Goal: Task Accomplishment & Management: Complete application form

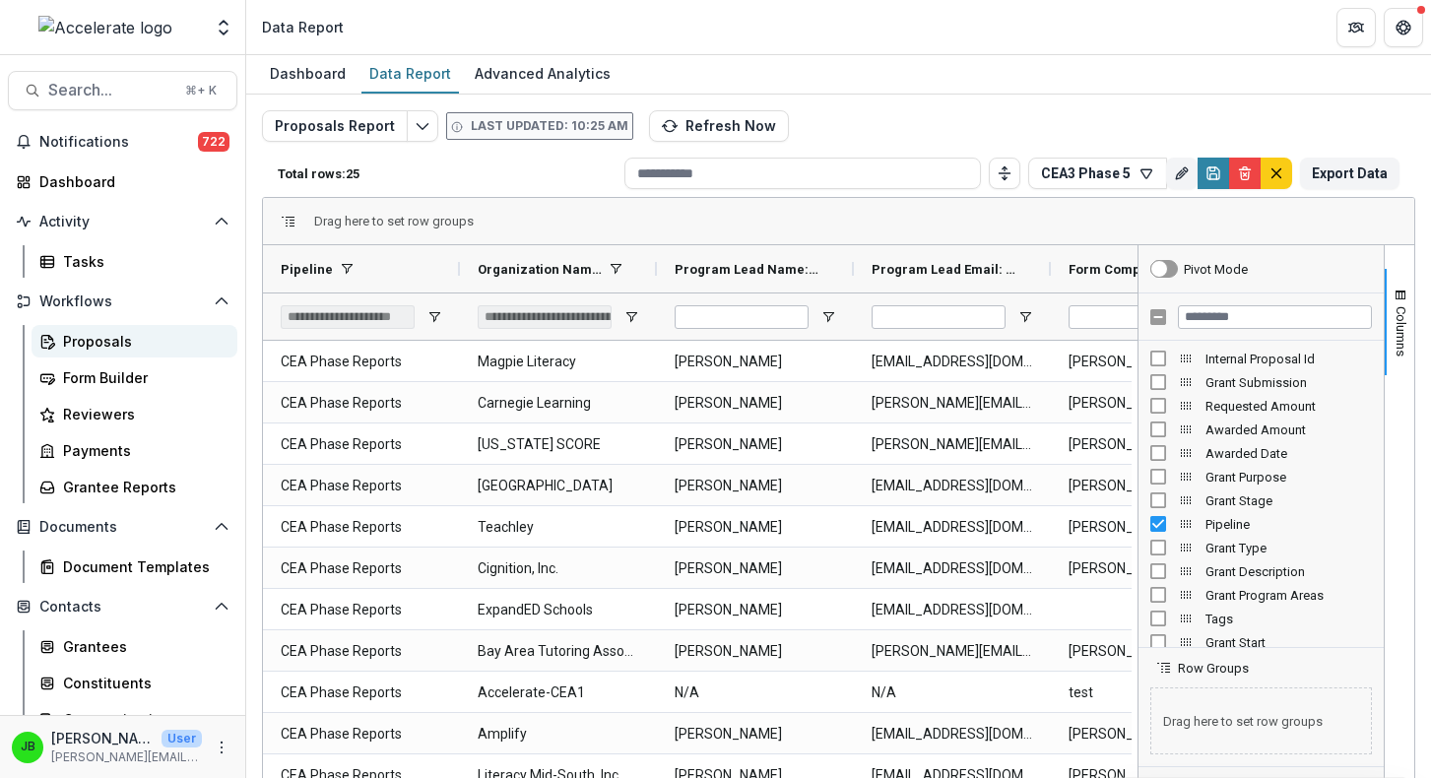
scroll to position [173, 0]
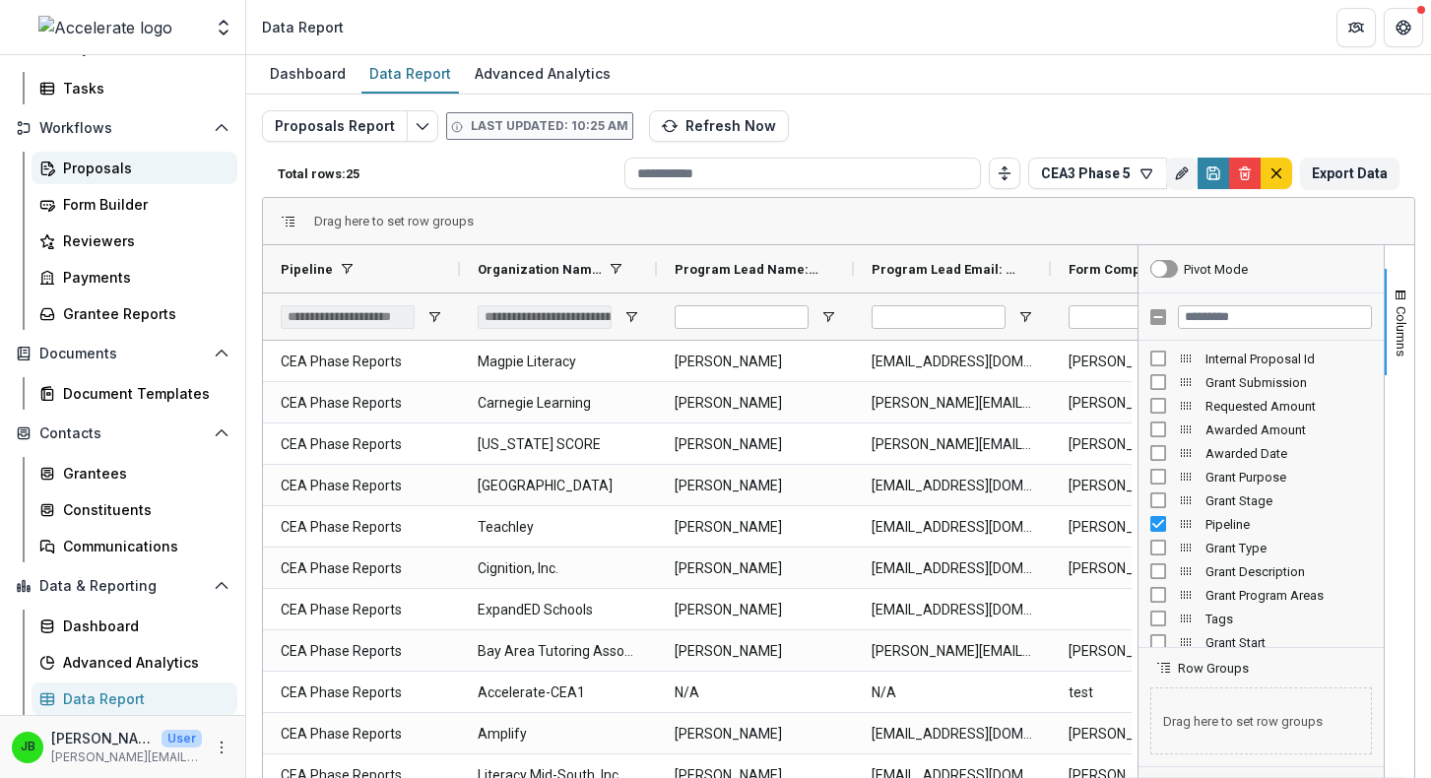
click at [59, 153] on link "Proposals" at bounding box center [135, 168] width 206 height 33
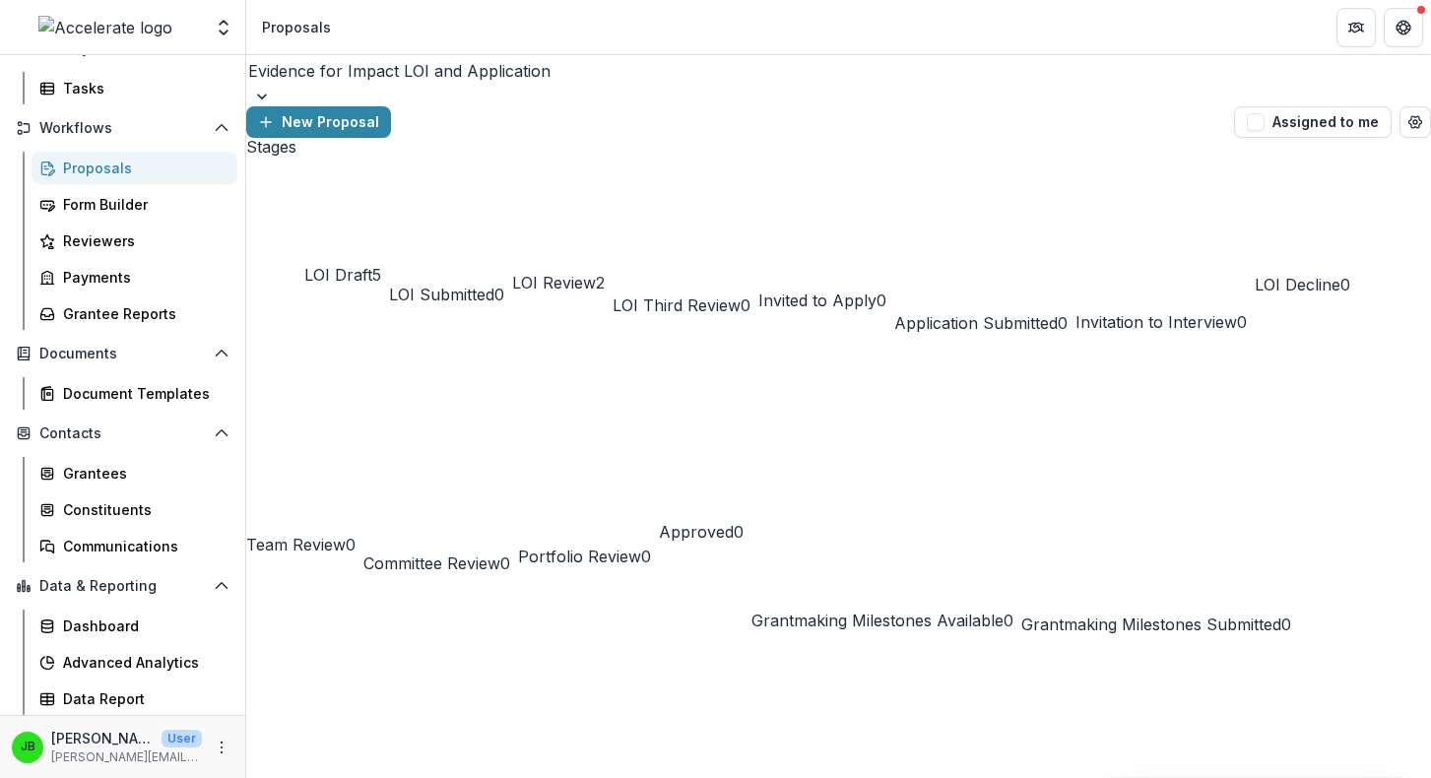
click at [382, 100] on div "Evidence for Impact LOI and Application" at bounding box center [838, 80] width 1185 height 51
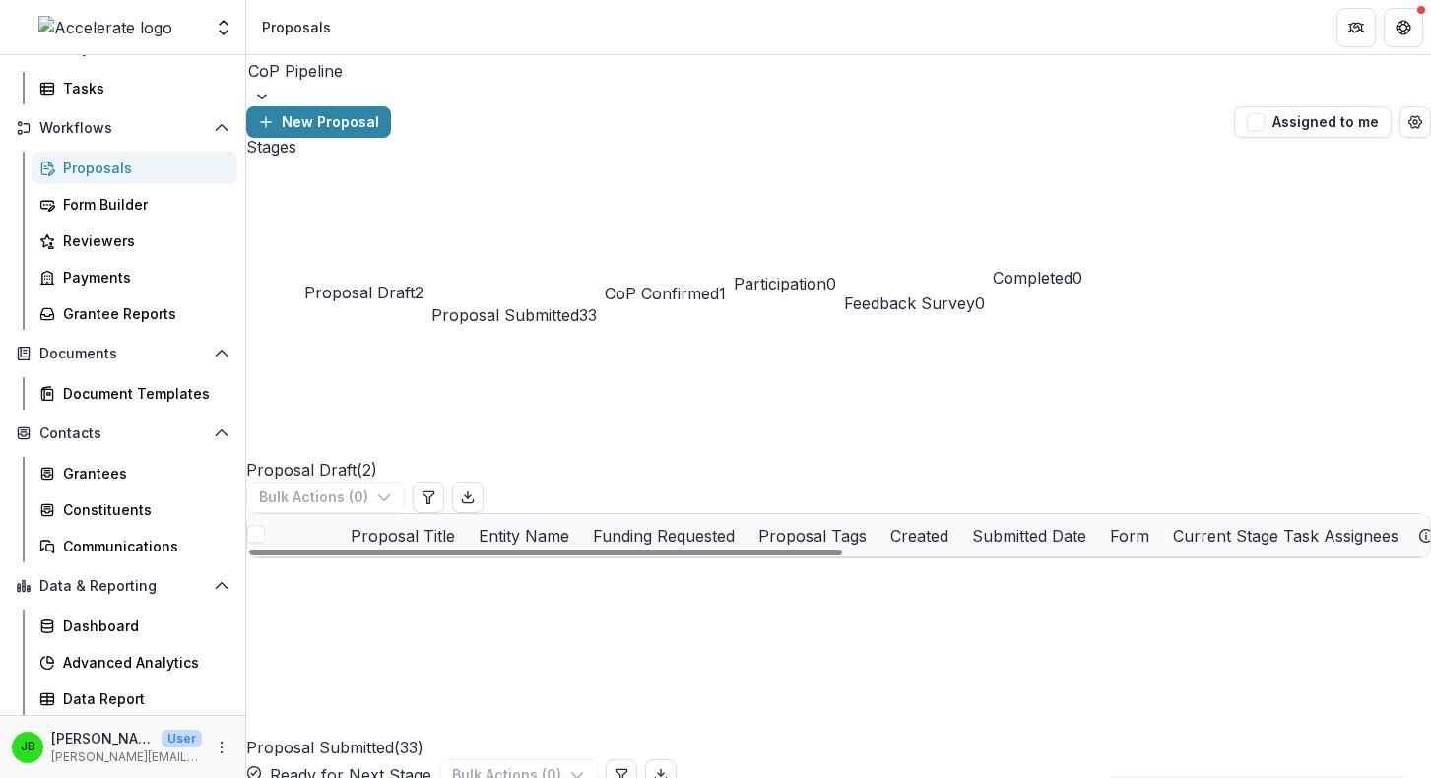
click at [570, 305] on span "Proposal Submitted" at bounding box center [505, 315] width 148 height 20
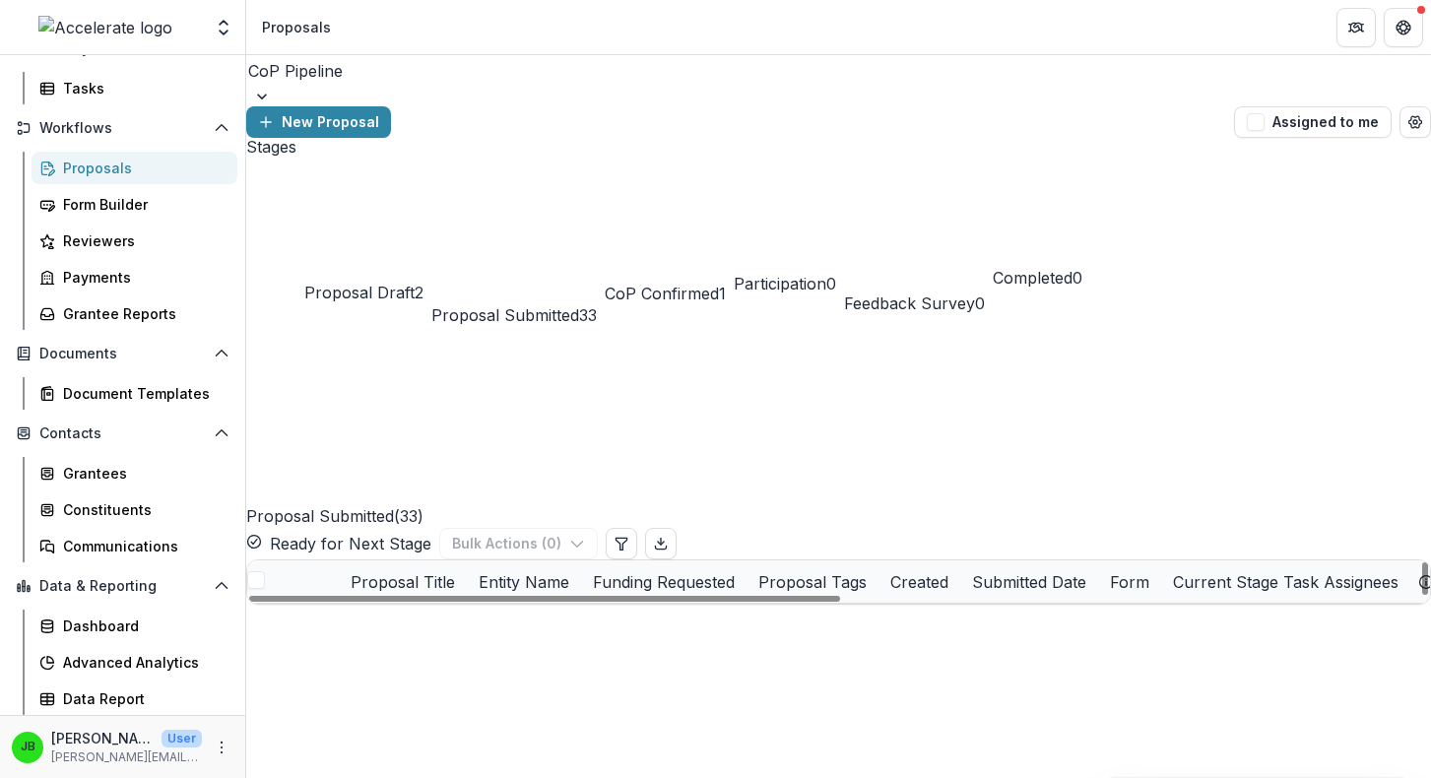
click at [265, 571] on span at bounding box center [256, 580] width 18 height 18
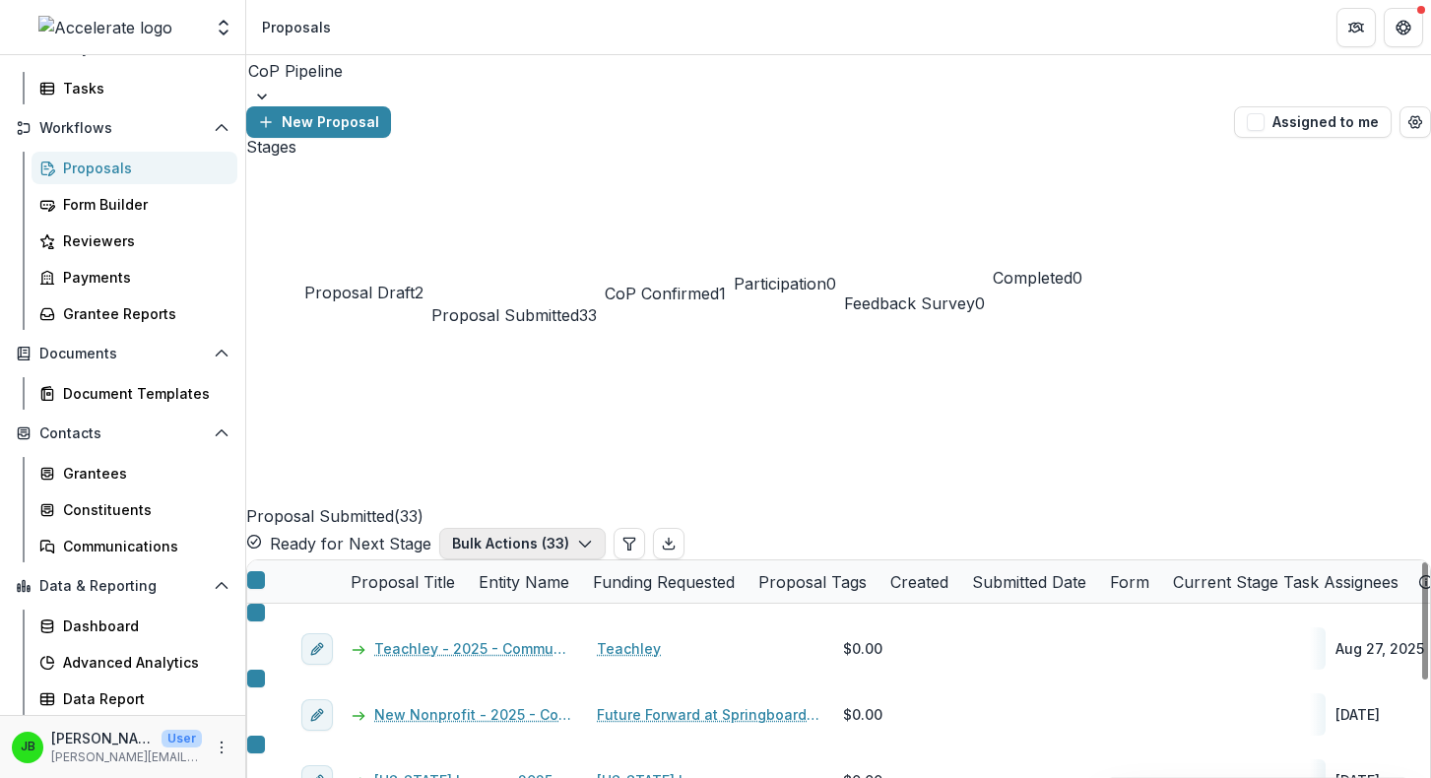
click at [606, 528] on button "Bulk Actions ( 33 )" at bounding box center [522, 544] width 166 height 32
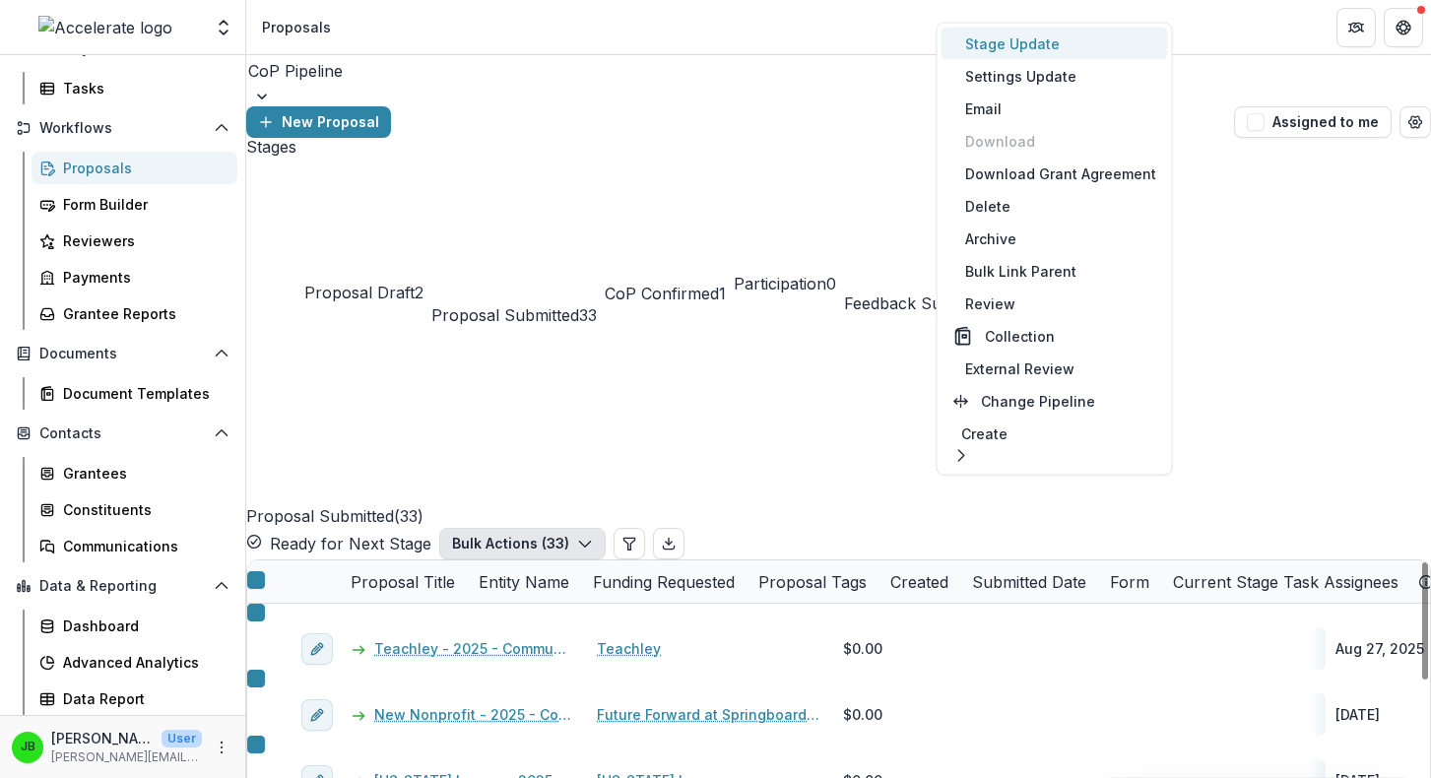
click at [1062, 44] on button "Stage Update" at bounding box center [1055, 44] width 227 height 33
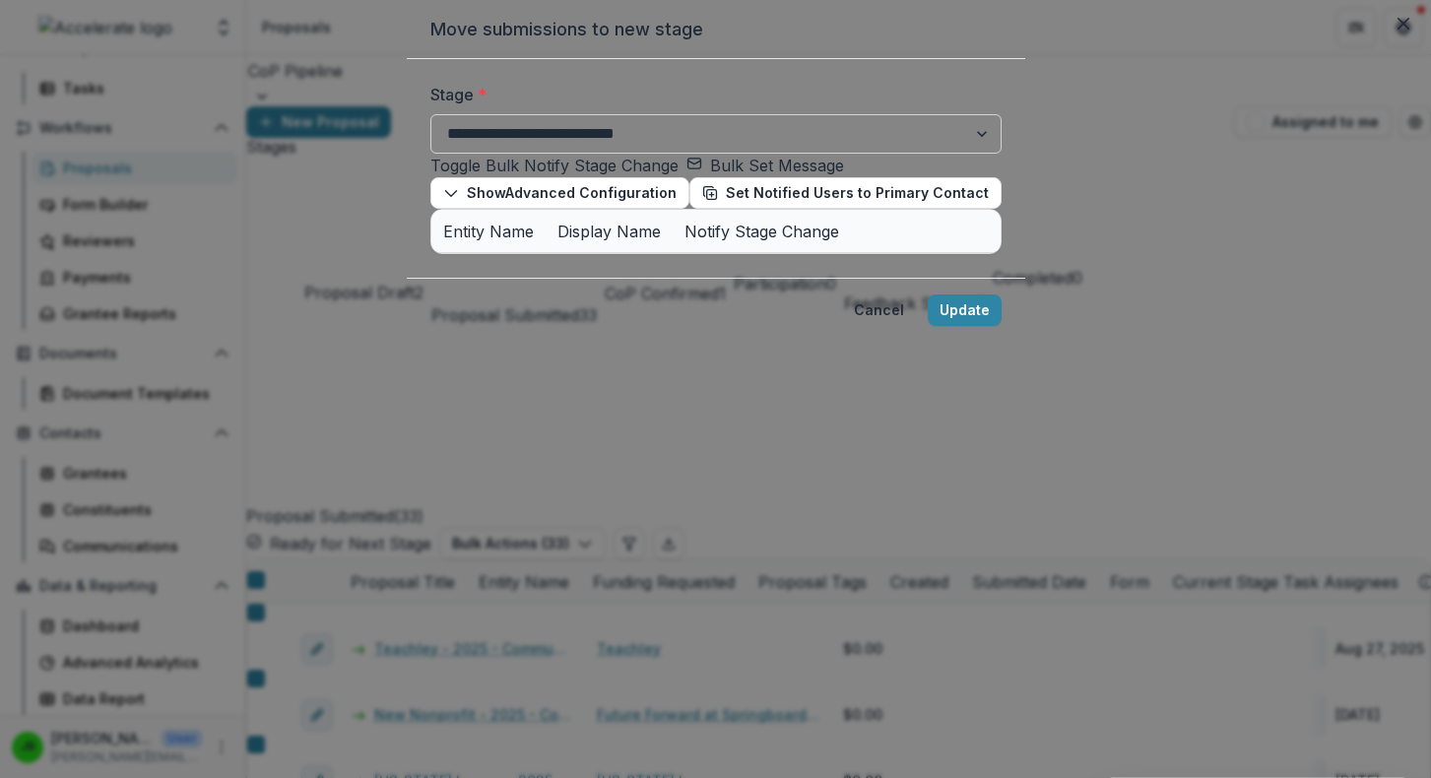
click at [559, 154] on select "**********" at bounding box center [715, 133] width 571 height 39
select select "**********"
click at [430, 154] on select "**********" at bounding box center [715, 133] width 571 height 39
click at [837, 267] on span at bounding box center [850, 275] width 26 height 16
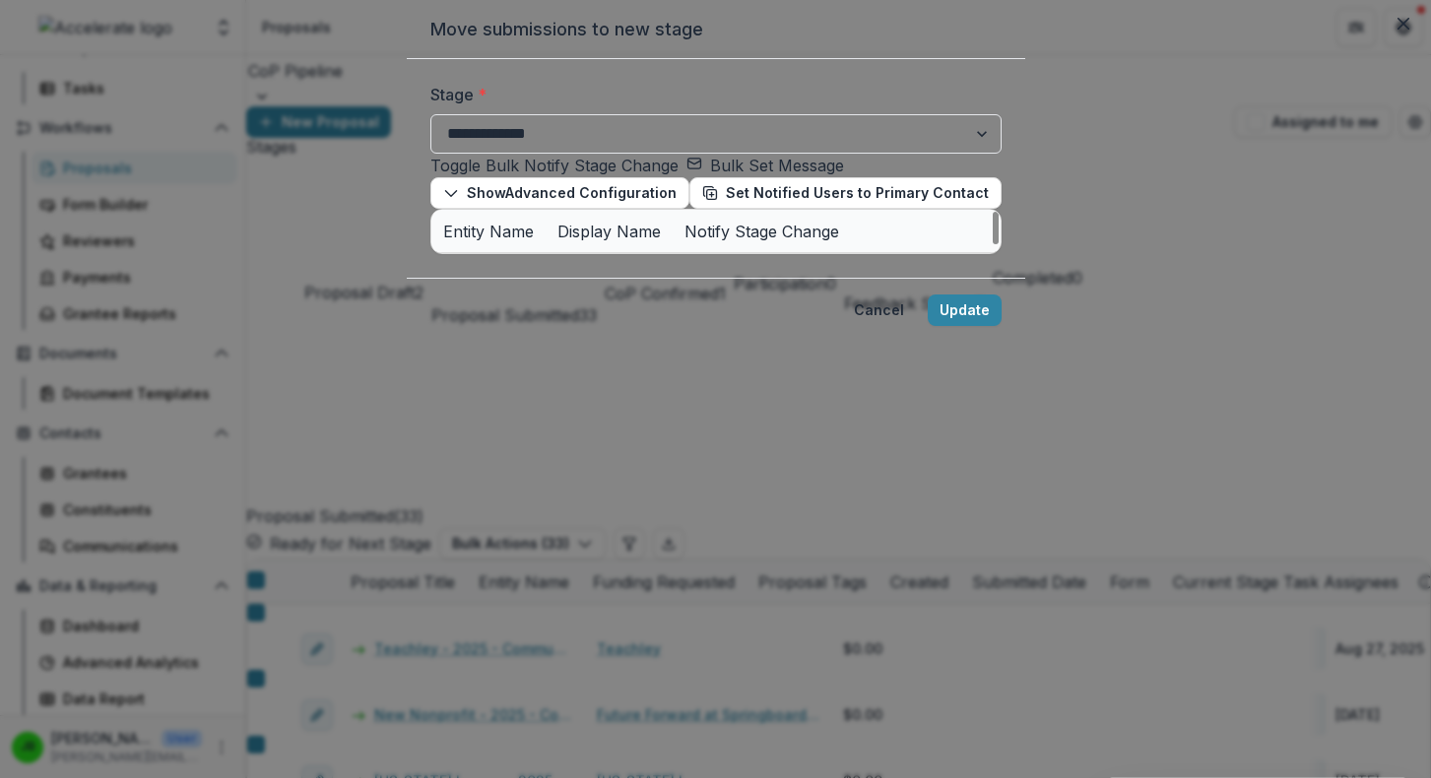
click at [837, 309] on span at bounding box center [850, 317] width 26 height 16
click at [839, 354] on span at bounding box center [845, 360] width 12 height 12
click at [839, 396] on span at bounding box center [845, 402] width 12 height 12
click at [839, 438] on span at bounding box center [845, 444] width 12 height 12
click at [837, 479] on span at bounding box center [850, 487] width 26 height 16
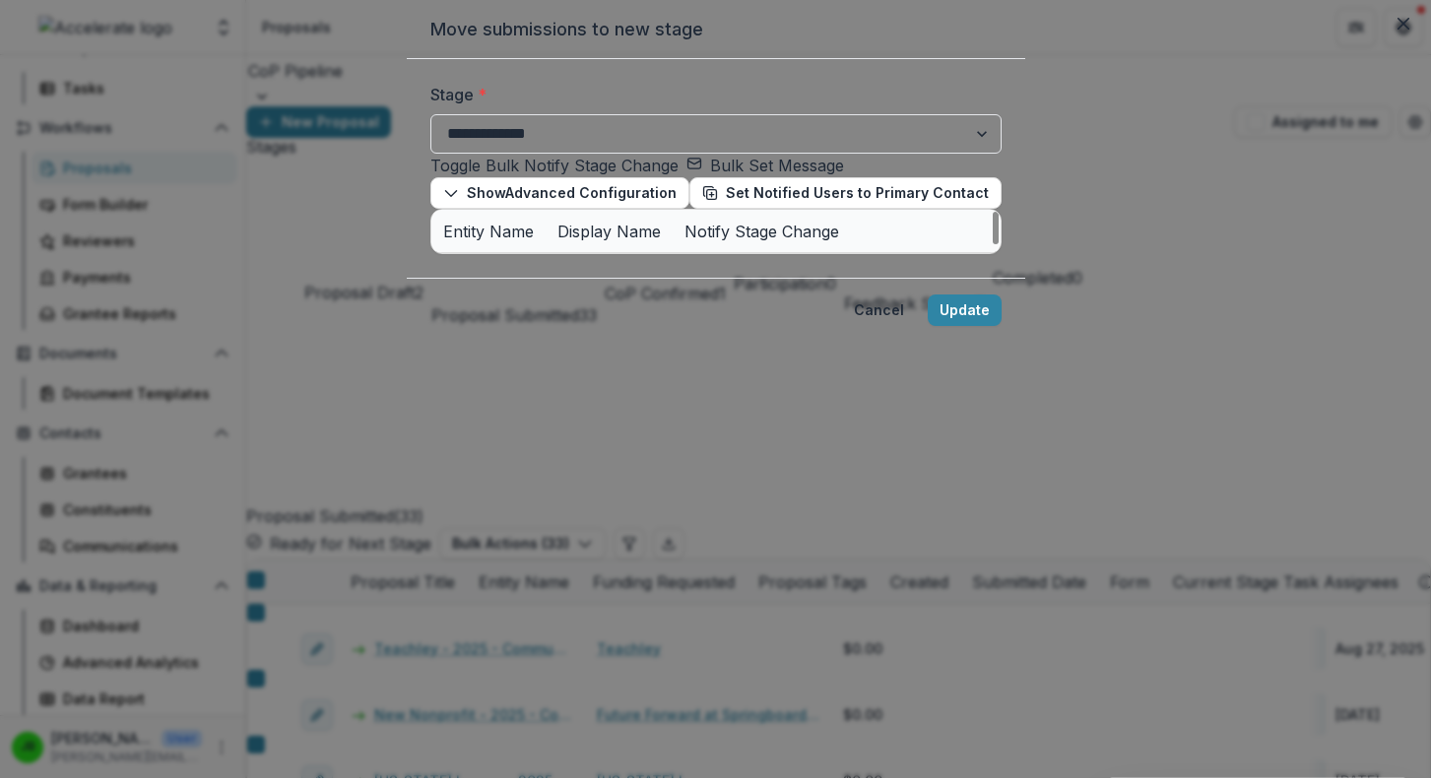
click at [837, 513] on div at bounding box center [869, 529] width 65 height 32
click at [839, 523] on span at bounding box center [845, 529] width 12 height 12
click at [837, 563] on span at bounding box center [850, 571] width 26 height 16
click at [837, 598] on div at bounding box center [869, 614] width 65 height 32
click at [839, 608] on span at bounding box center [845, 614] width 12 height 12
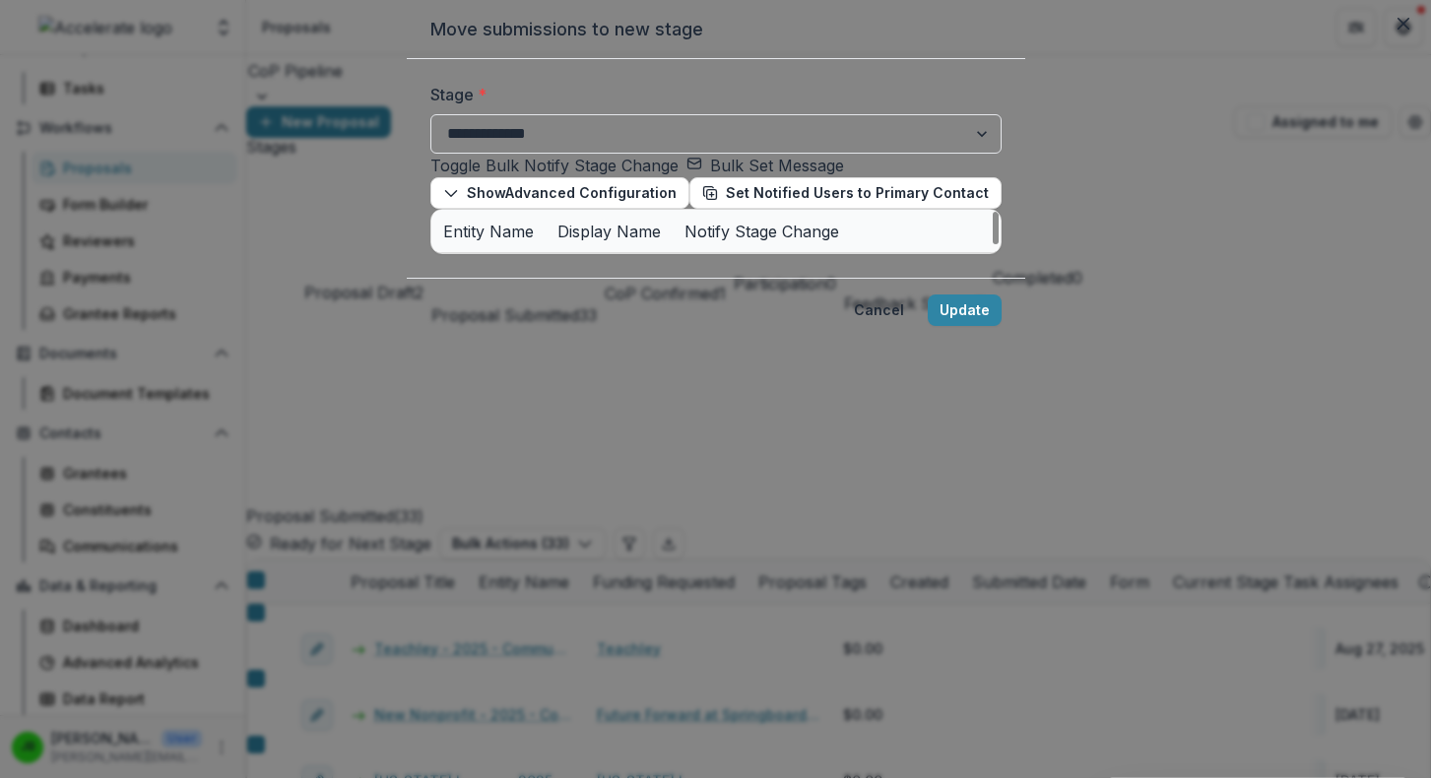
click at [837, 648] on span at bounding box center [850, 656] width 26 height 16
click at [837, 691] on span at bounding box center [850, 699] width 26 height 16
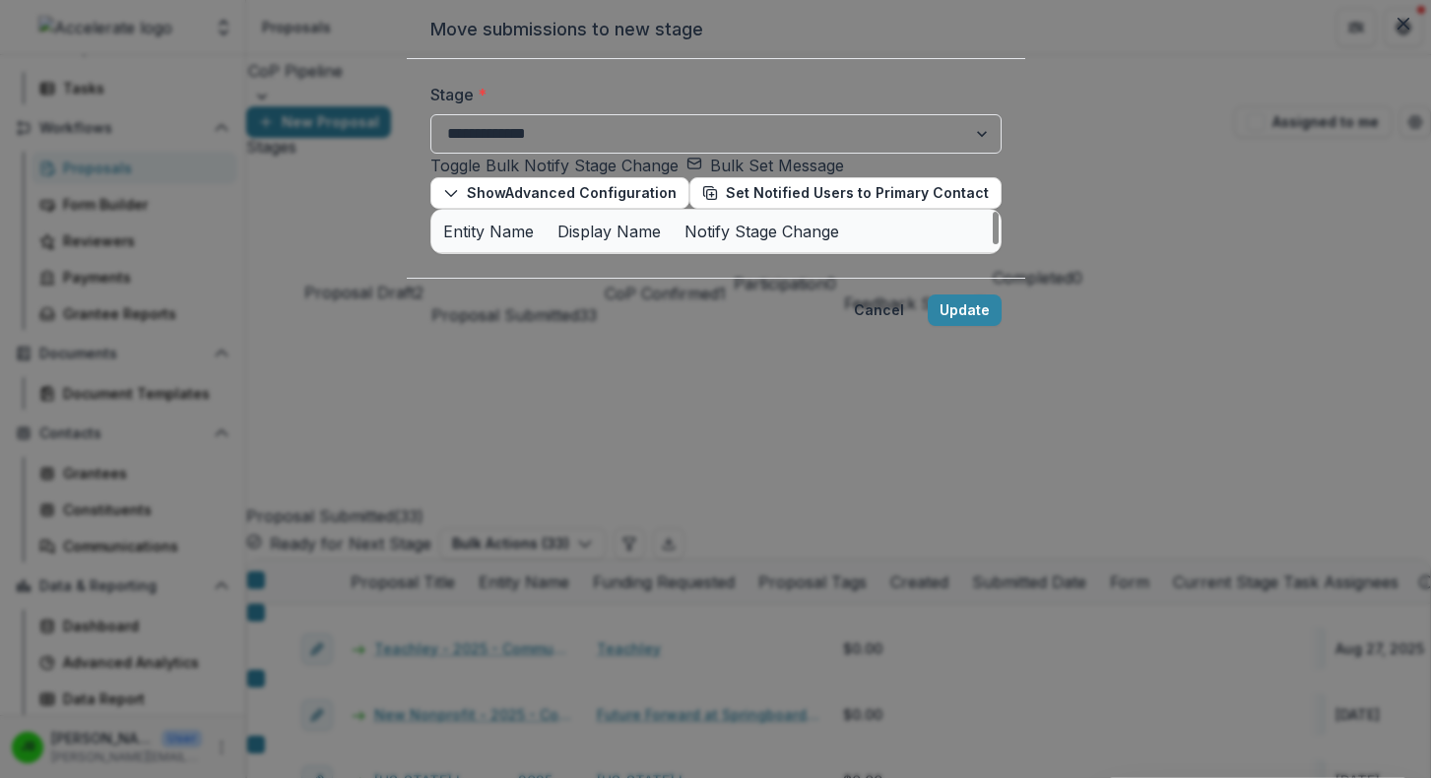
click at [839, 777] on span at bounding box center [845, 783] width 12 height 12
click at [839, 735] on span at bounding box center [845, 741] width 12 height 12
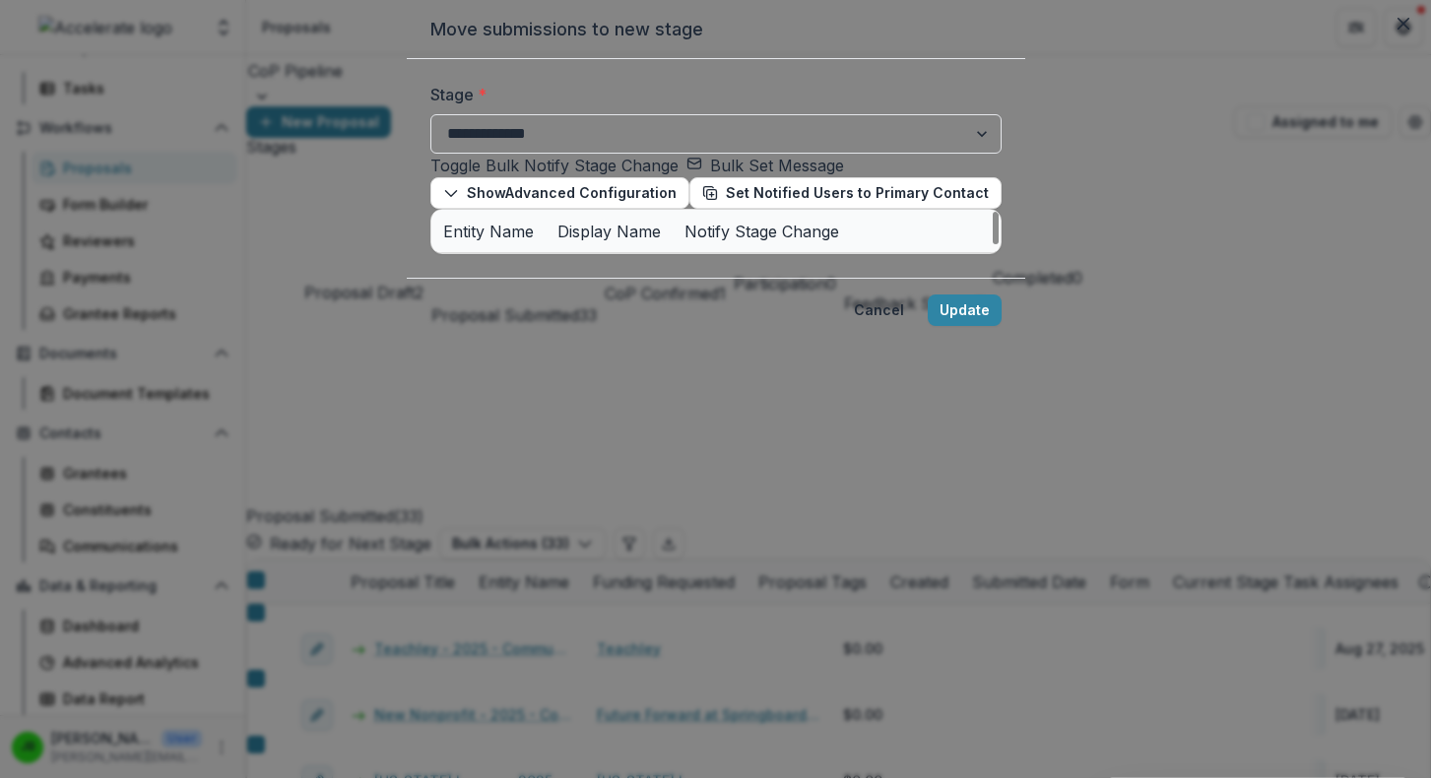
click at [687, 177] on button "Bulk Set Message" at bounding box center [766, 166] width 158 height 24
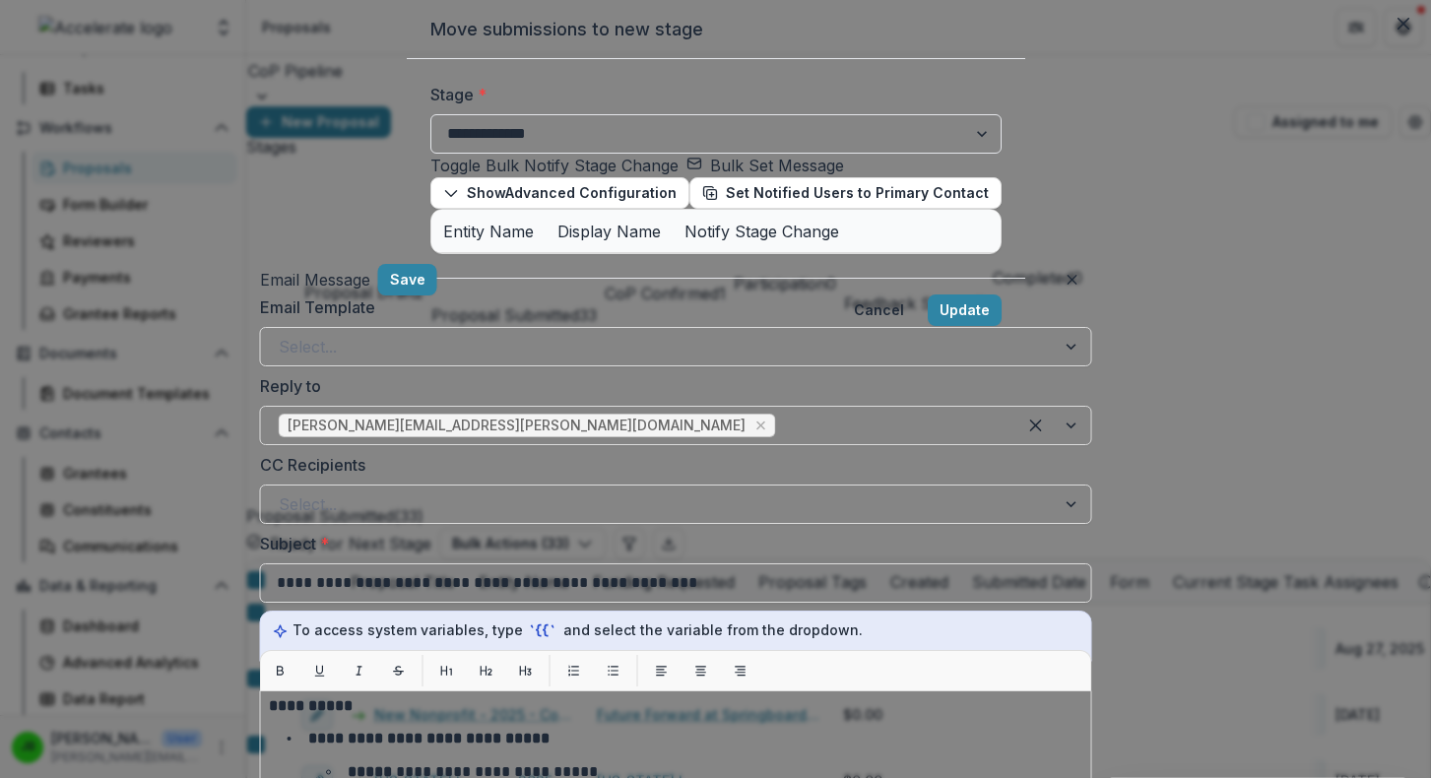
scroll to position [714, 0]
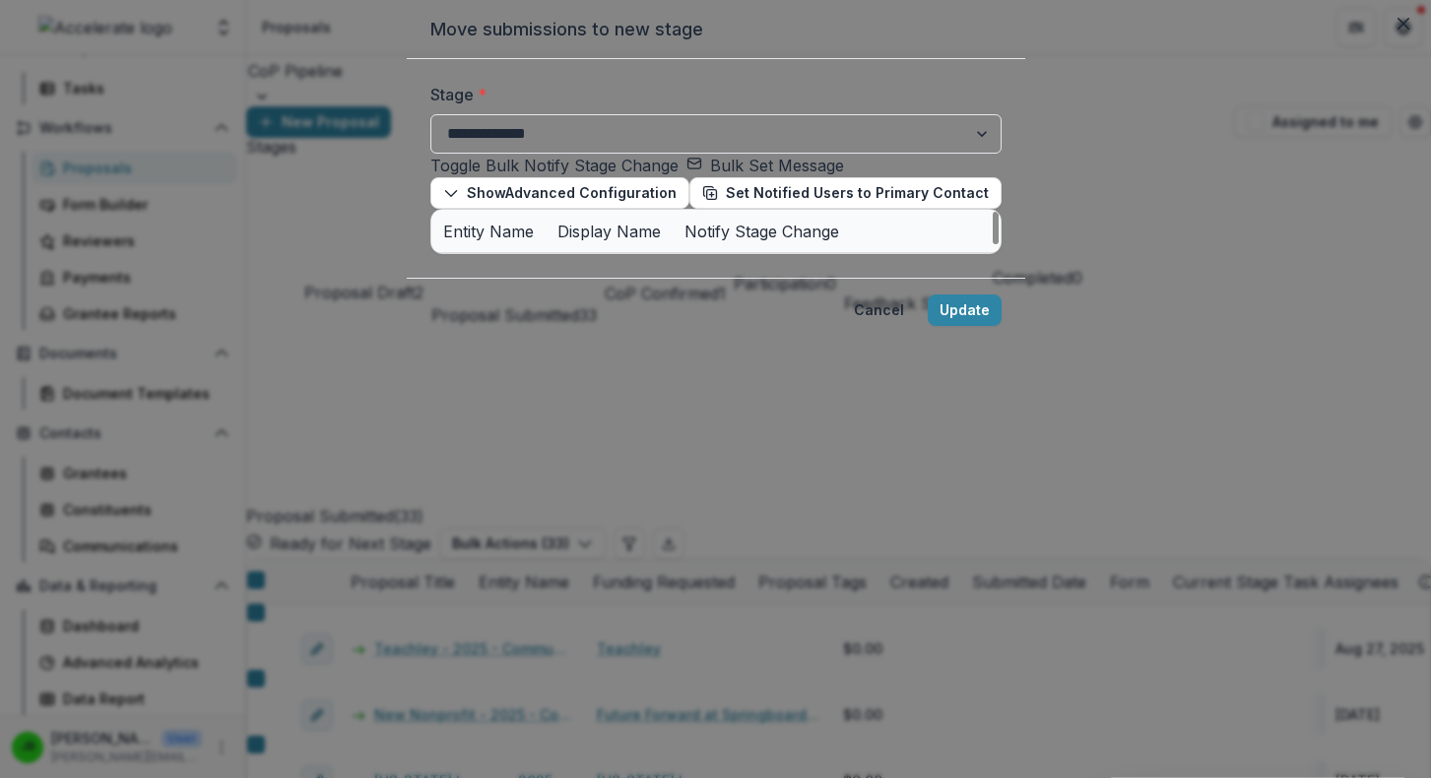
click at [963, 209] on div "Toggle Bulk Notify Stage Change Bulk Set Message Show Advanced Configuration Se…" at bounding box center [715, 181] width 571 height 55
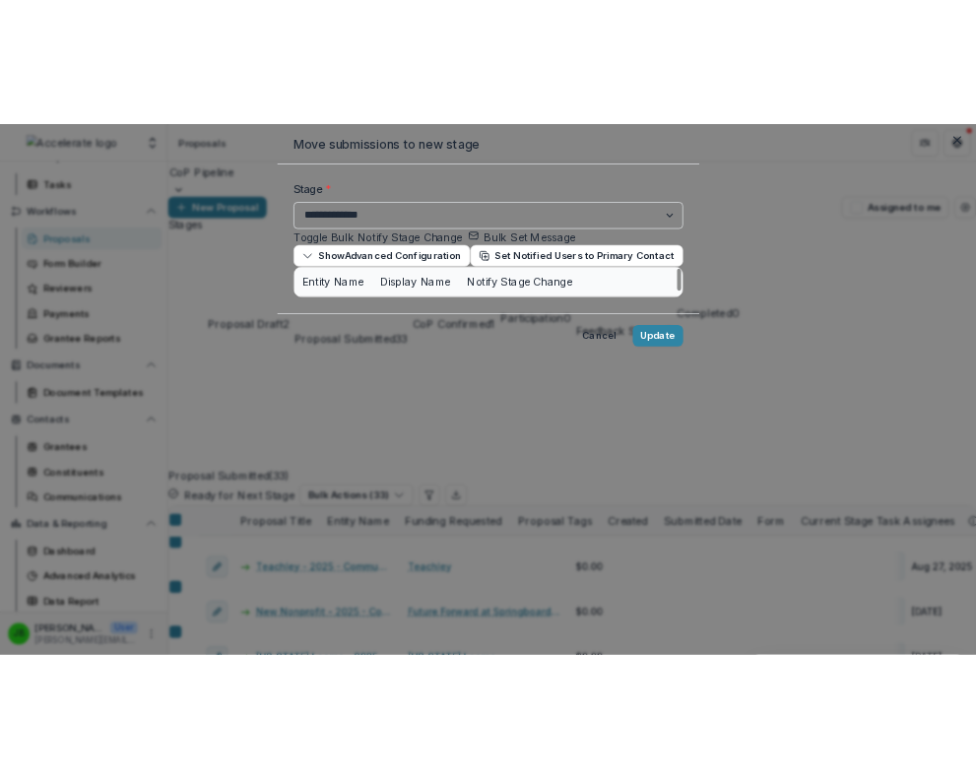
scroll to position [279, 0]
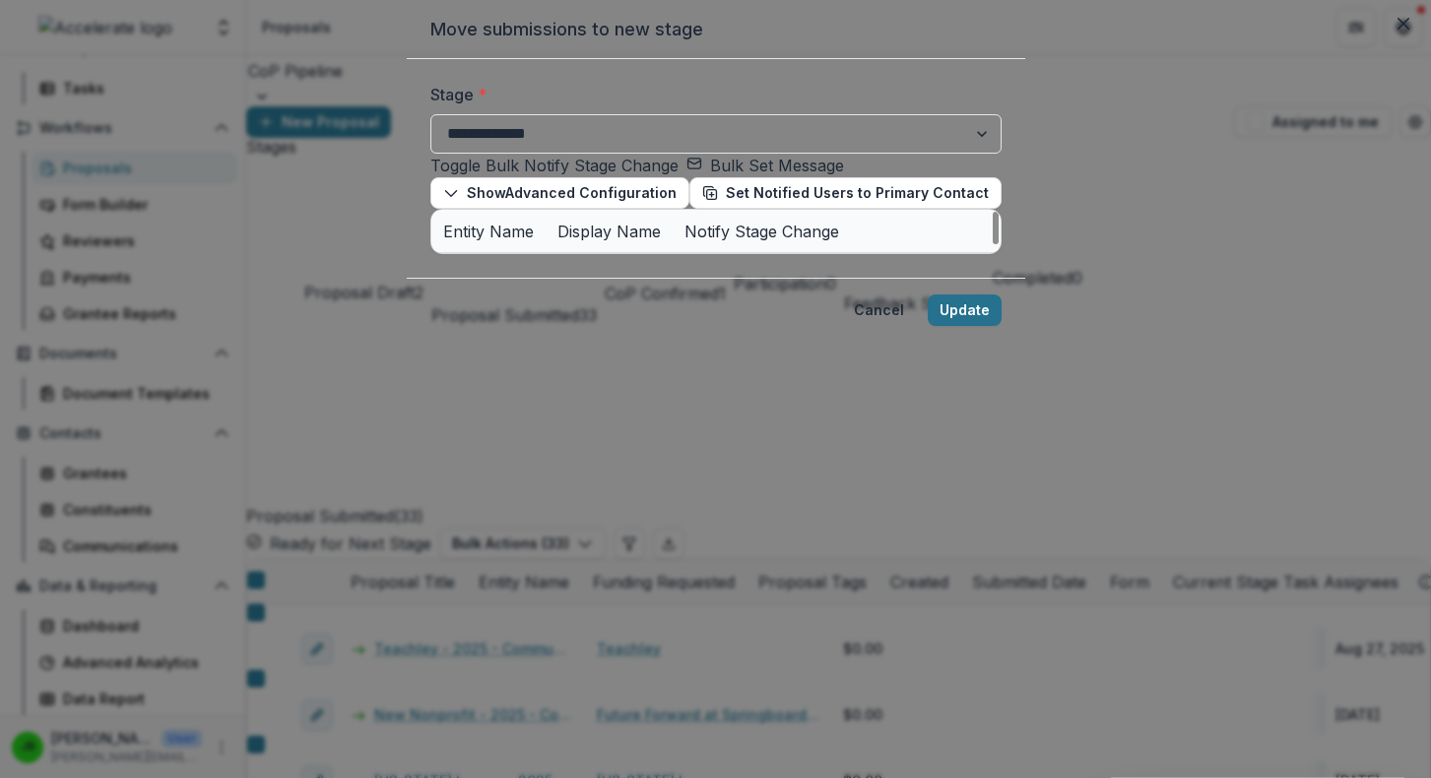
click at [1002, 326] on button "Update" at bounding box center [965, 311] width 74 height 32
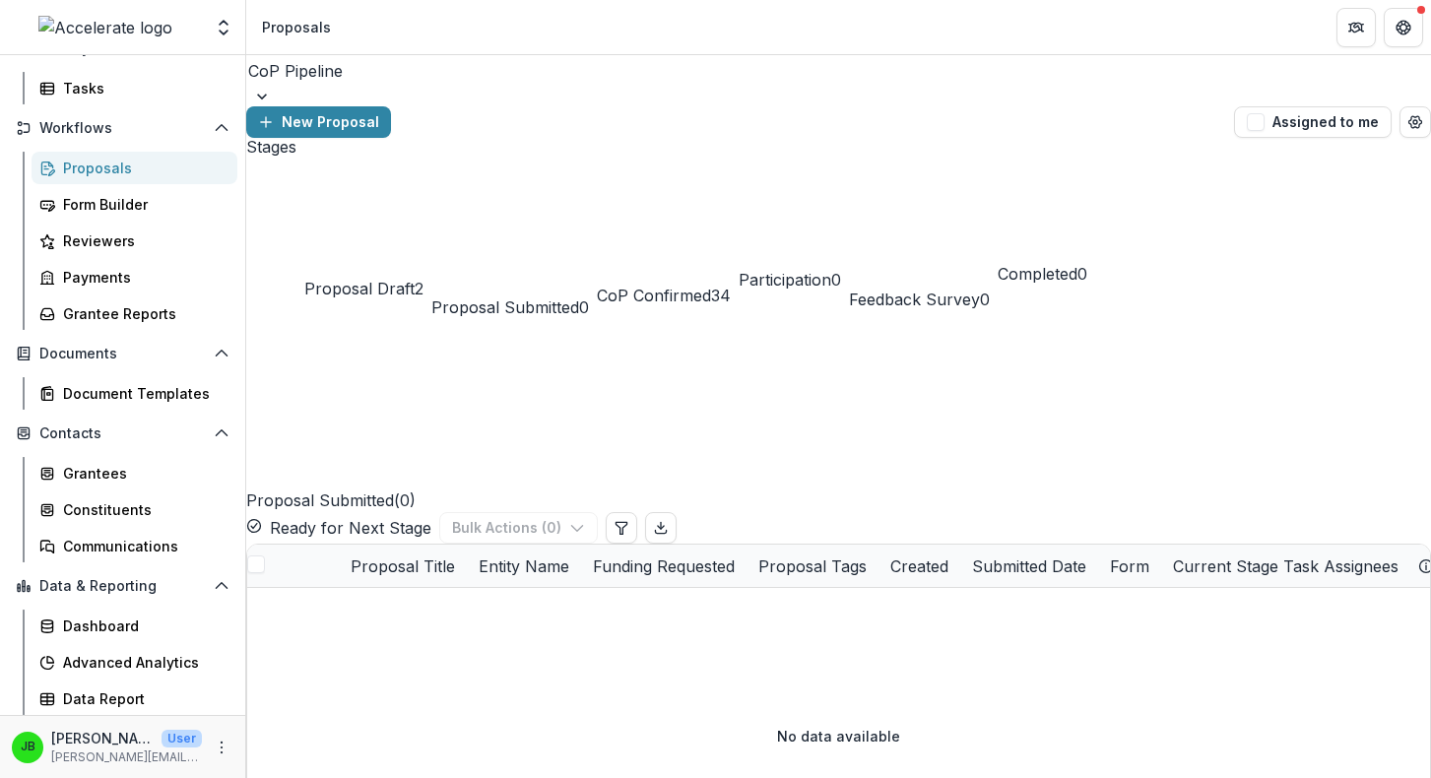
click at [731, 165] on div "CoP Confirmed 34" at bounding box center [664, 229] width 134 height 158
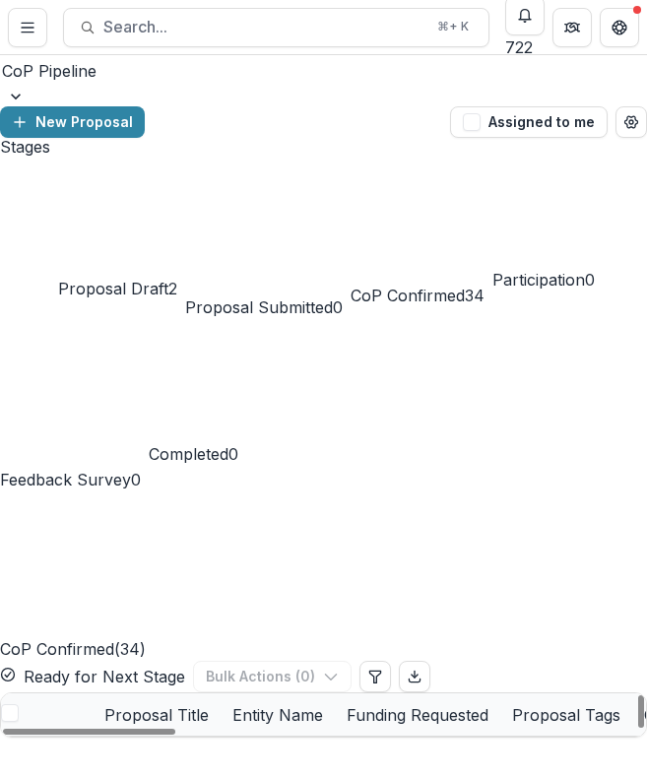
scroll to position [1151, 0]
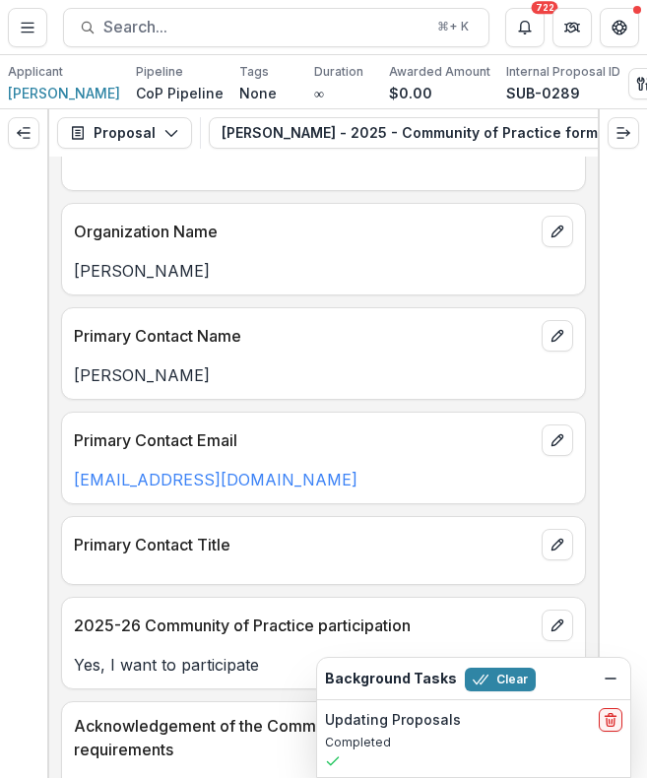
scroll to position [494, 0]
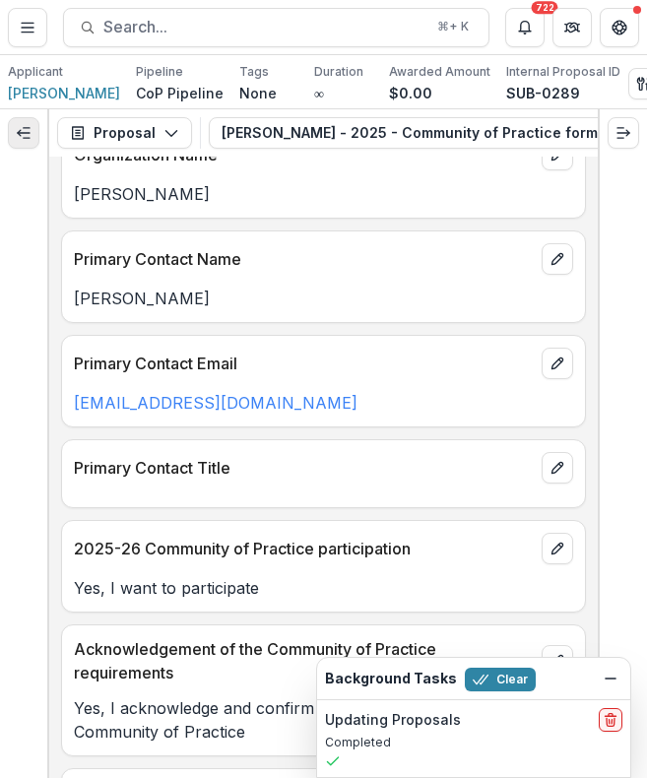
click at [28, 130] on icon "Expand left" at bounding box center [24, 133] width 16 height 16
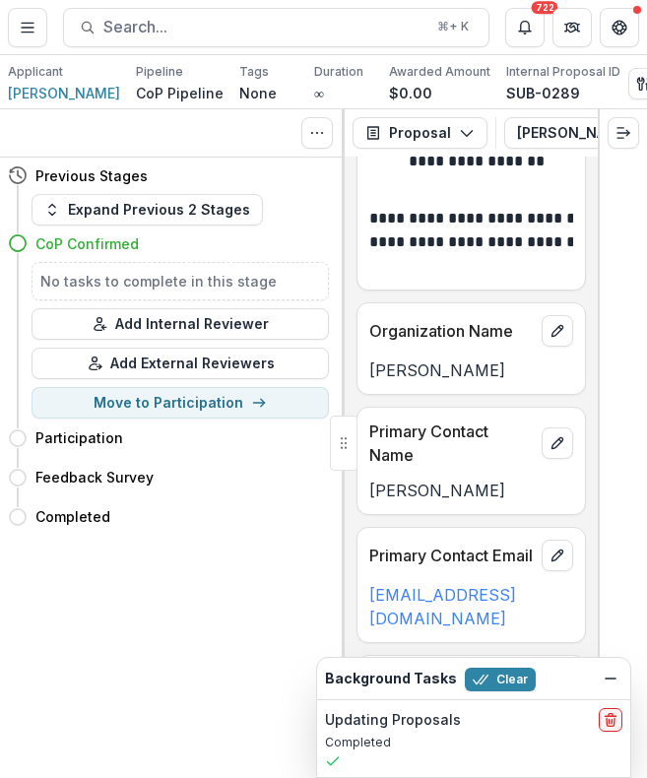
scroll to position [867, 0]
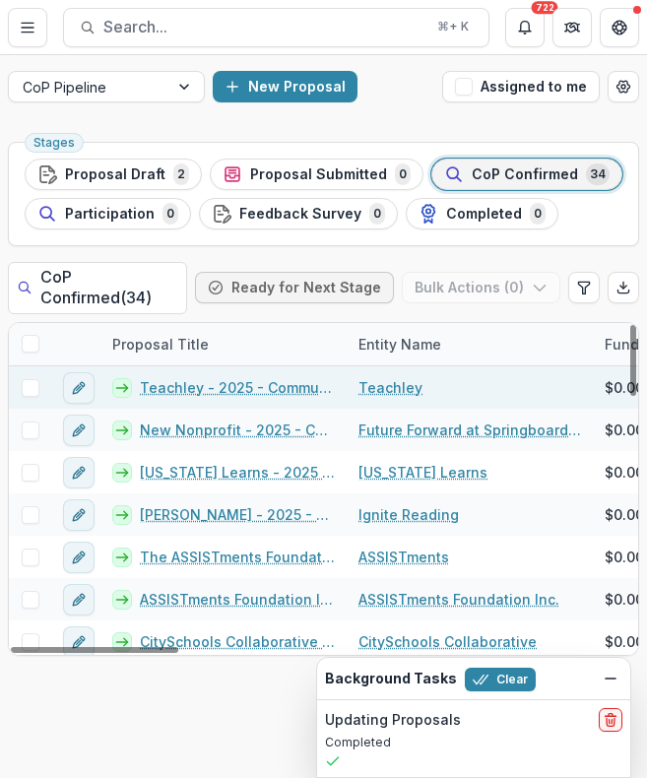
click at [292, 388] on link "Teachley - 2025 - Community of Practice form" at bounding box center [237, 387] width 195 height 21
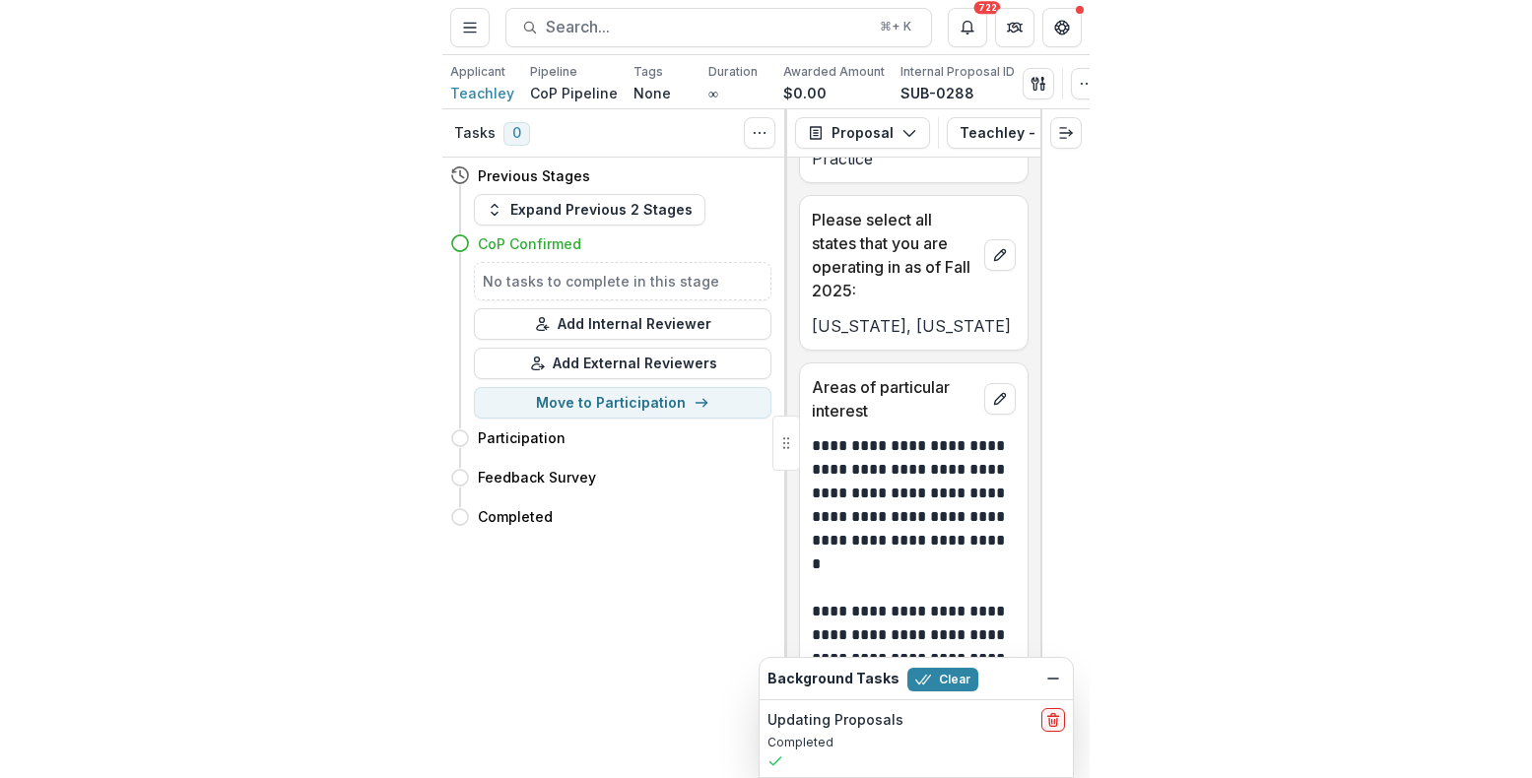
scroll to position [1900, 0]
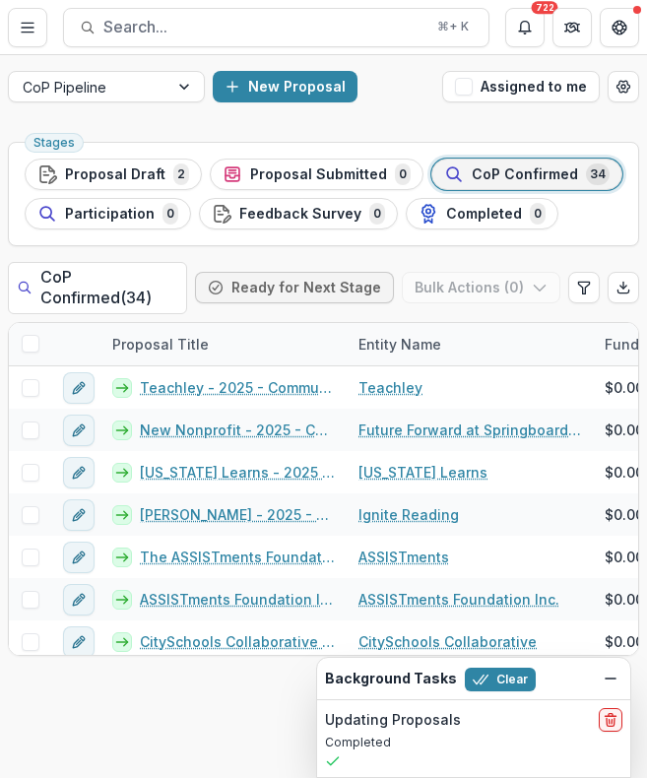
drag, startPoint x: 3, startPoint y: 405, endPoint x: -902, endPoint y: 390, distance: 905.4
click at [0, 390] on html "Skip to content Foundations Accelerate Nonprofits New Nonprofit Team Settings A…" at bounding box center [323, 389] width 647 height 778
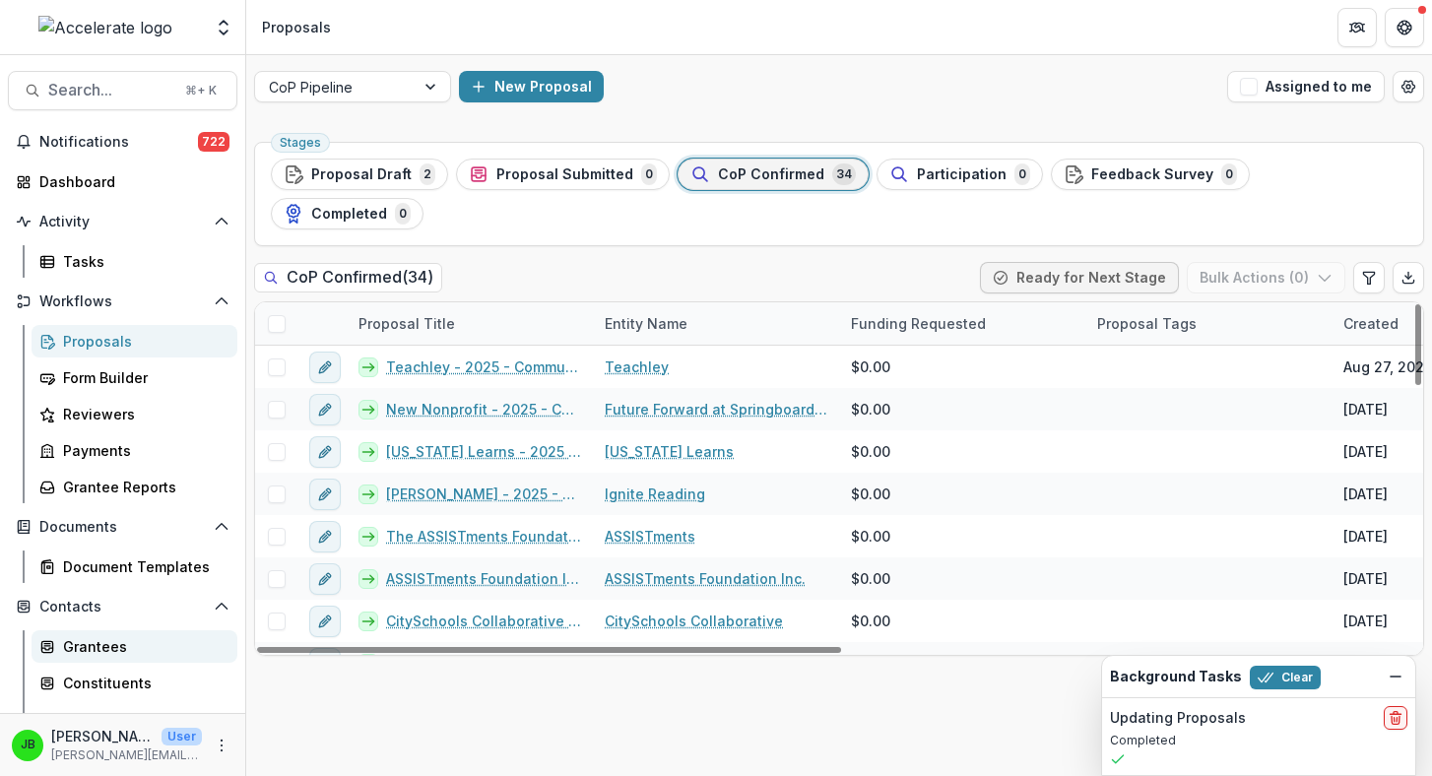
scroll to position [175, 0]
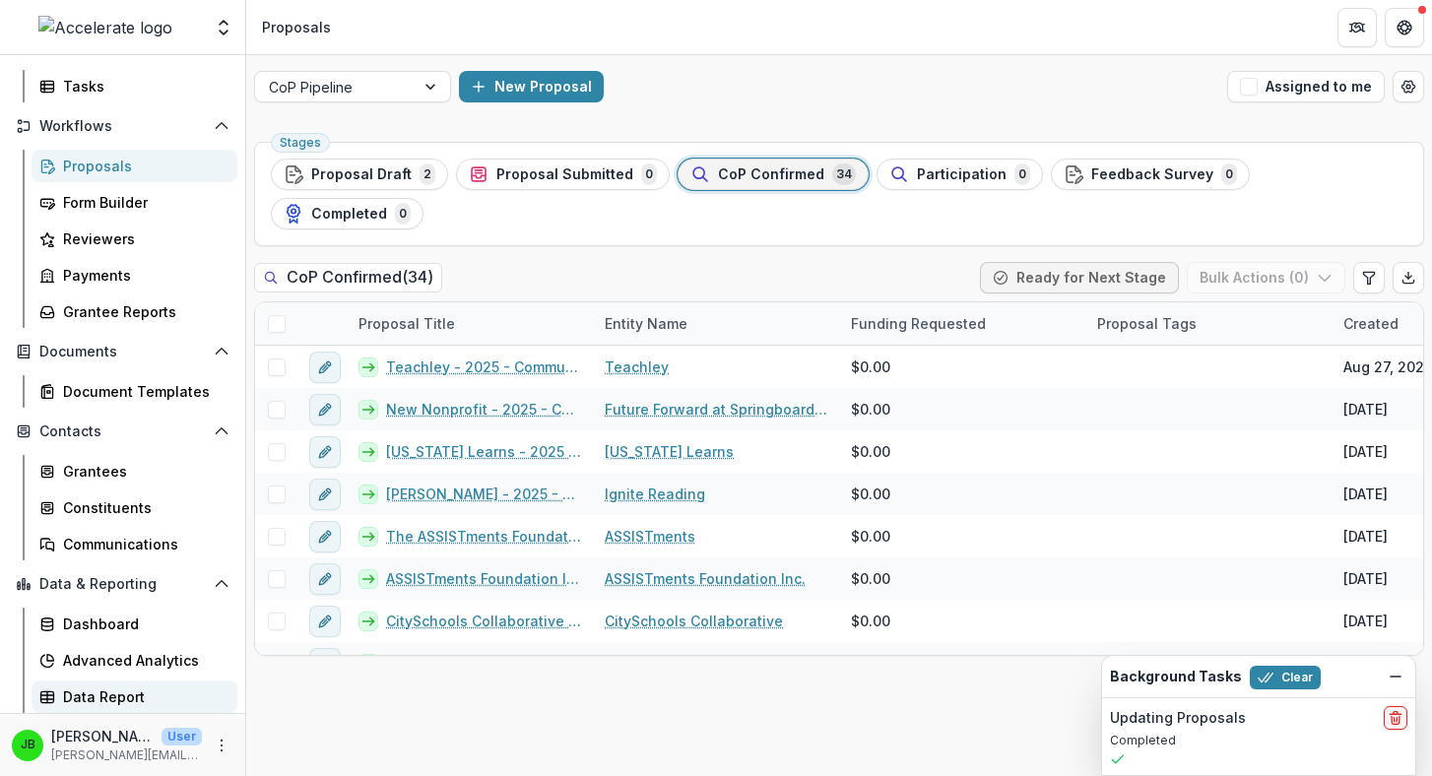
click at [122, 699] on div "Data Report" at bounding box center [142, 697] width 159 height 21
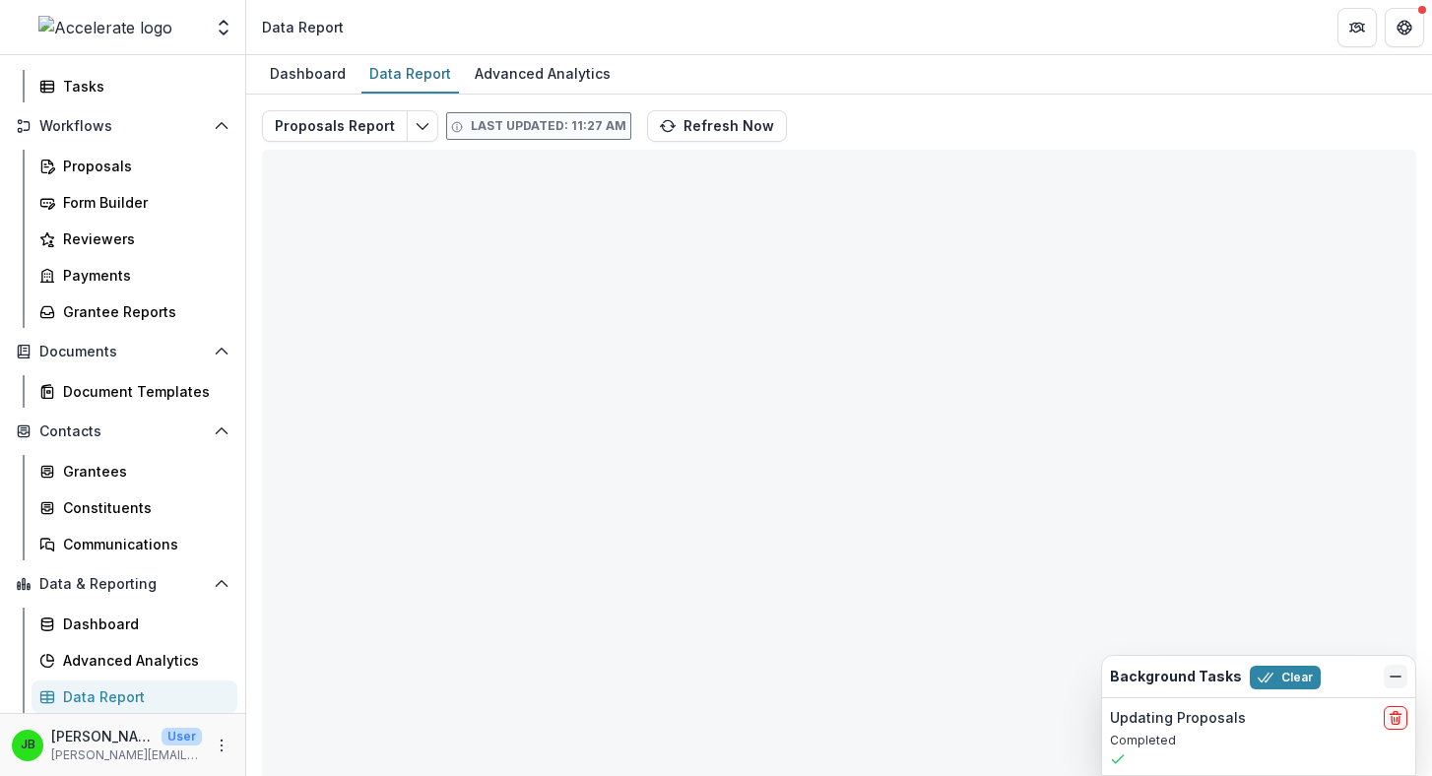
click at [646, 677] on line "Dismiss" at bounding box center [1396, 677] width 10 height 0
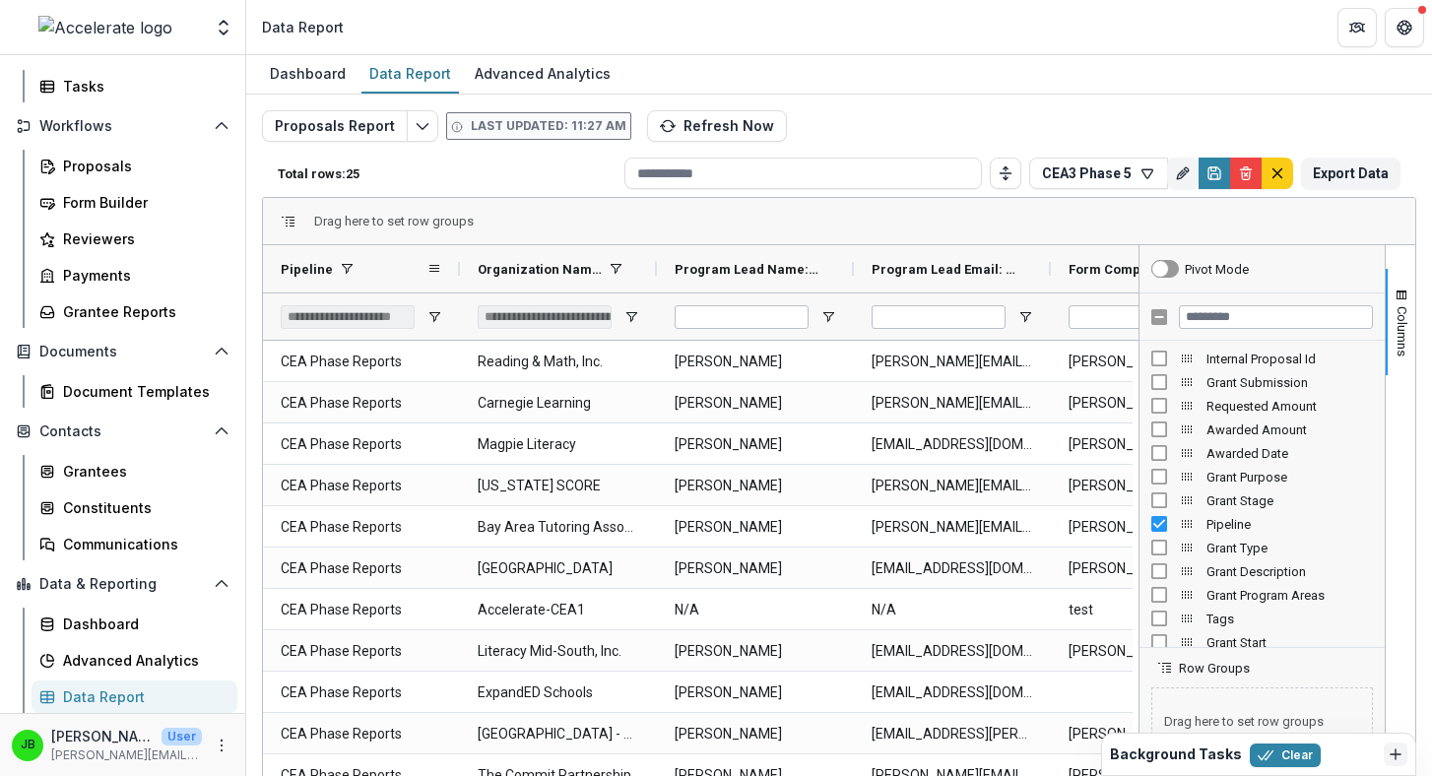
click at [346, 266] on span at bounding box center [347, 269] width 16 height 16
click at [353, 320] on div "**********" at bounding box center [348, 317] width 134 height 24
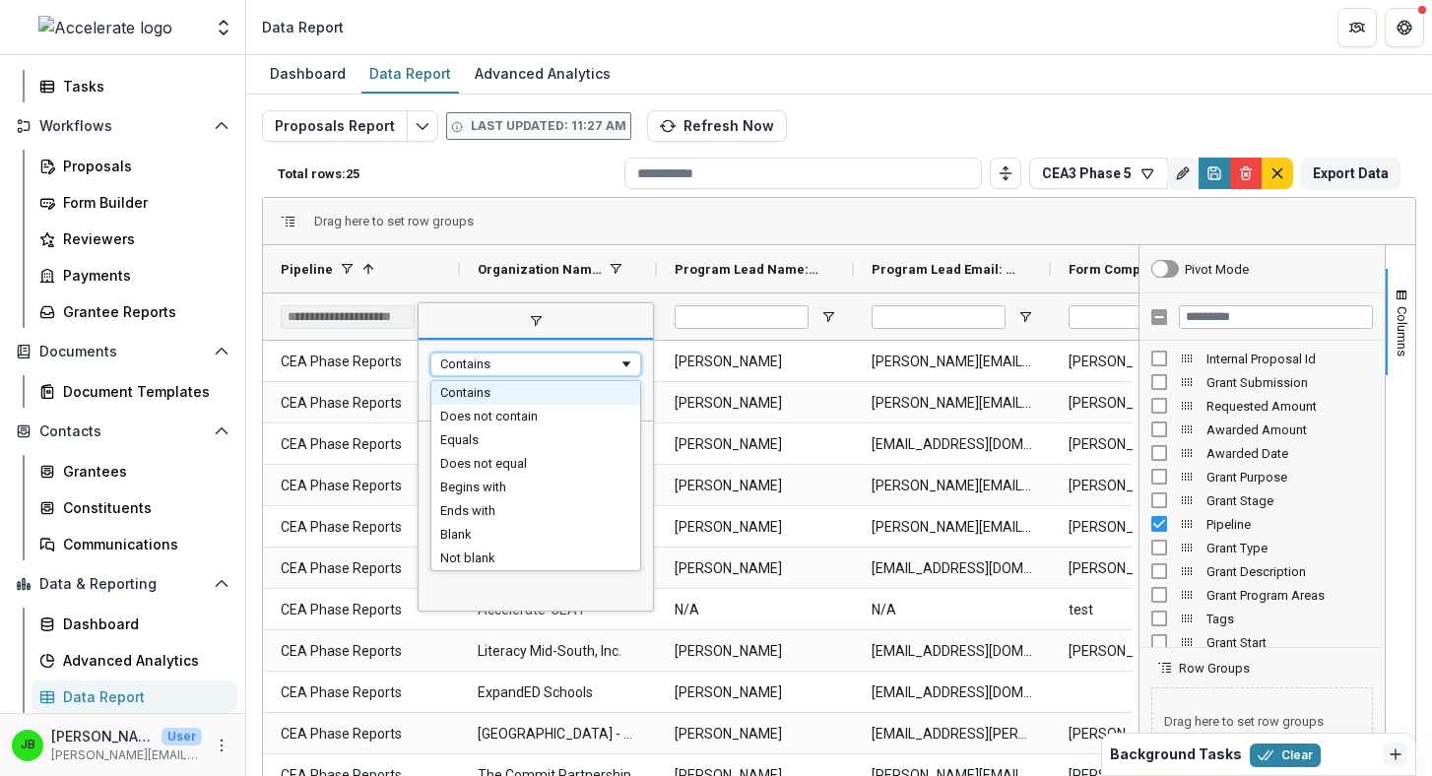
click at [472, 368] on div "Contains" at bounding box center [529, 364] width 178 height 15
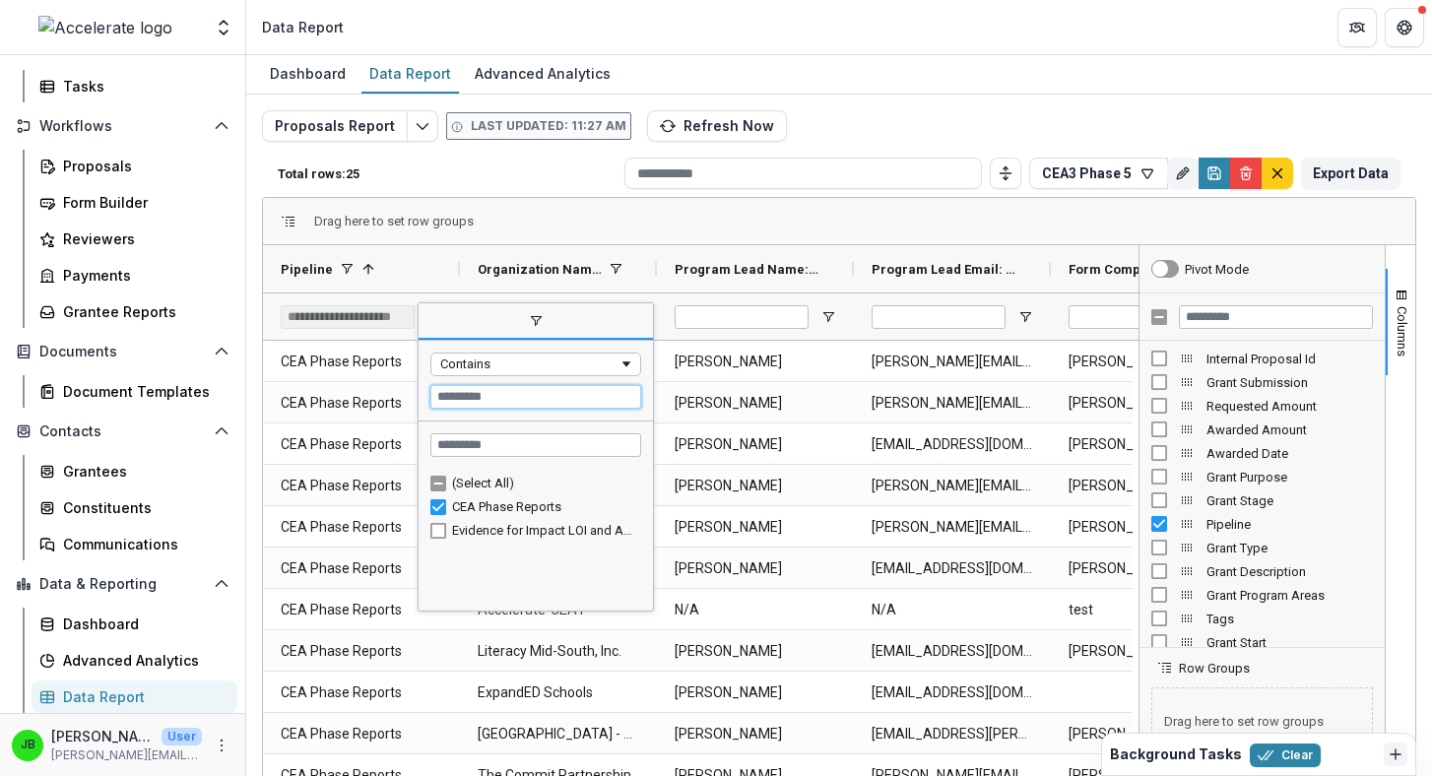
click at [480, 398] on input "Filter Value" at bounding box center [535, 397] width 211 height 24
type input "**********"
type input "***"
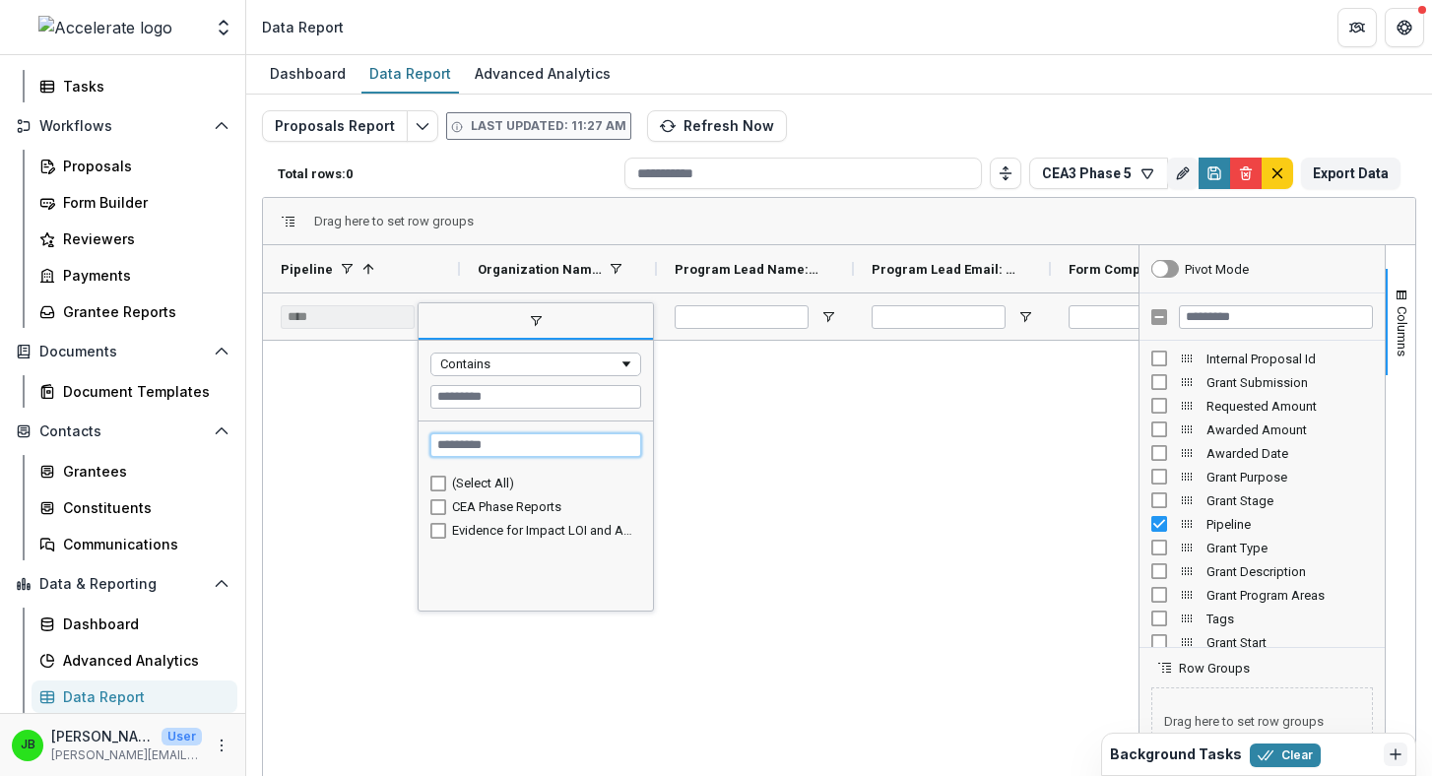
click at [452, 448] on input "Search filter values" at bounding box center [535, 445] width 211 height 24
type input "*"
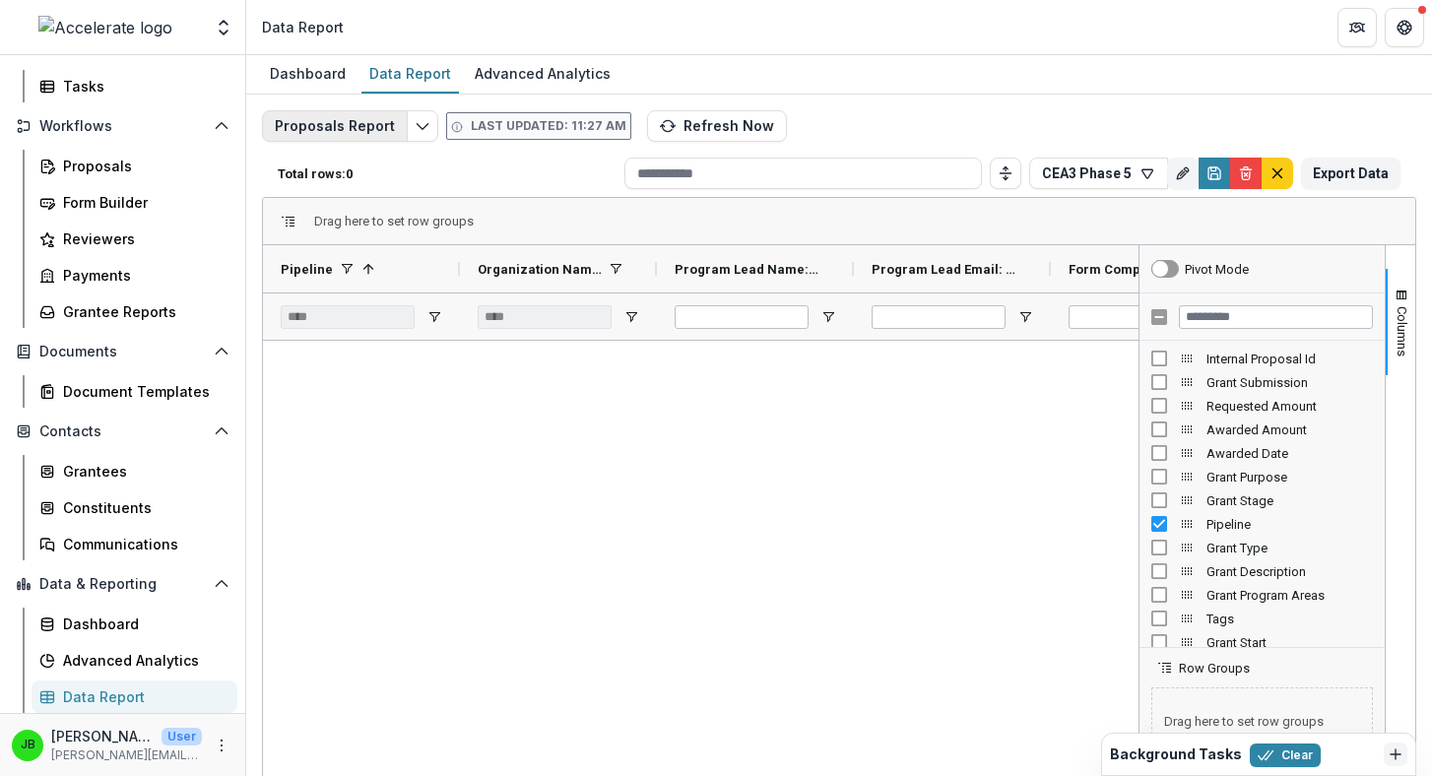
click at [379, 138] on button "Proposals Report" at bounding box center [335, 126] width 146 height 32
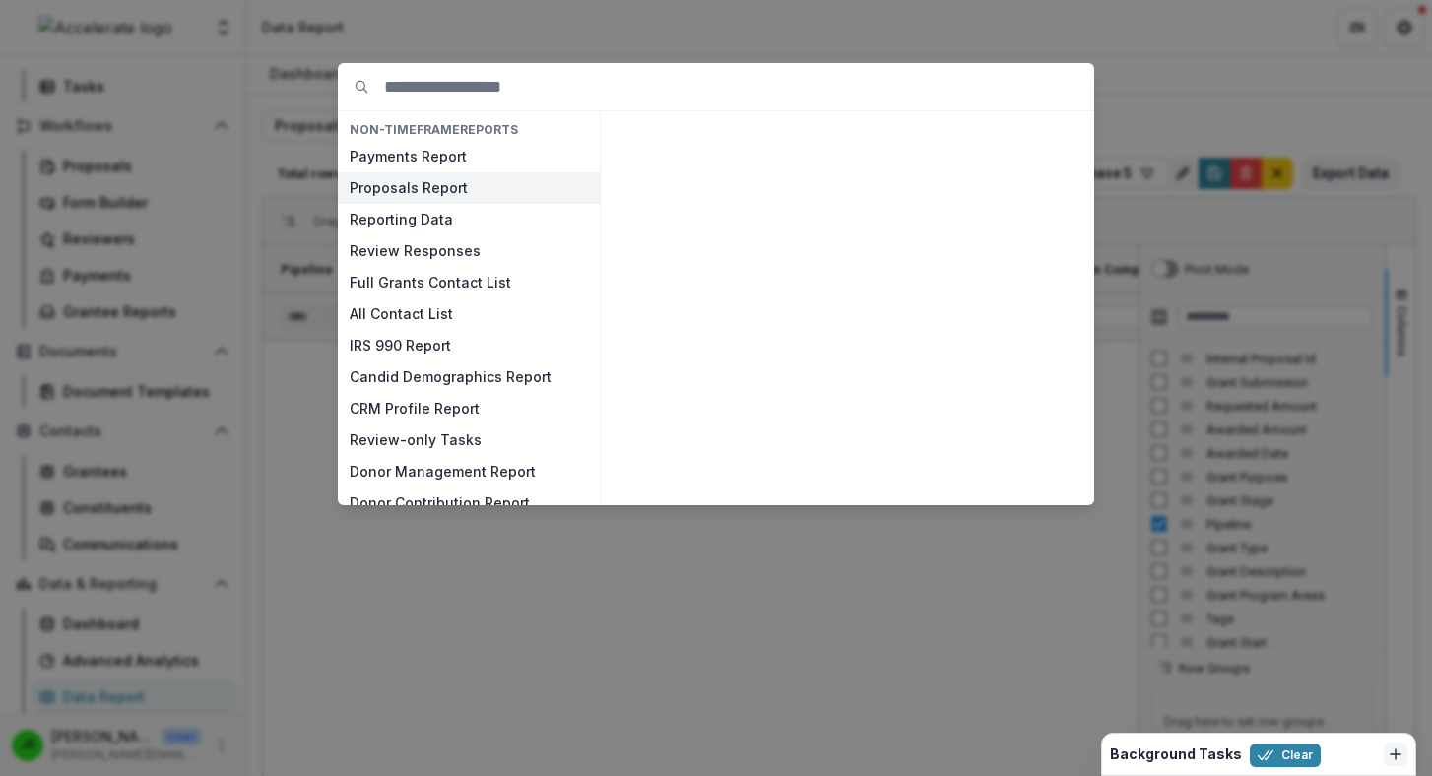
click at [385, 181] on button "Proposals Report" at bounding box center [469, 188] width 262 height 32
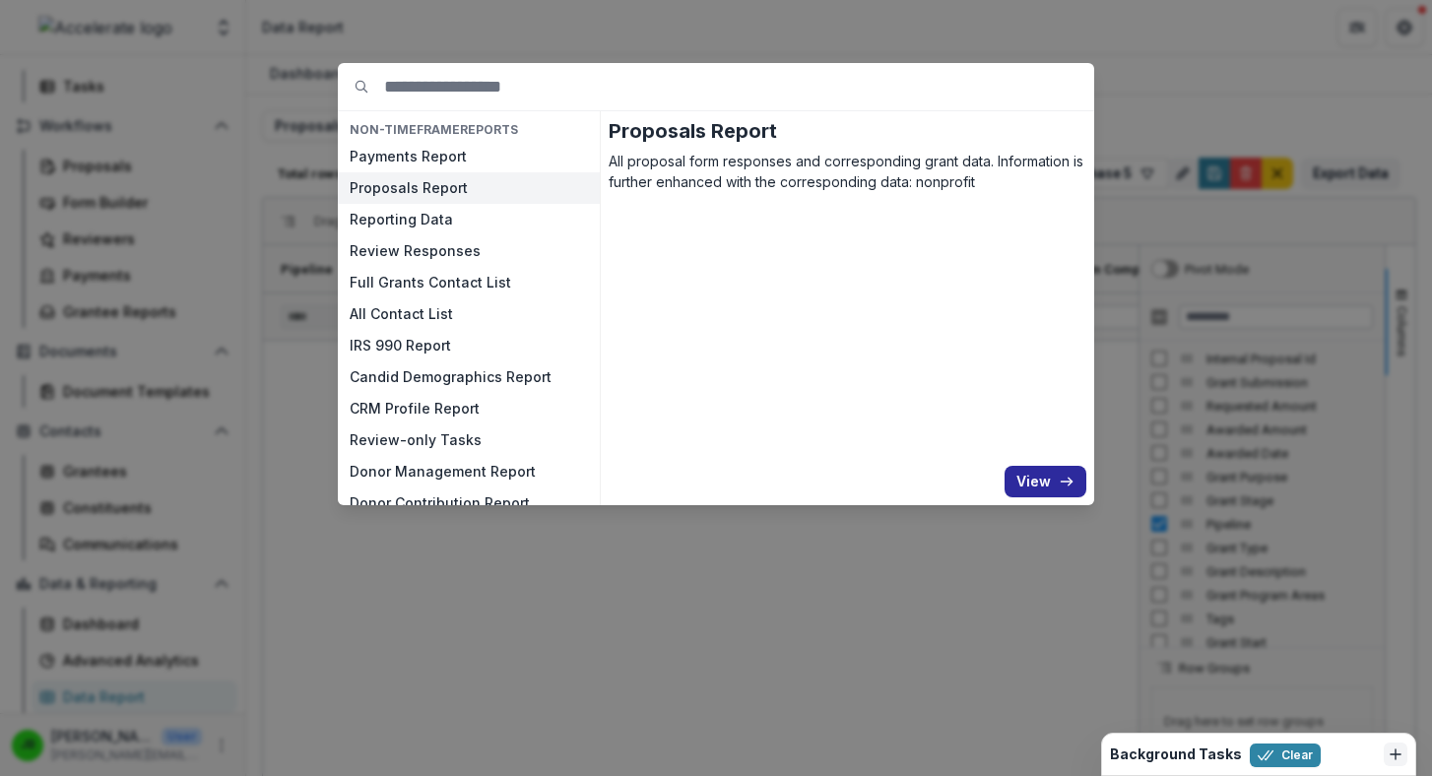
click at [646, 491] on button "View" at bounding box center [1046, 482] width 82 height 32
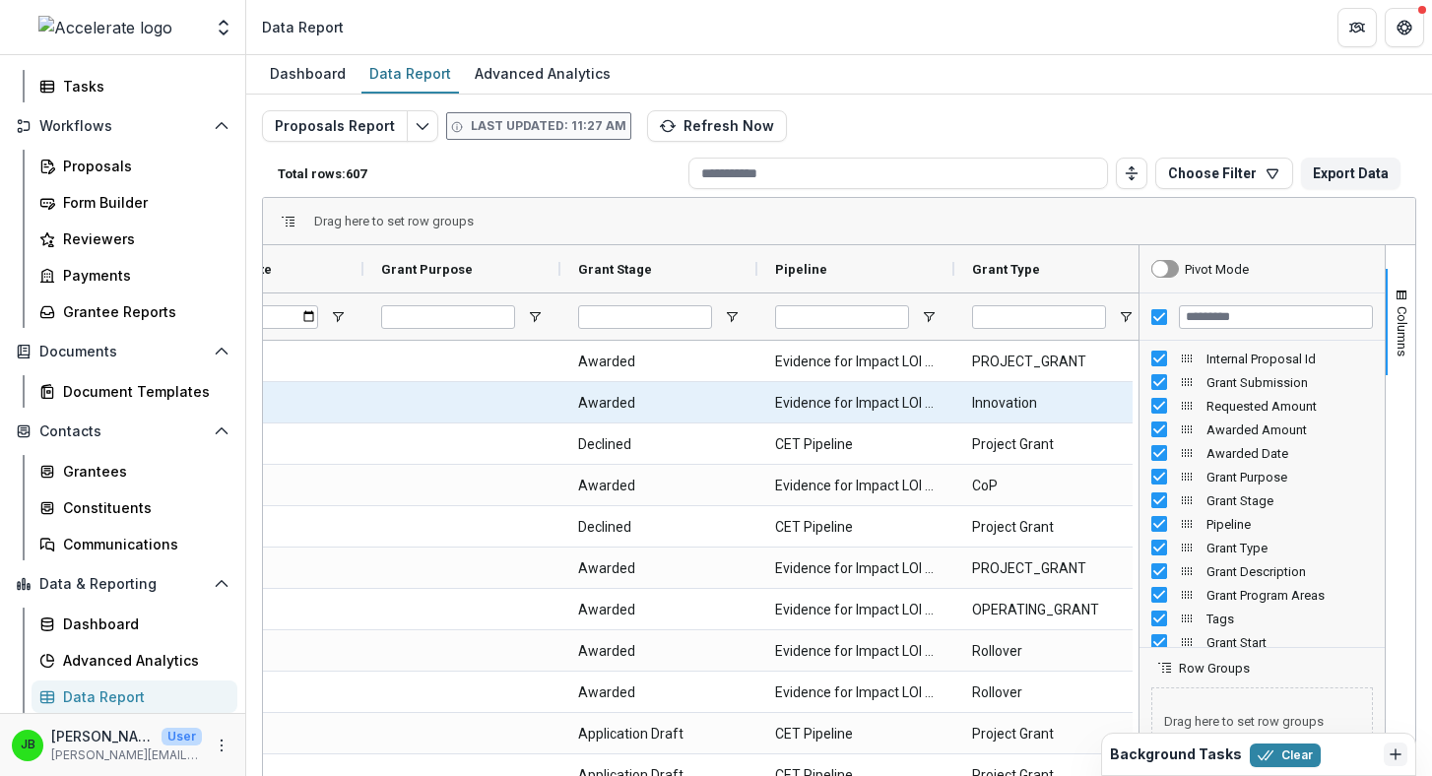
scroll to position [0, 965]
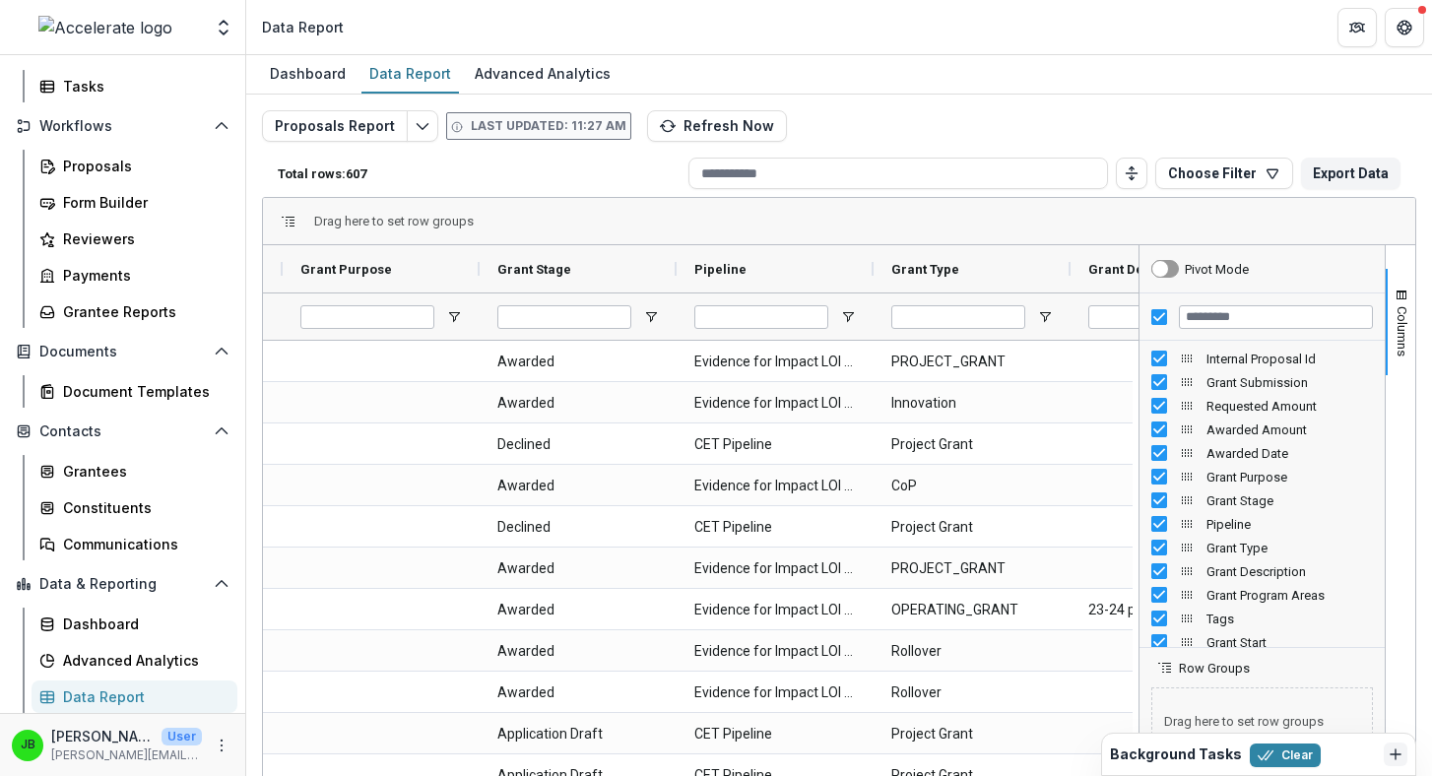
click at [646, 313] on div at bounding box center [775, 316] width 197 height 47
click at [646, 314] on span "Open Filter Menu" at bounding box center [848, 317] width 16 height 16
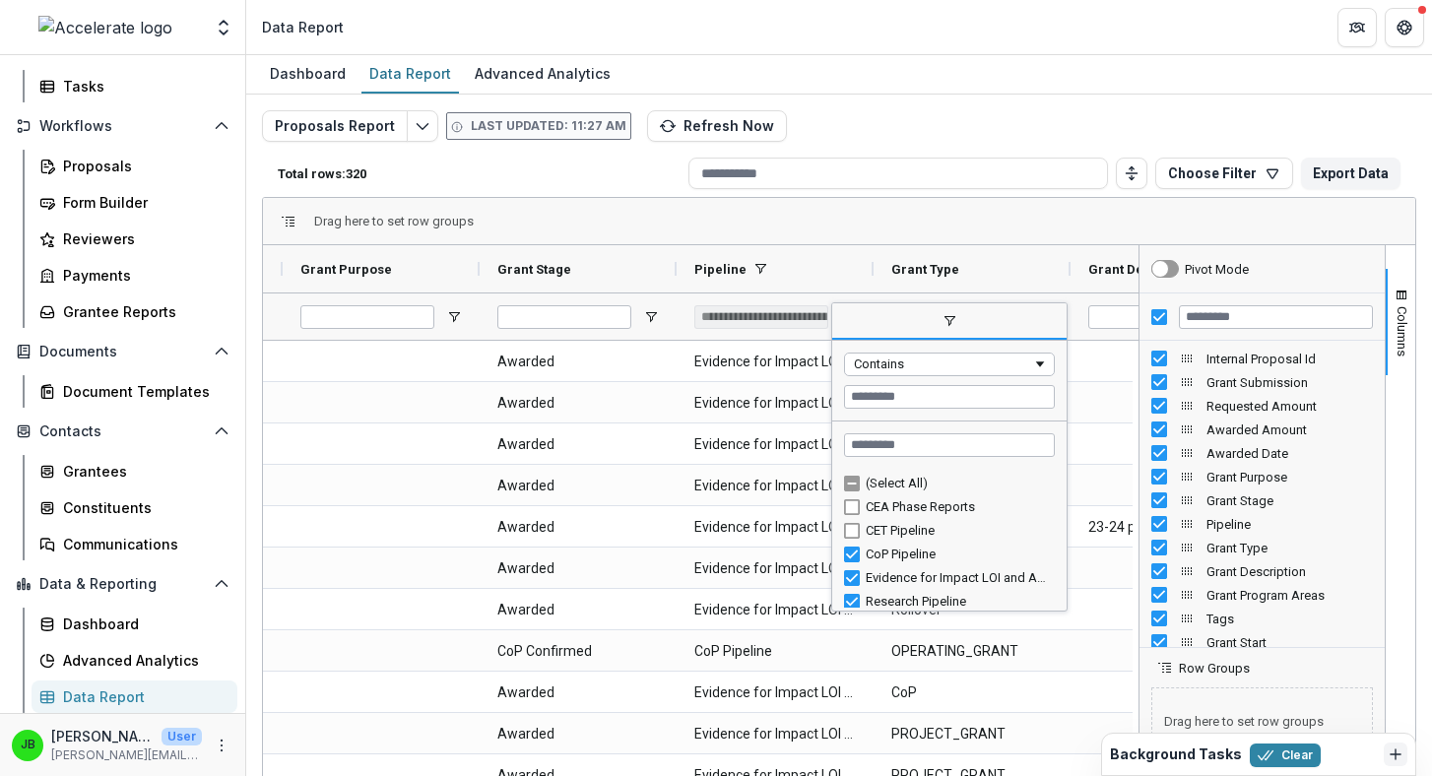
scroll to position [53, 0]
type input "**********"
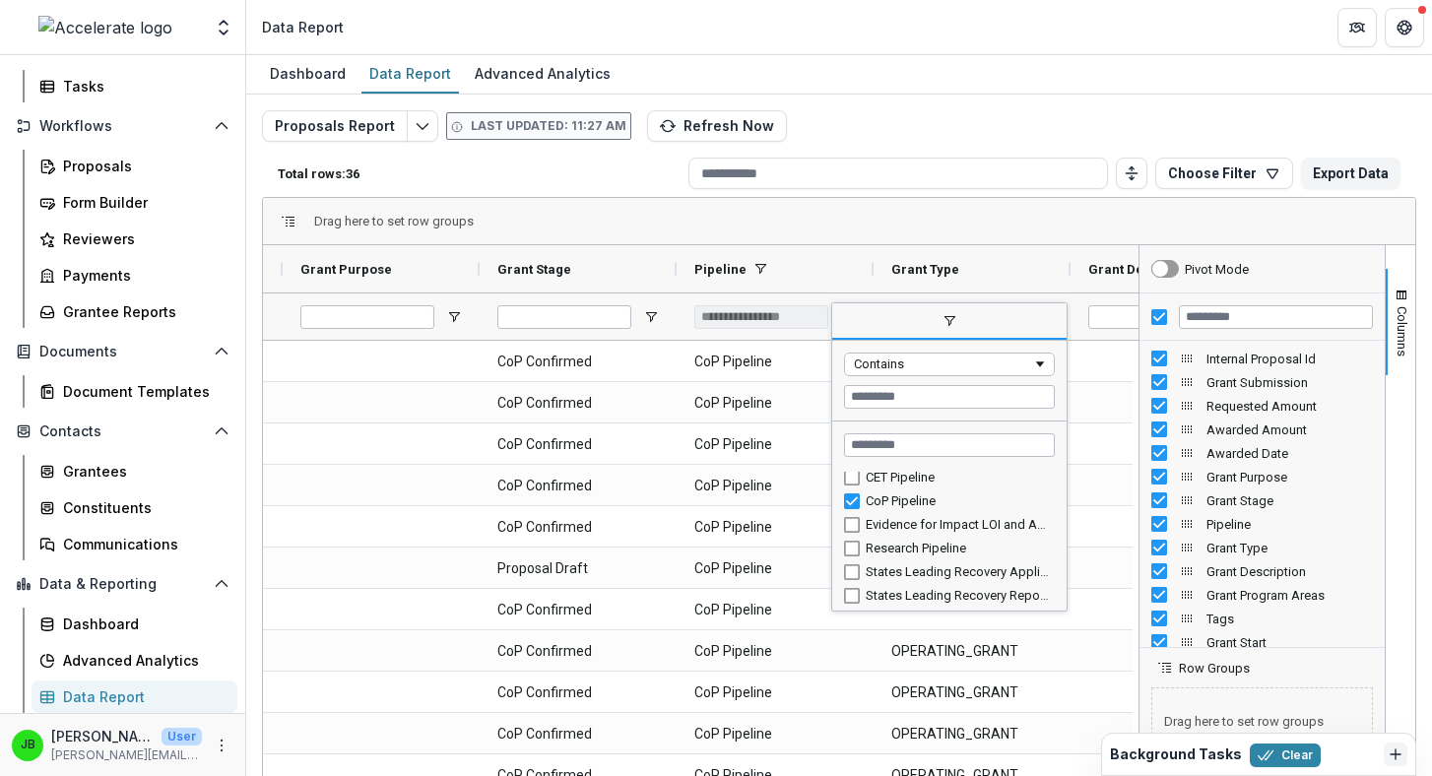
click at [646, 87] on div "Dashboard Data Report Advanced Analytics" at bounding box center [839, 74] width 1186 height 39
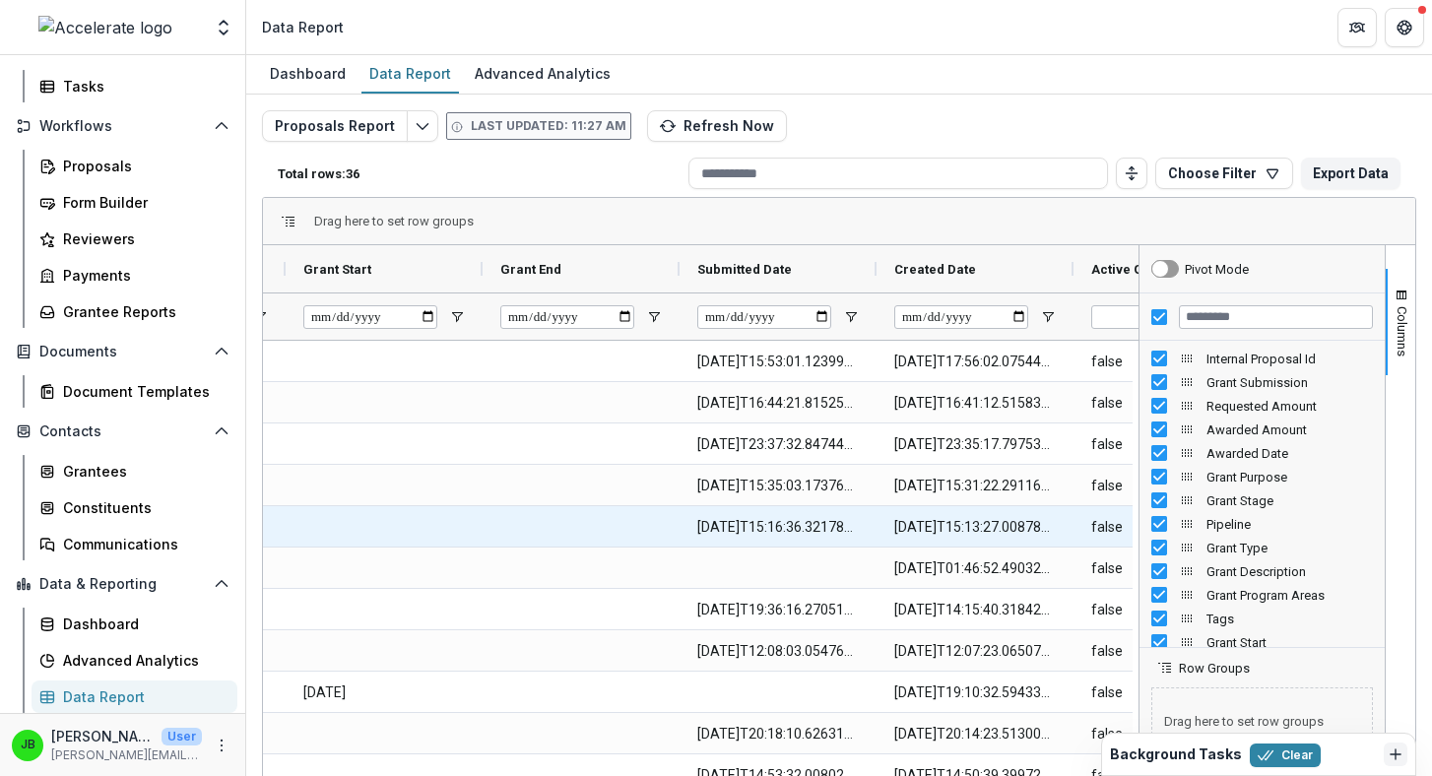
scroll to position [0, 3063]
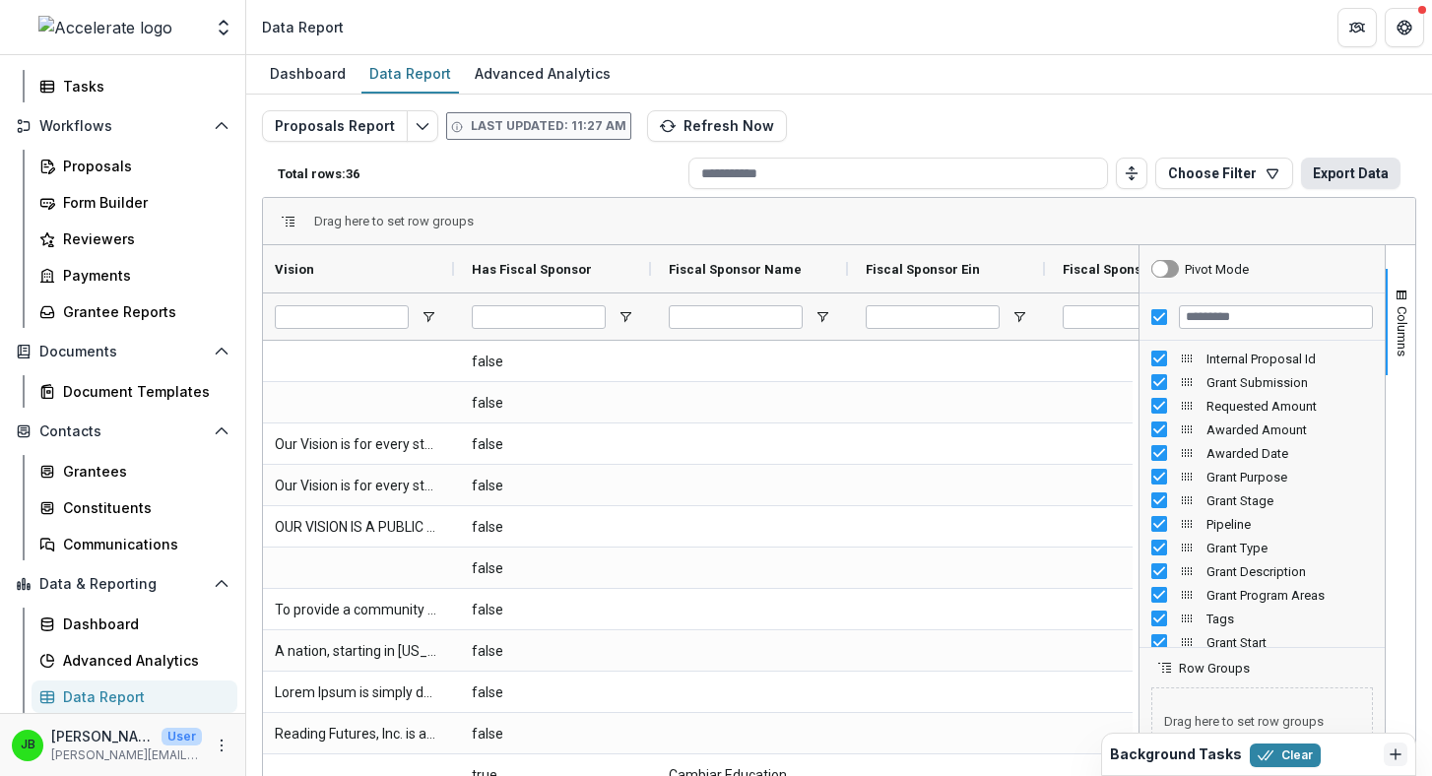
click at [646, 177] on button "Export Data" at bounding box center [1350, 174] width 99 height 32
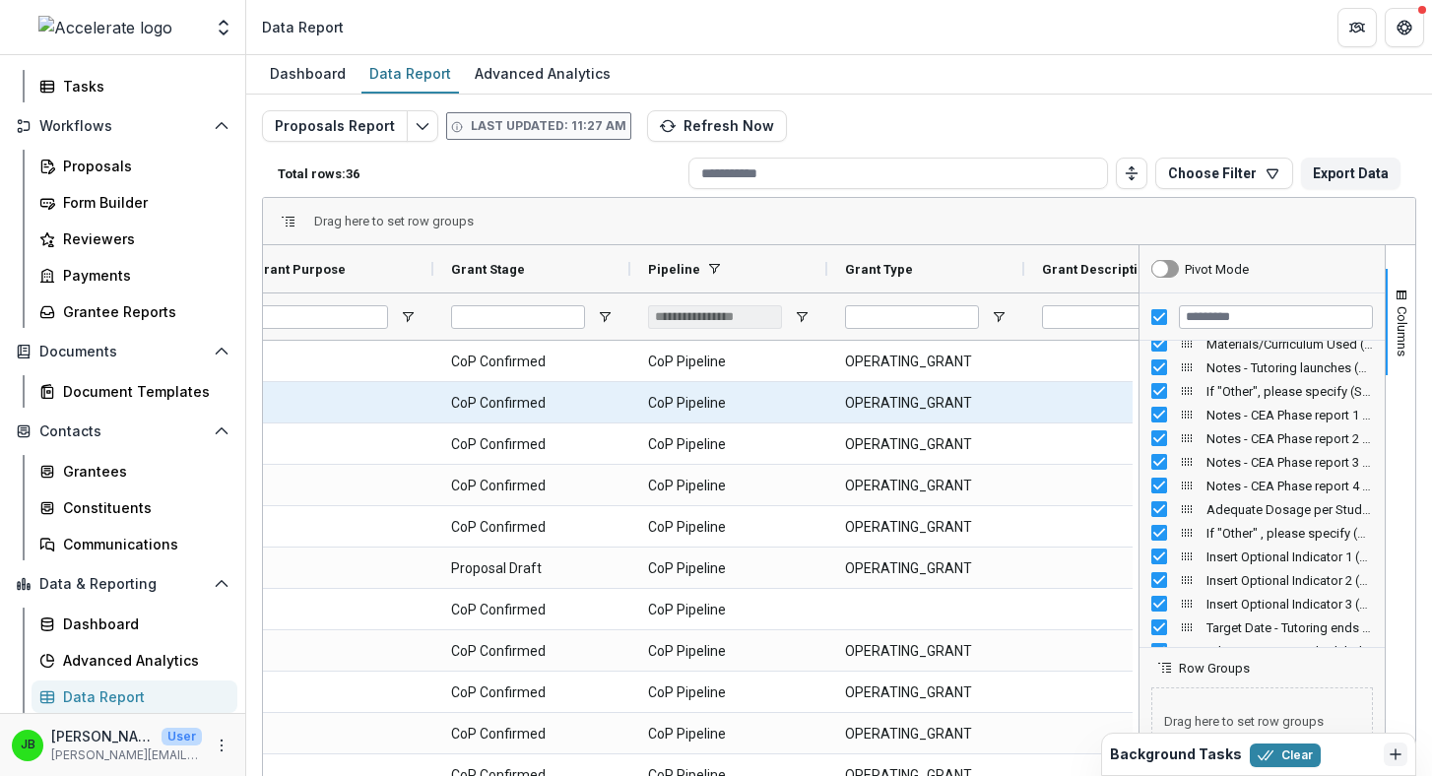
scroll to position [0, 1239]
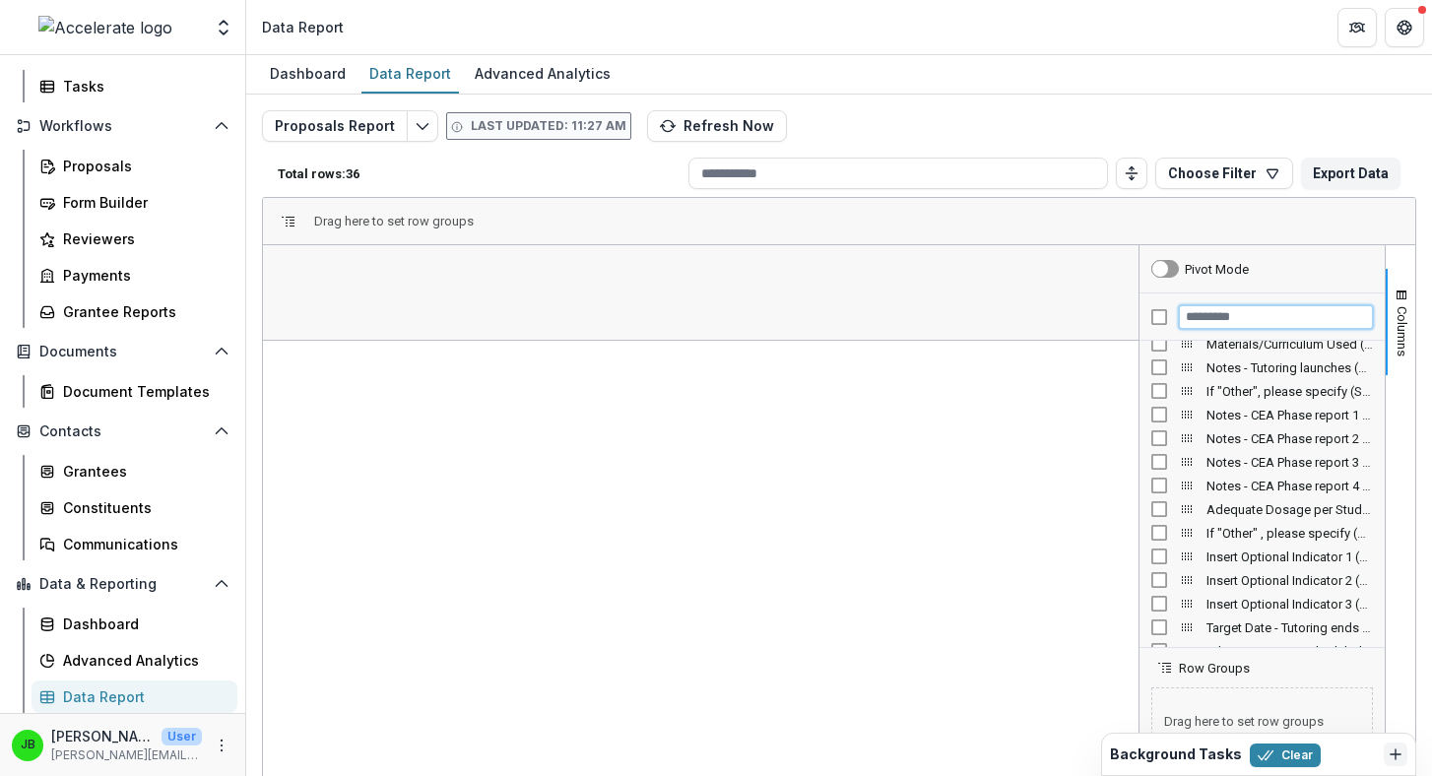
click at [646, 315] on input "Filter Columns Input" at bounding box center [1276, 317] width 194 height 24
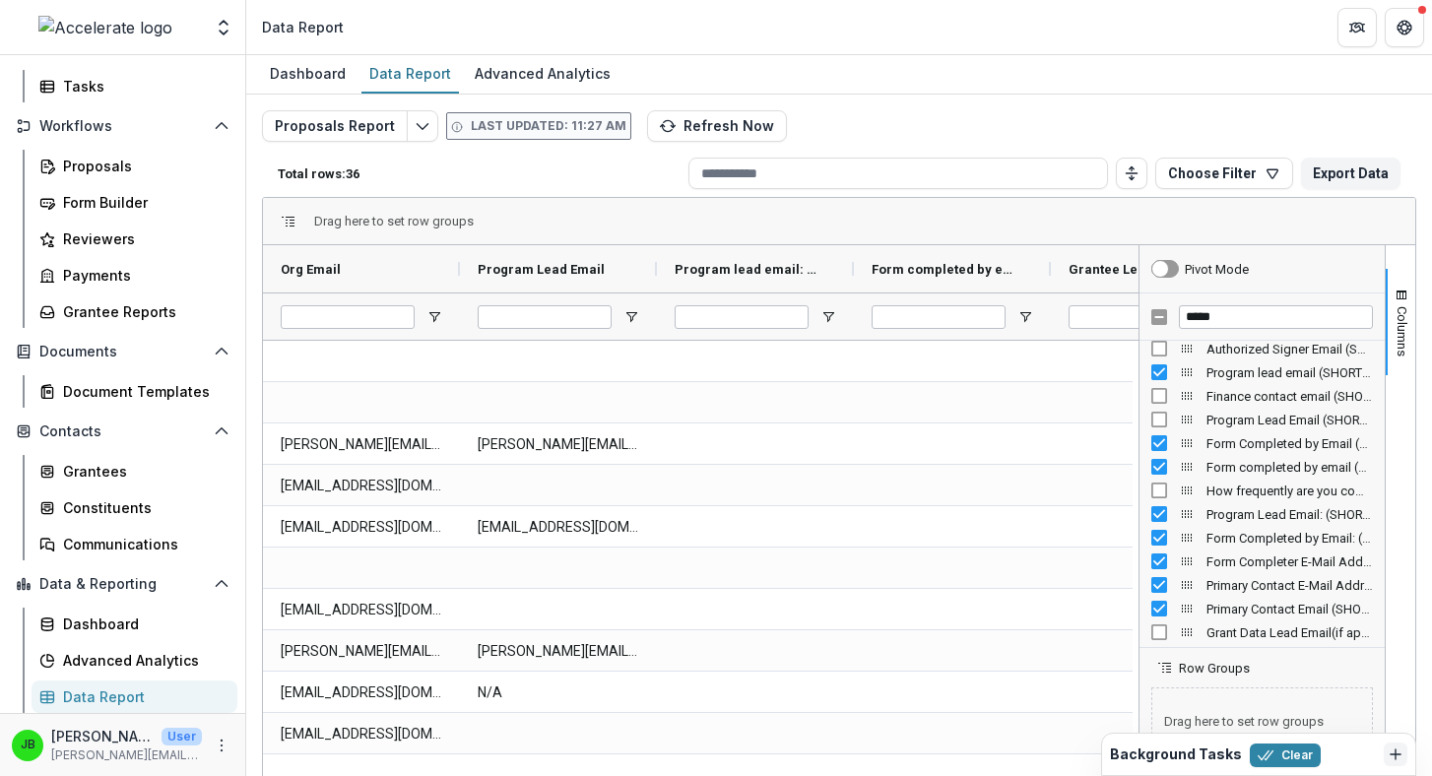
click at [646, 409] on div "Program Lead Email (SHORT_TEXT)" at bounding box center [1263, 420] width 222 height 24
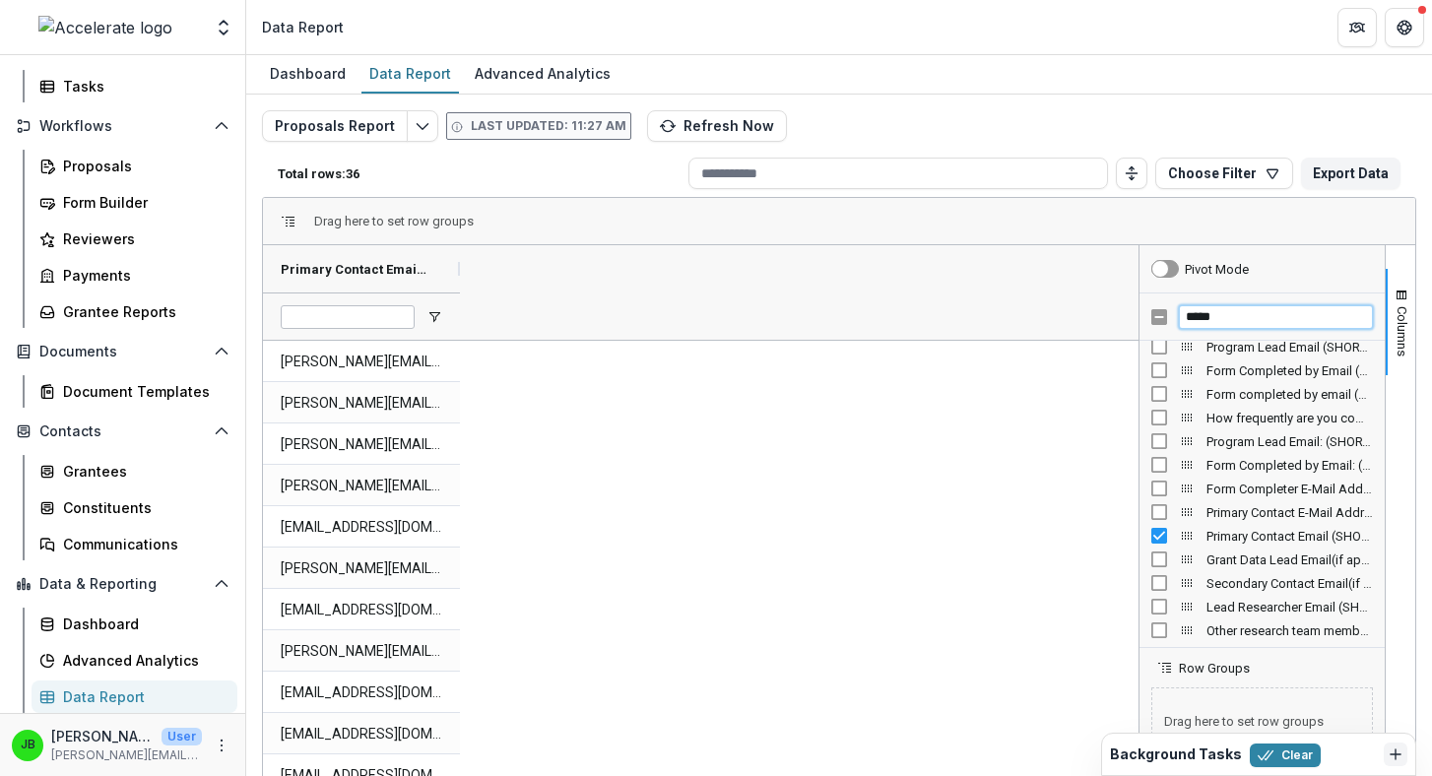
click at [646, 321] on input "*****" at bounding box center [1276, 317] width 194 height 24
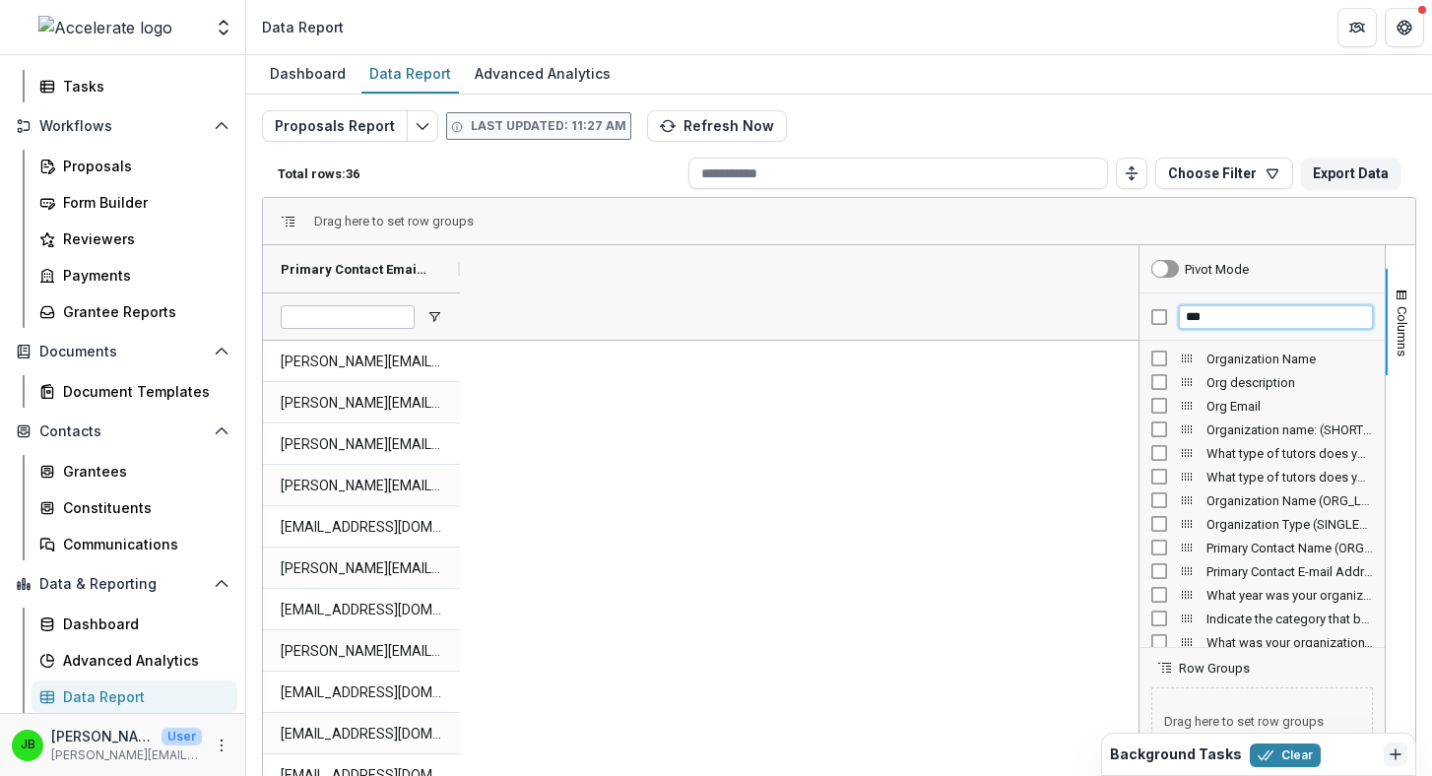
type input "***"
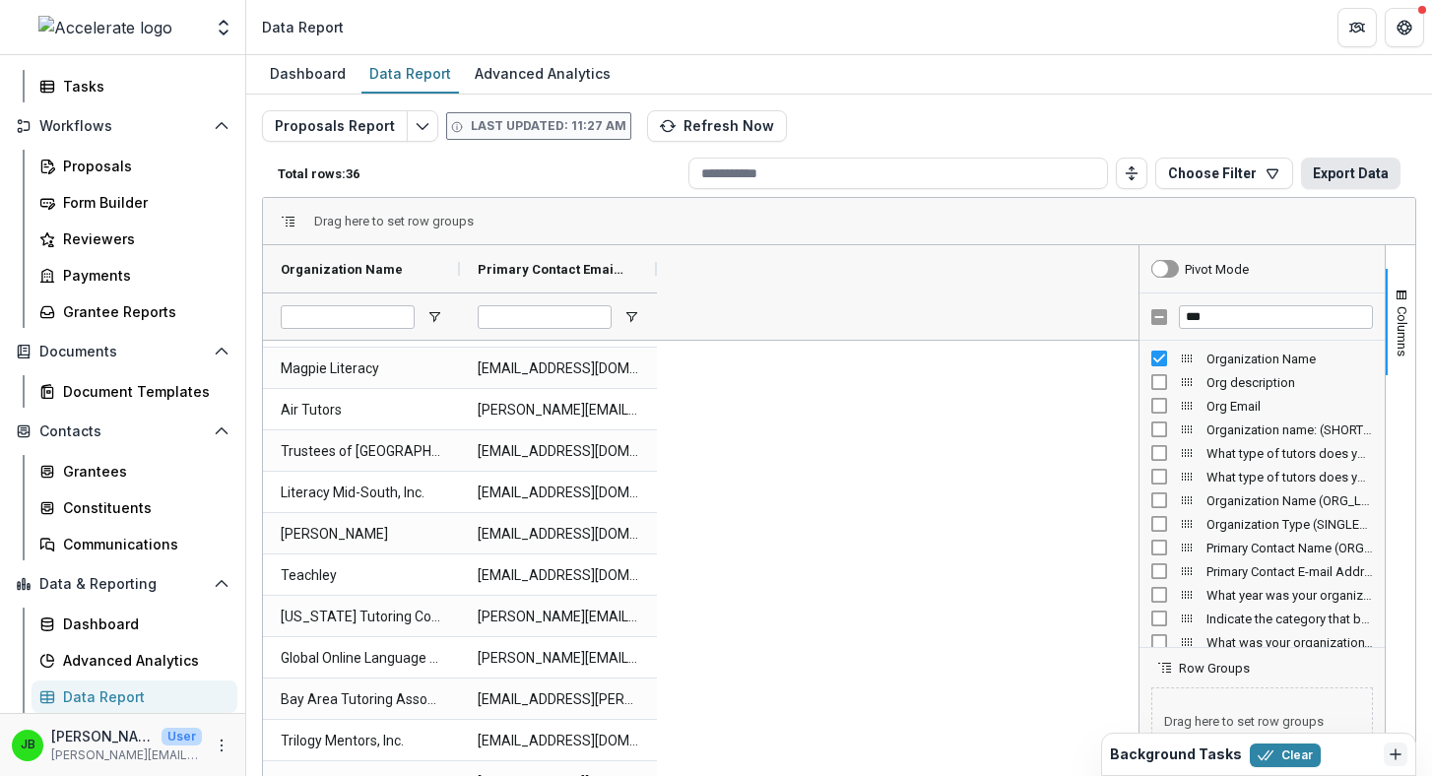
click at [646, 167] on button "Export Data" at bounding box center [1350, 174] width 99 height 32
click at [118, 165] on div "Proposals" at bounding box center [142, 166] width 159 height 21
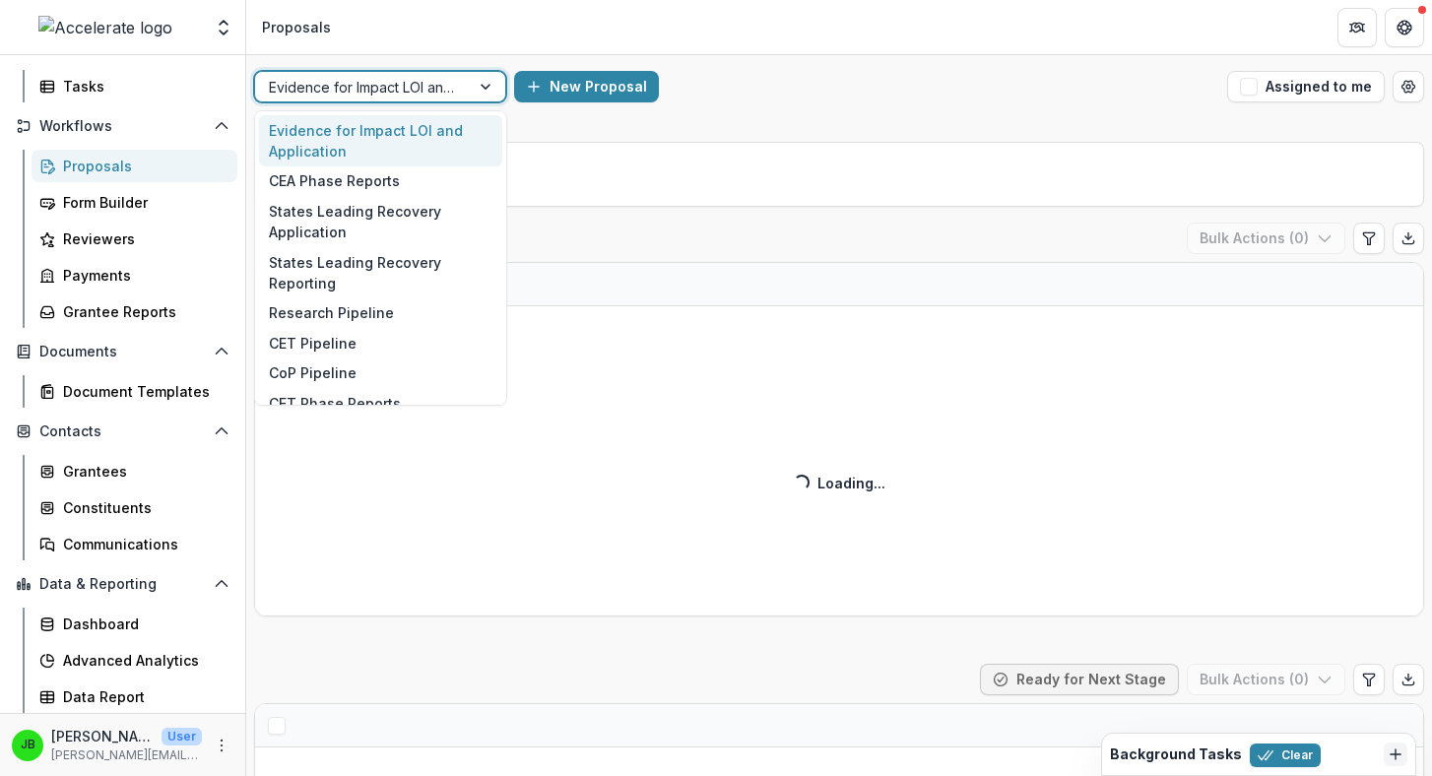
click at [450, 91] on div at bounding box center [362, 87] width 187 height 25
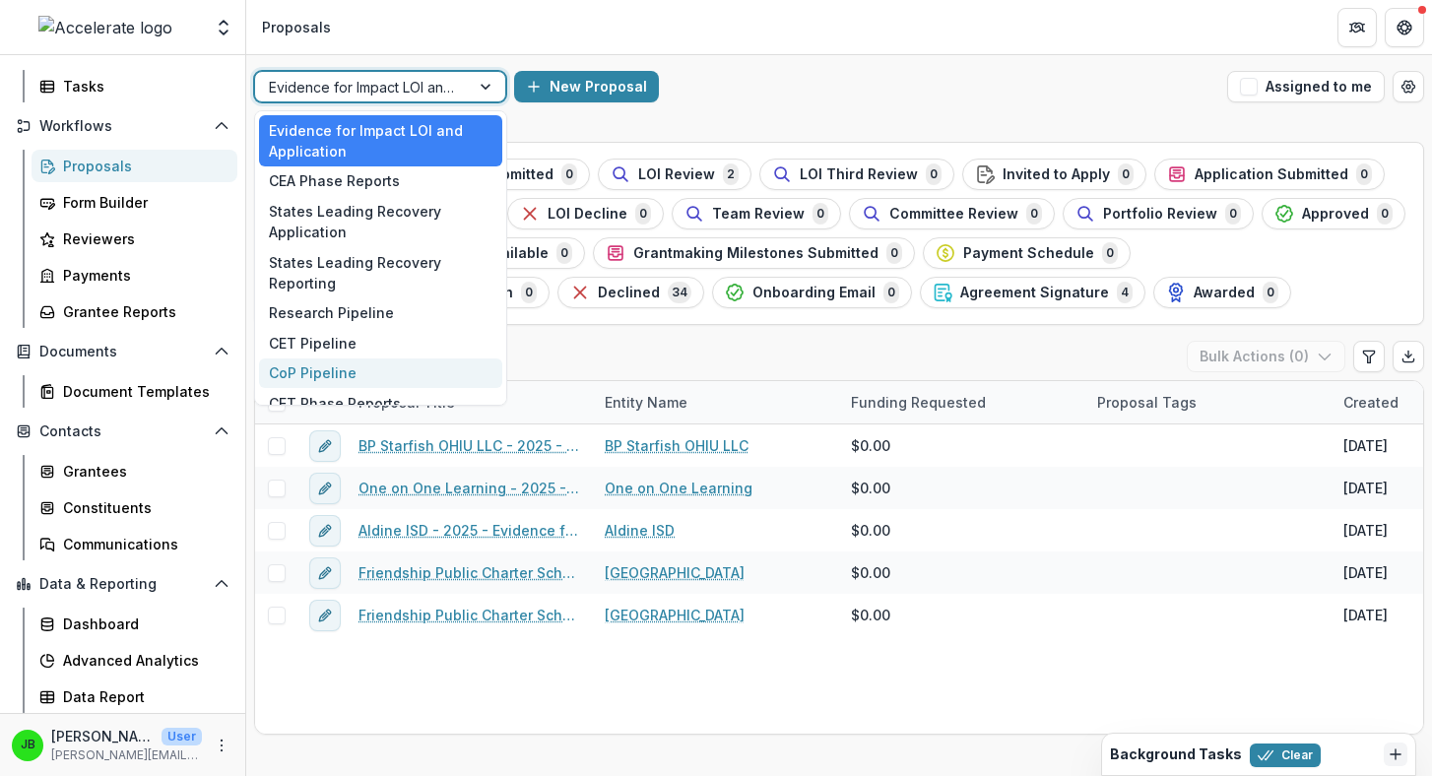
click at [407, 370] on div "CoP Pipeline" at bounding box center [380, 374] width 243 height 31
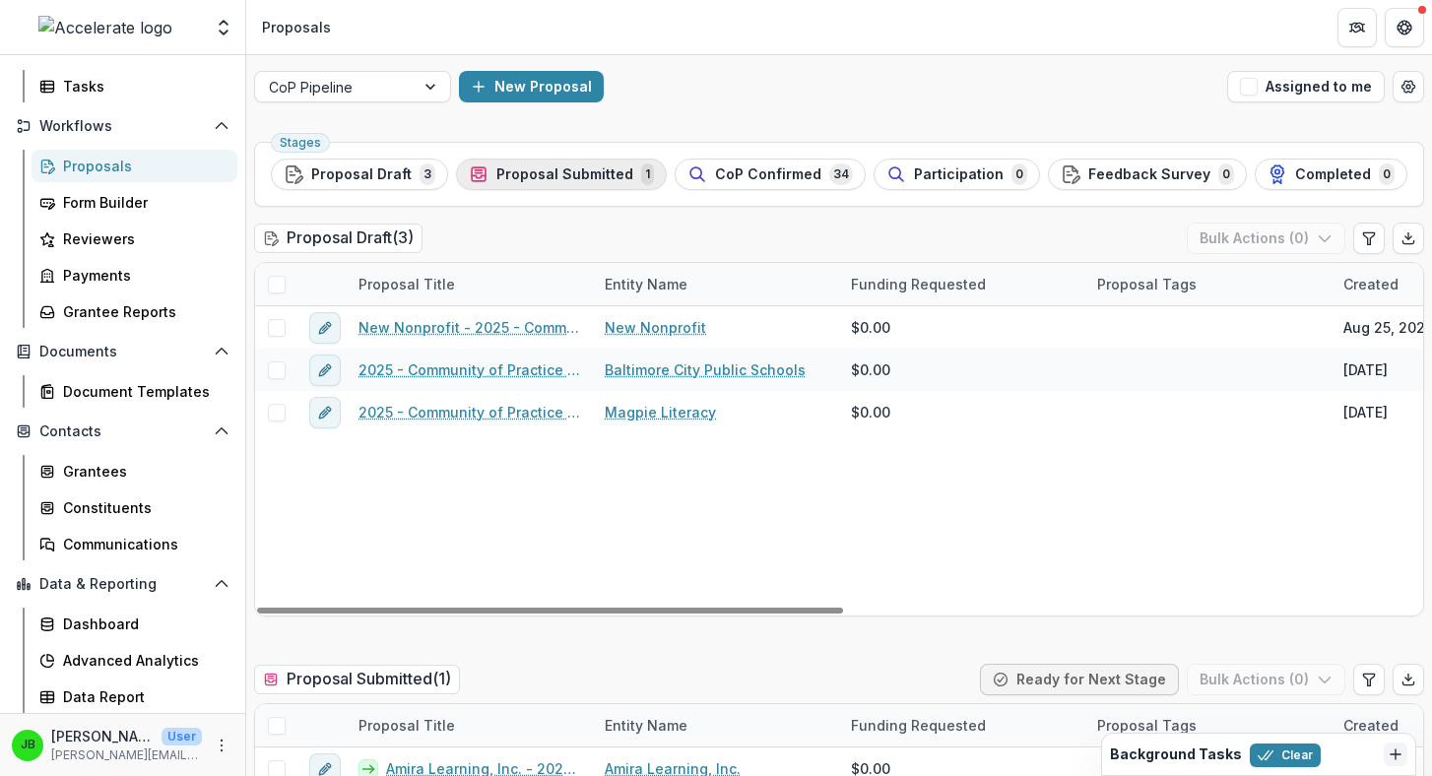
click at [511, 166] on span "Proposal Submitted" at bounding box center [564, 174] width 137 height 17
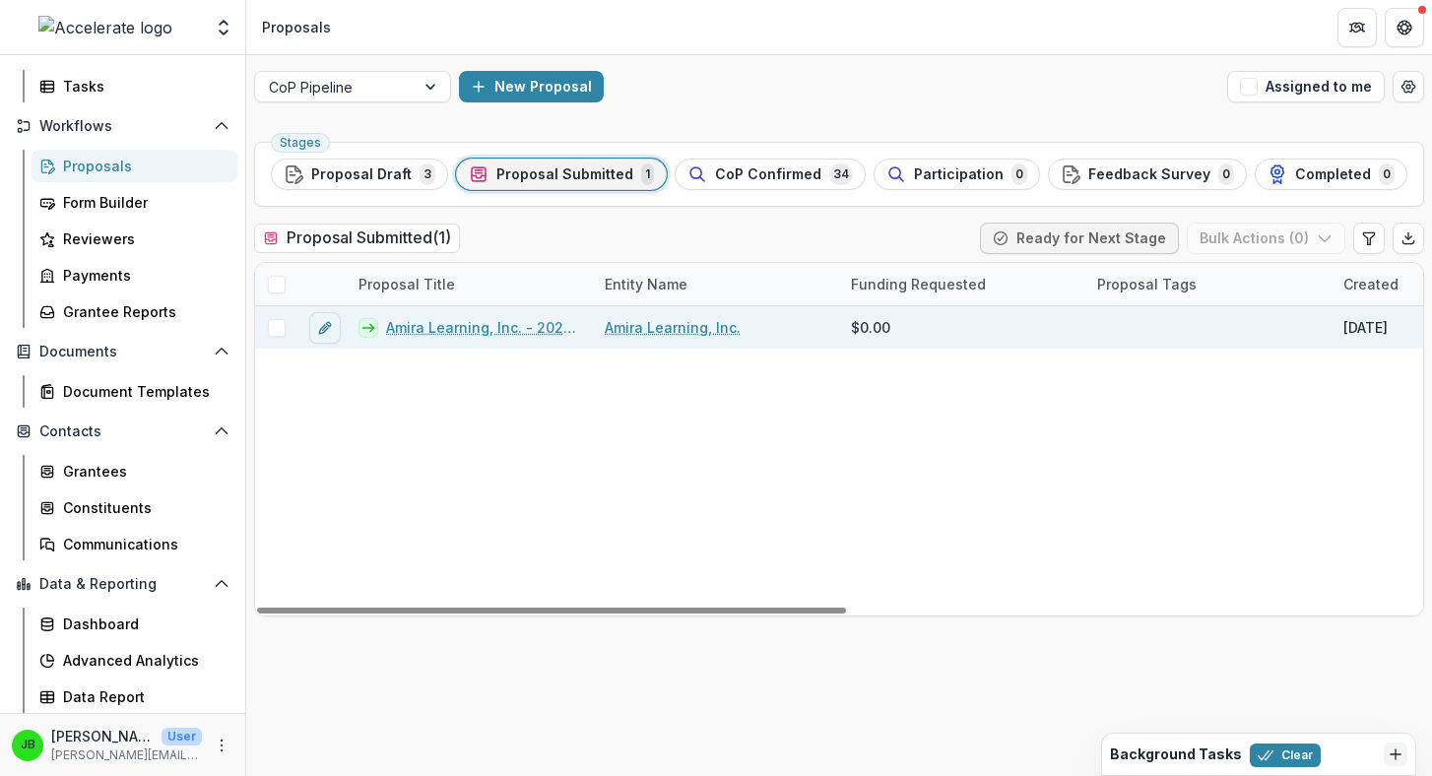
click at [546, 325] on link "Amira Learning, Inc. - 2025 - Community of Practice form" at bounding box center [483, 327] width 195 height 21
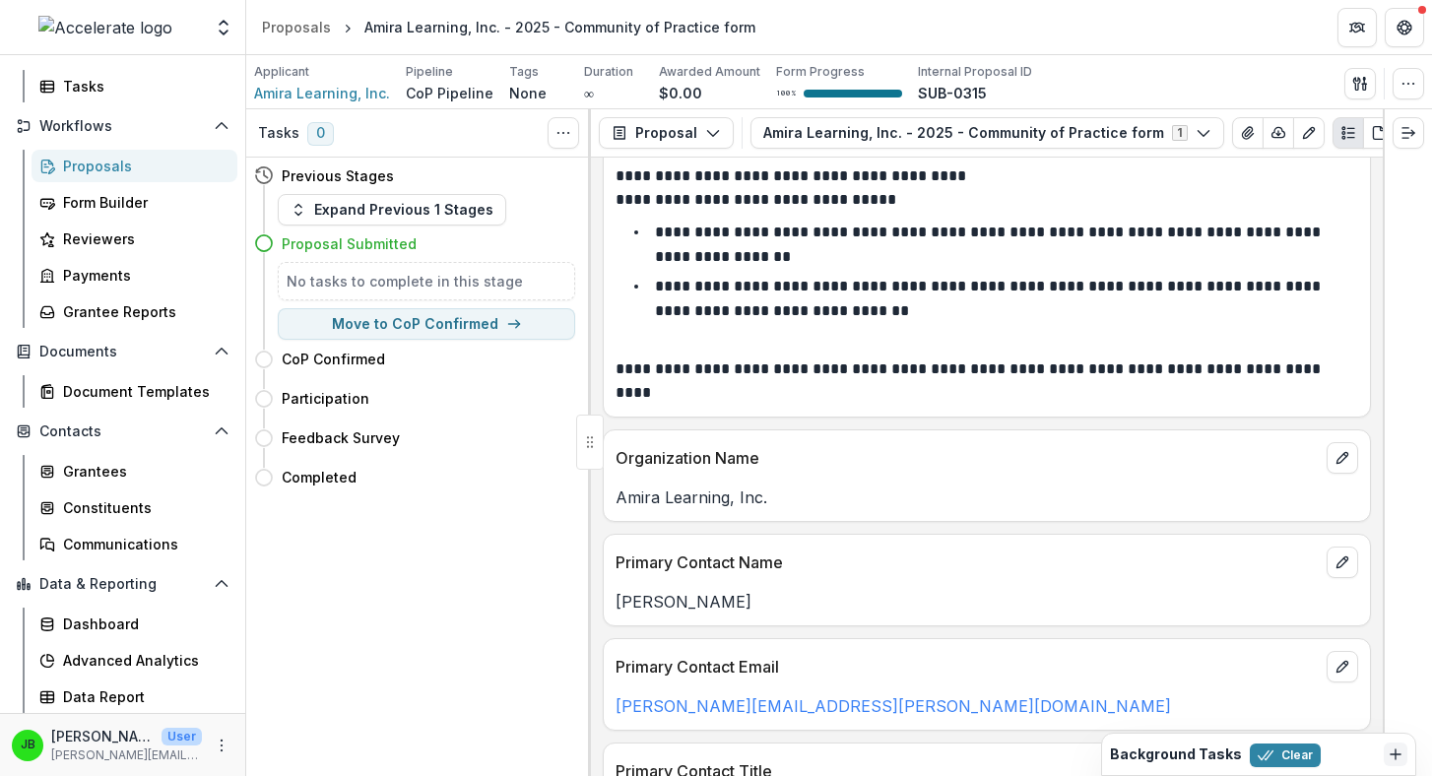
scroll to position [900, 0]
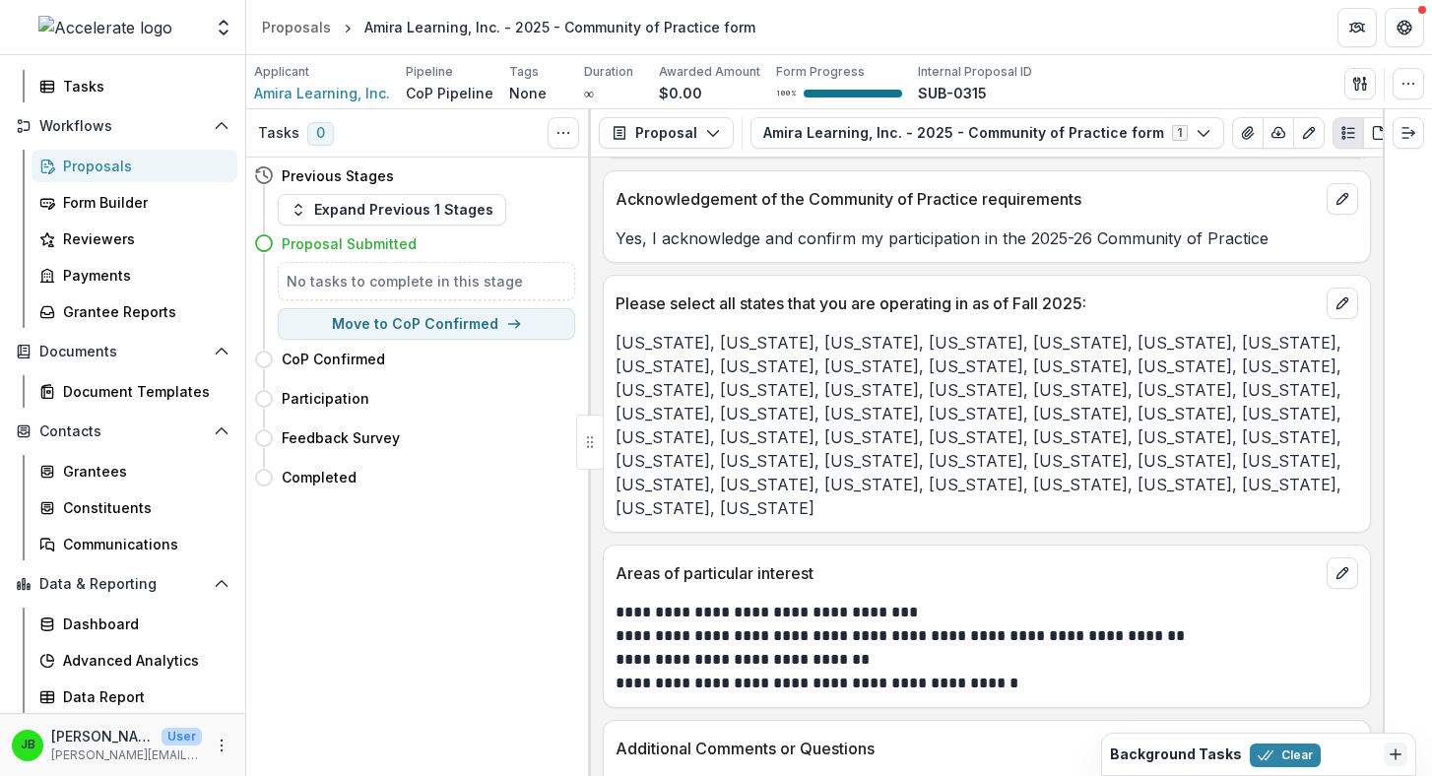
click at [70, 164] on div "Proposals" at bounding box center [142, 166] width 159 height 21
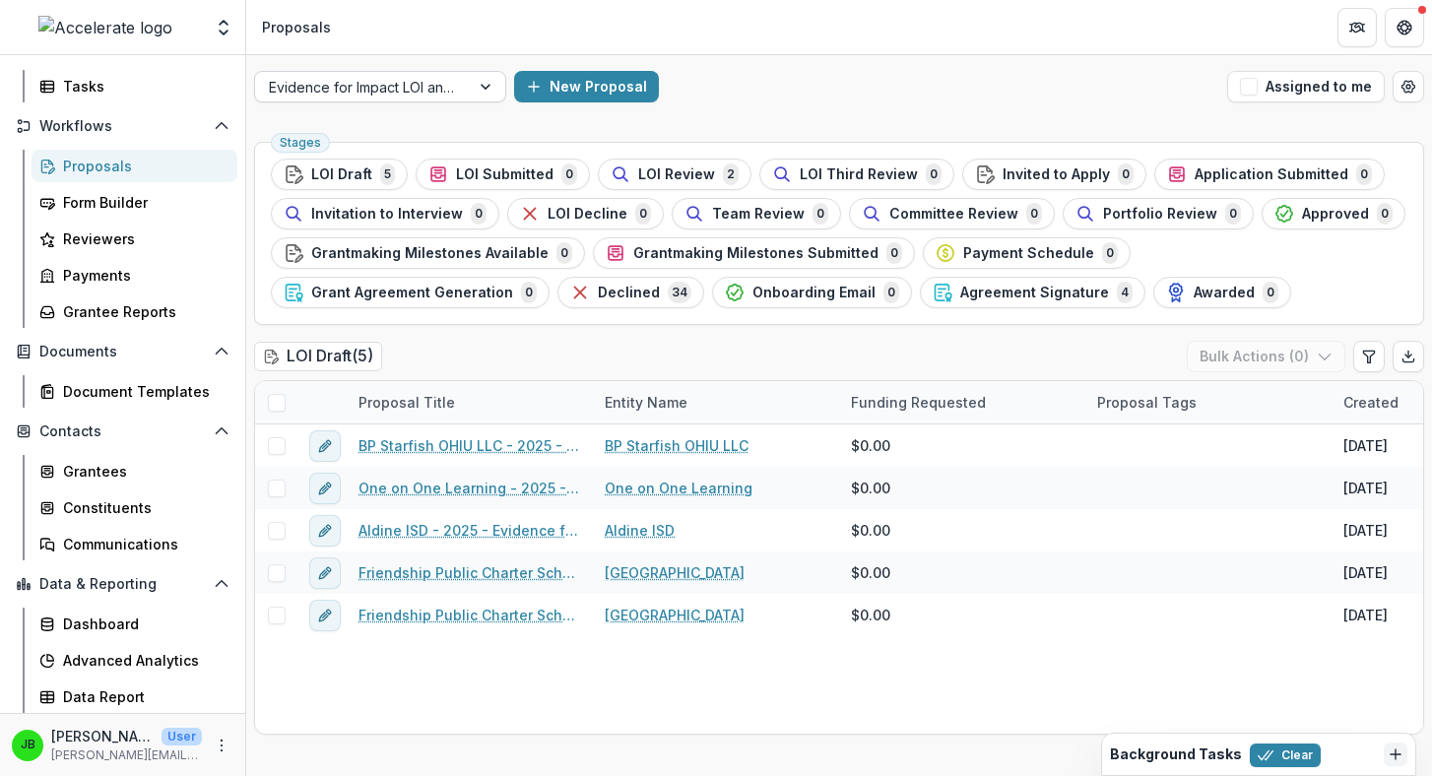
click at [471, 86] on div at bounding box center [487, 87] width 35 height 30
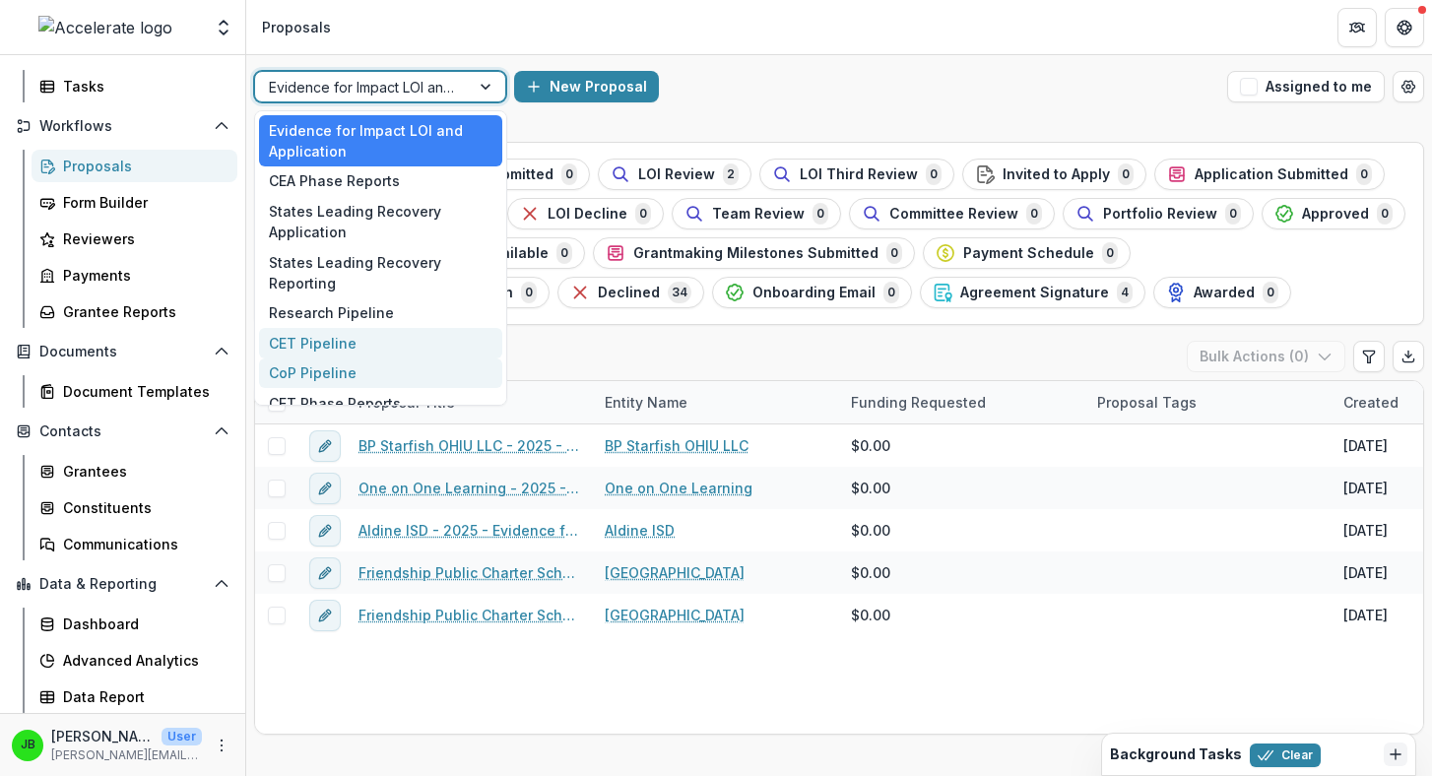
click at [432, 374] on div "CoP Pipeline" at bounding box center [380, 374] width 243 height 31
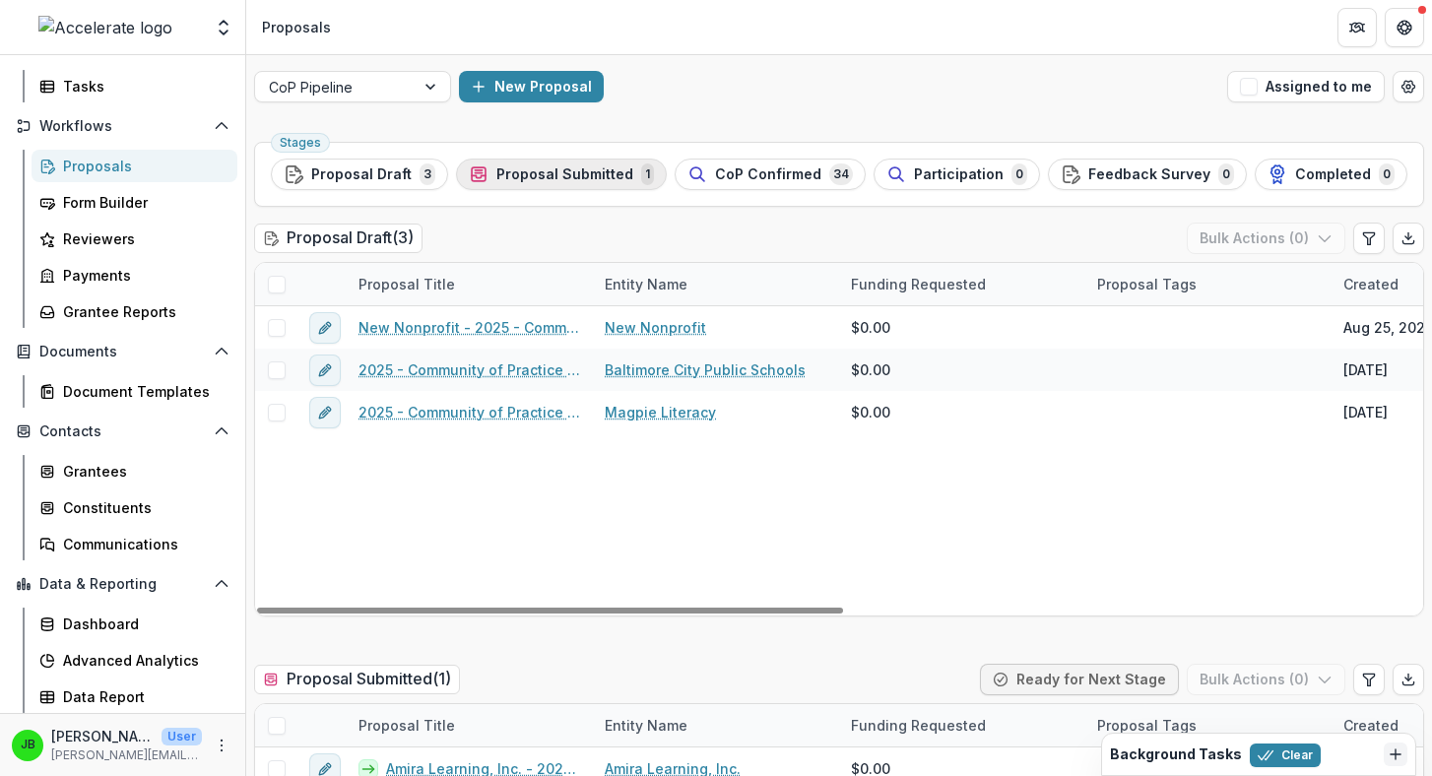
click at [544, 188] on button "Proposal Submitted 1" at bounding box center [561, 175] width 211 height 32
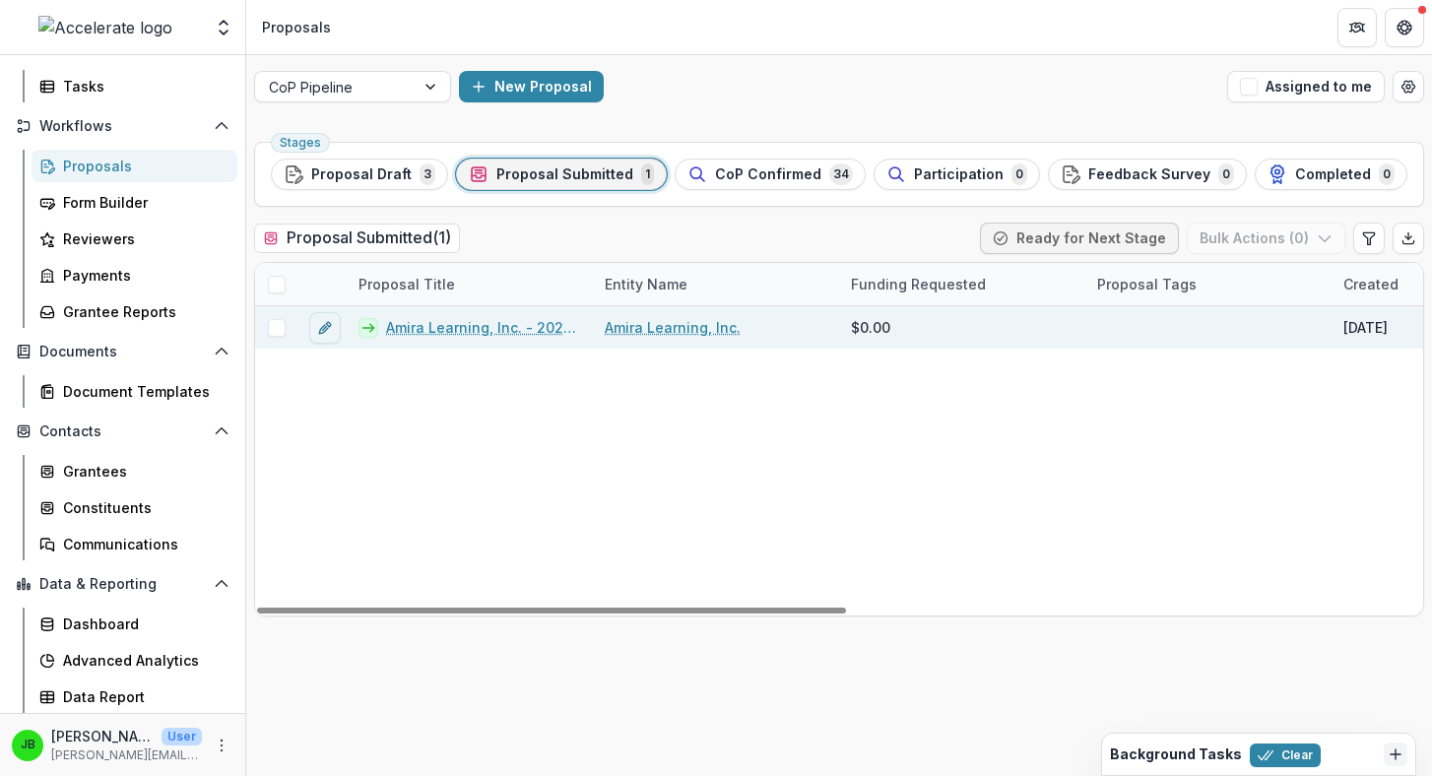
click at [406, 330] on link "Amira Learning, Inc. - 2025 - Community of Practice form" at bounding box center [483, 327] width 195 height 21
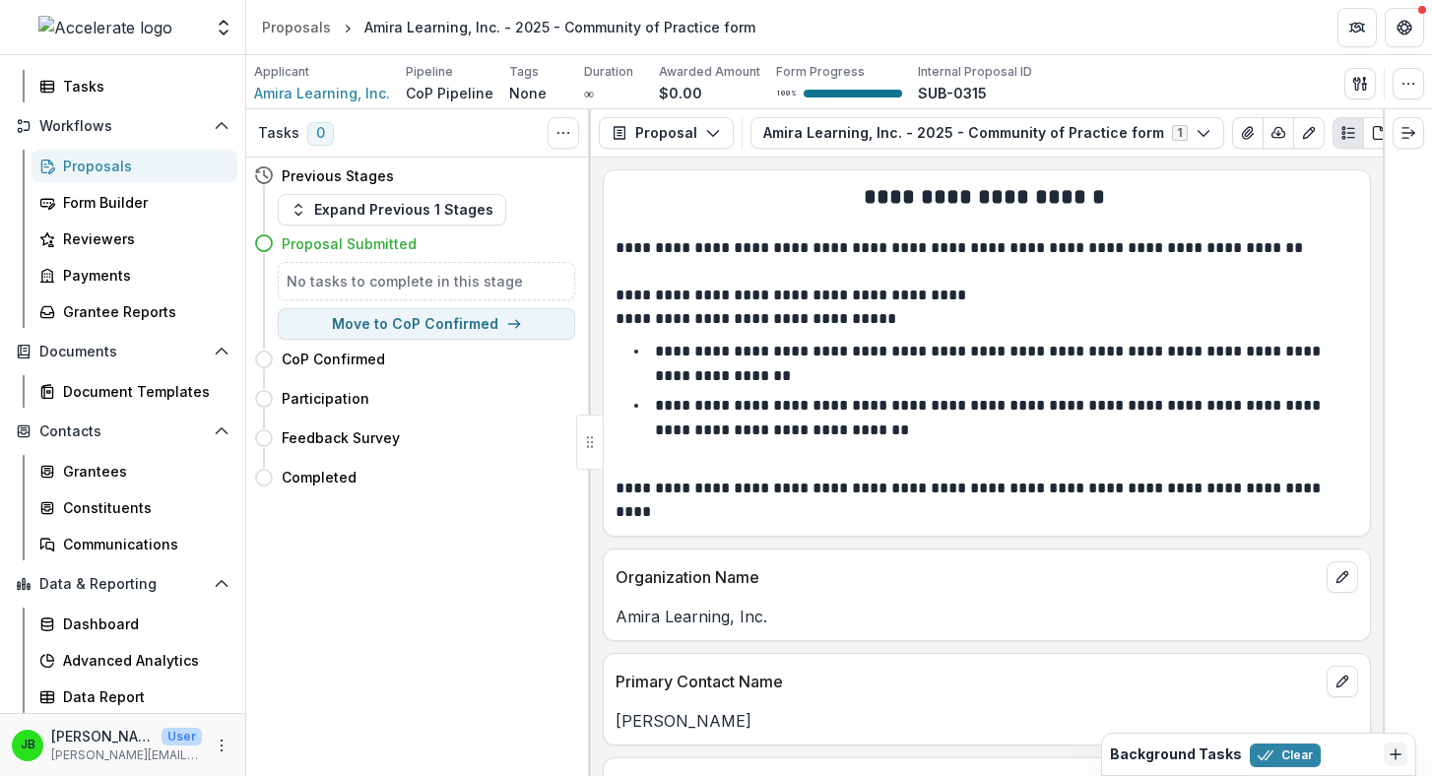
click at [406, 330] on button "Move to CoP Confirmed" at bounding box center [426, 324] width 297 height 32
select select "**********"
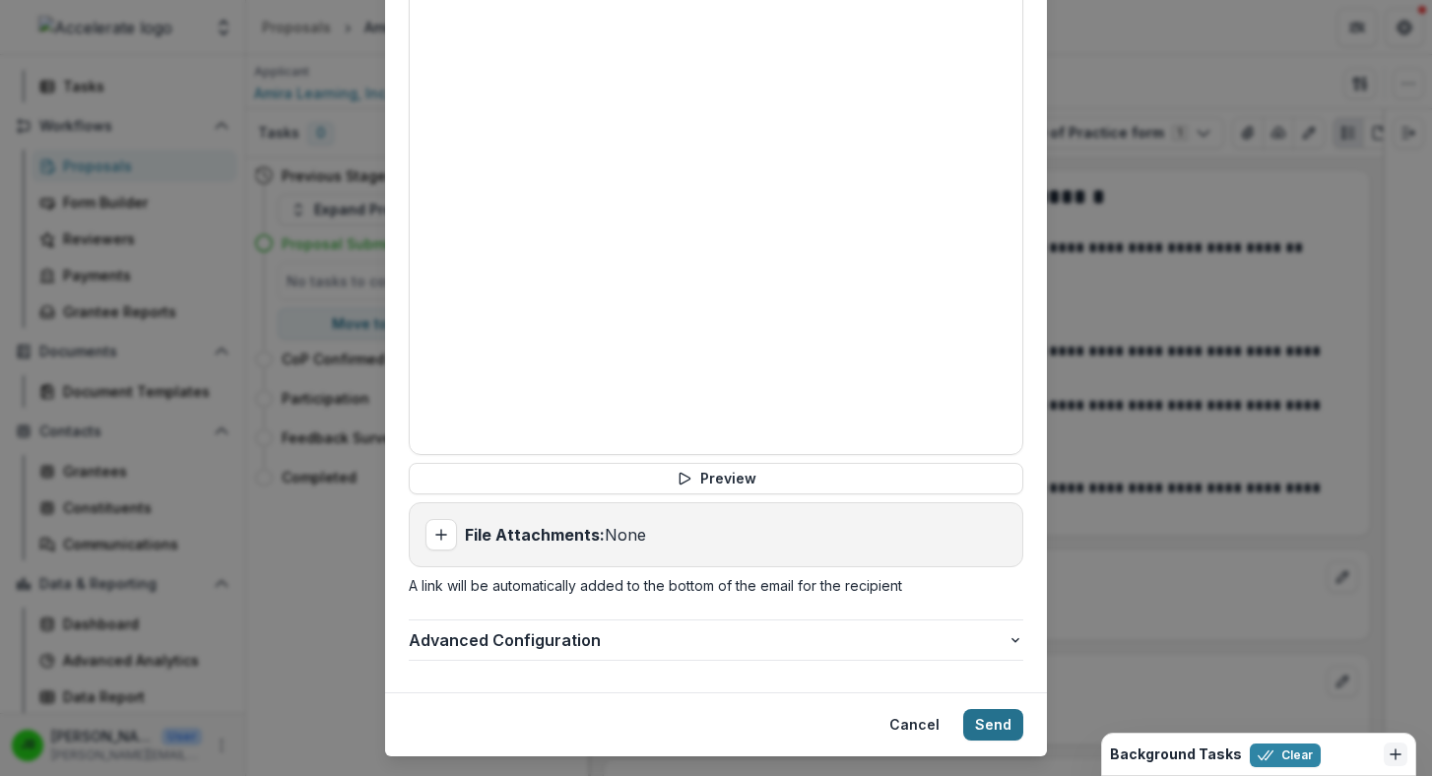
click at [646, 709] on button "Send" at bounding box center [993, 725] width 60 height 32
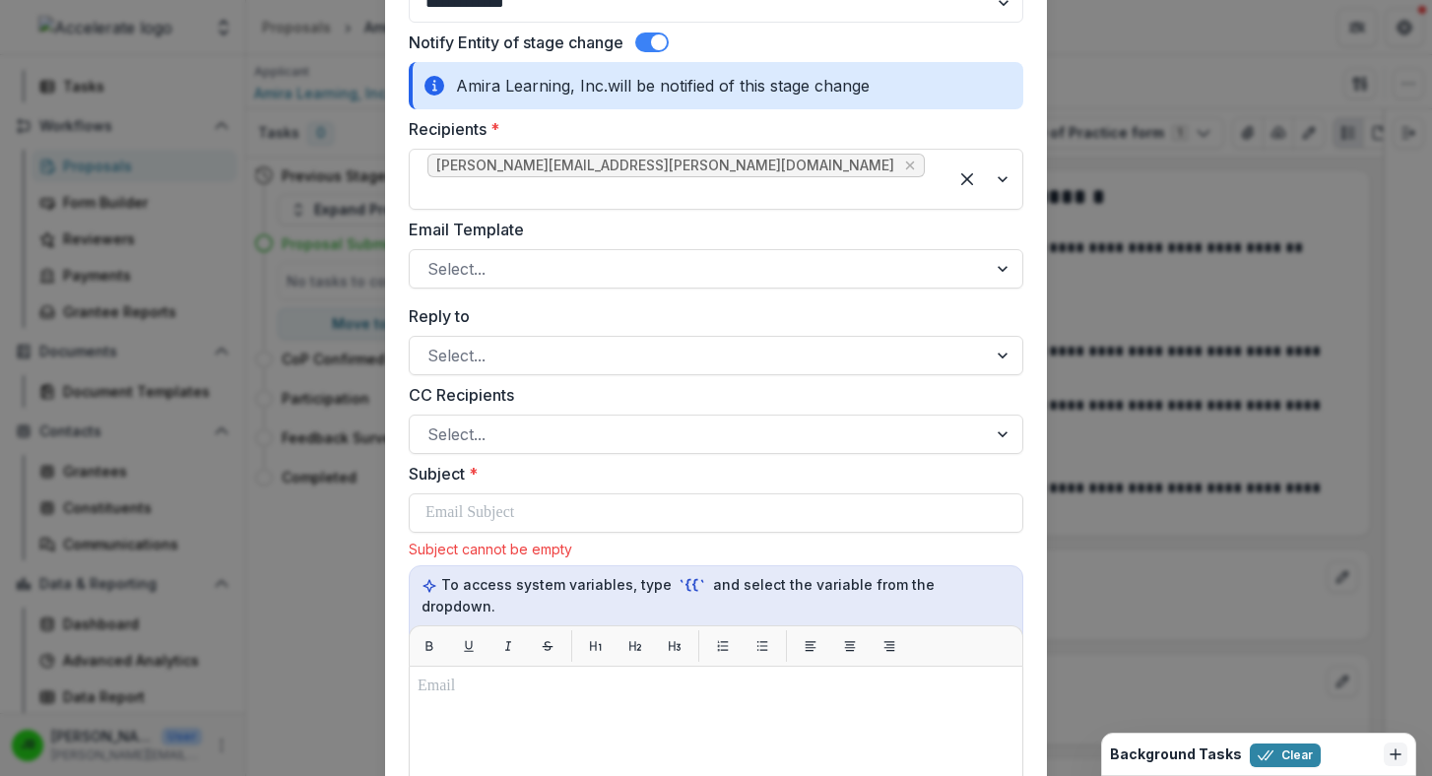
scroll to position [196, 0]
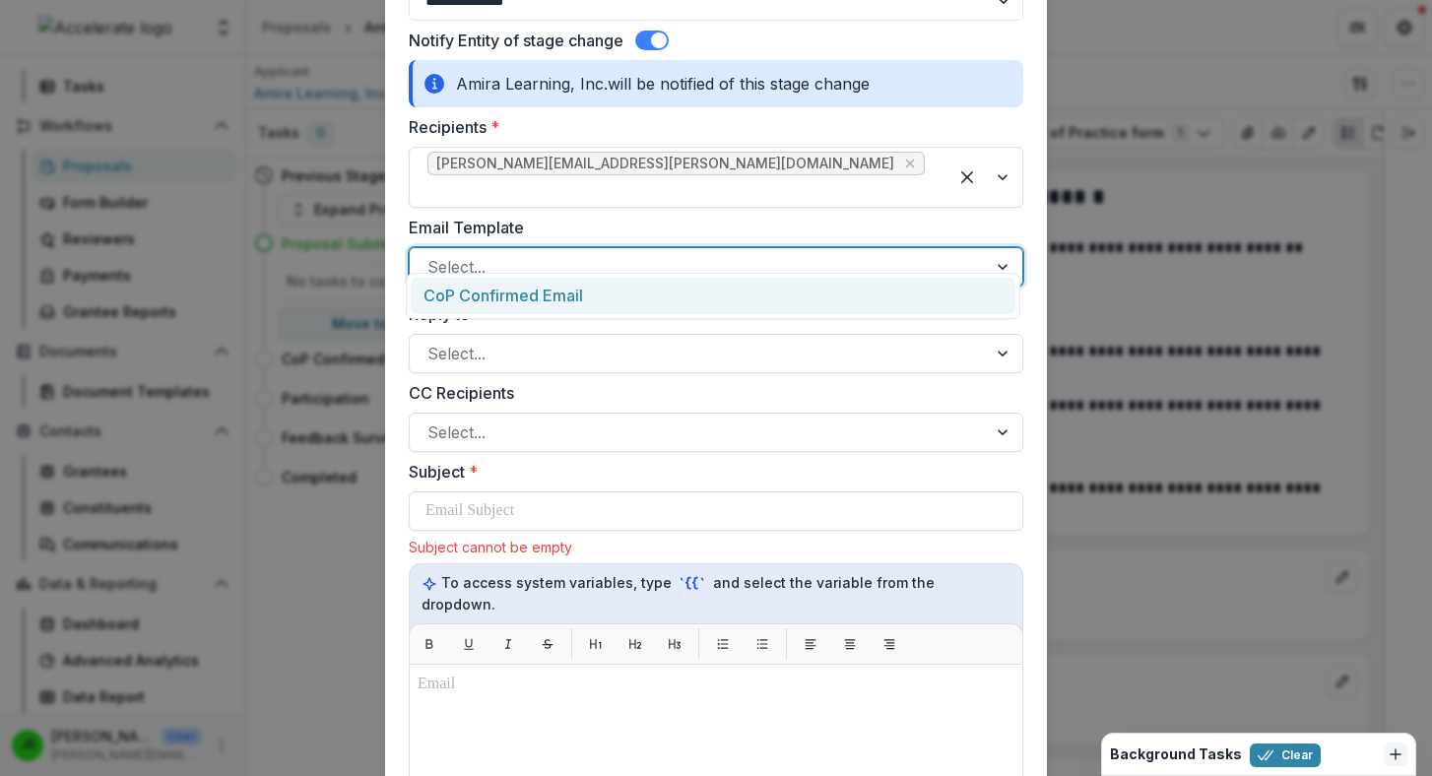
click at [646, 255] on div at bounding box center [699, 267] width 542 height 28
click at [646, 296] on div "CoP Confirmed Email" at bounding box center [713, 296] width 605 height 36
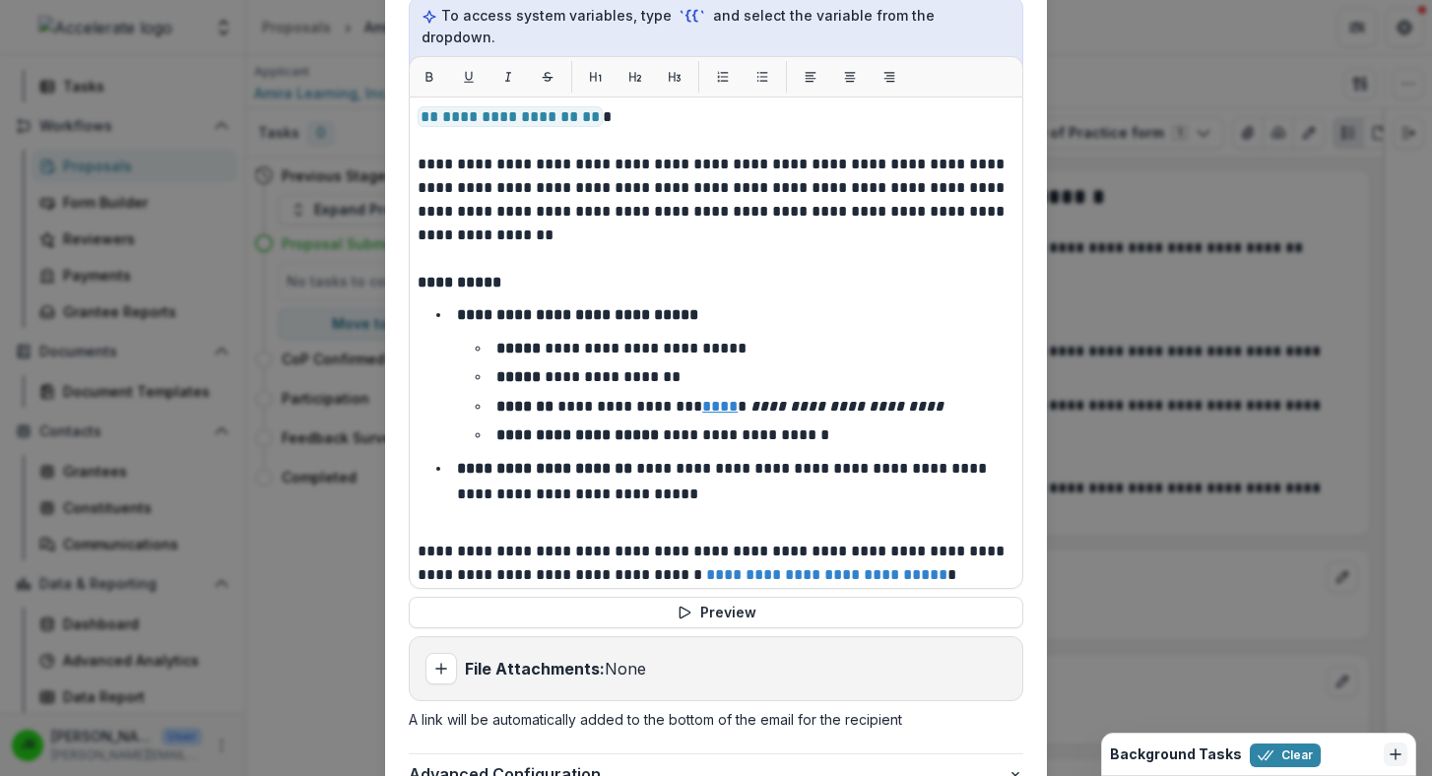
scroll to position [873, 0]
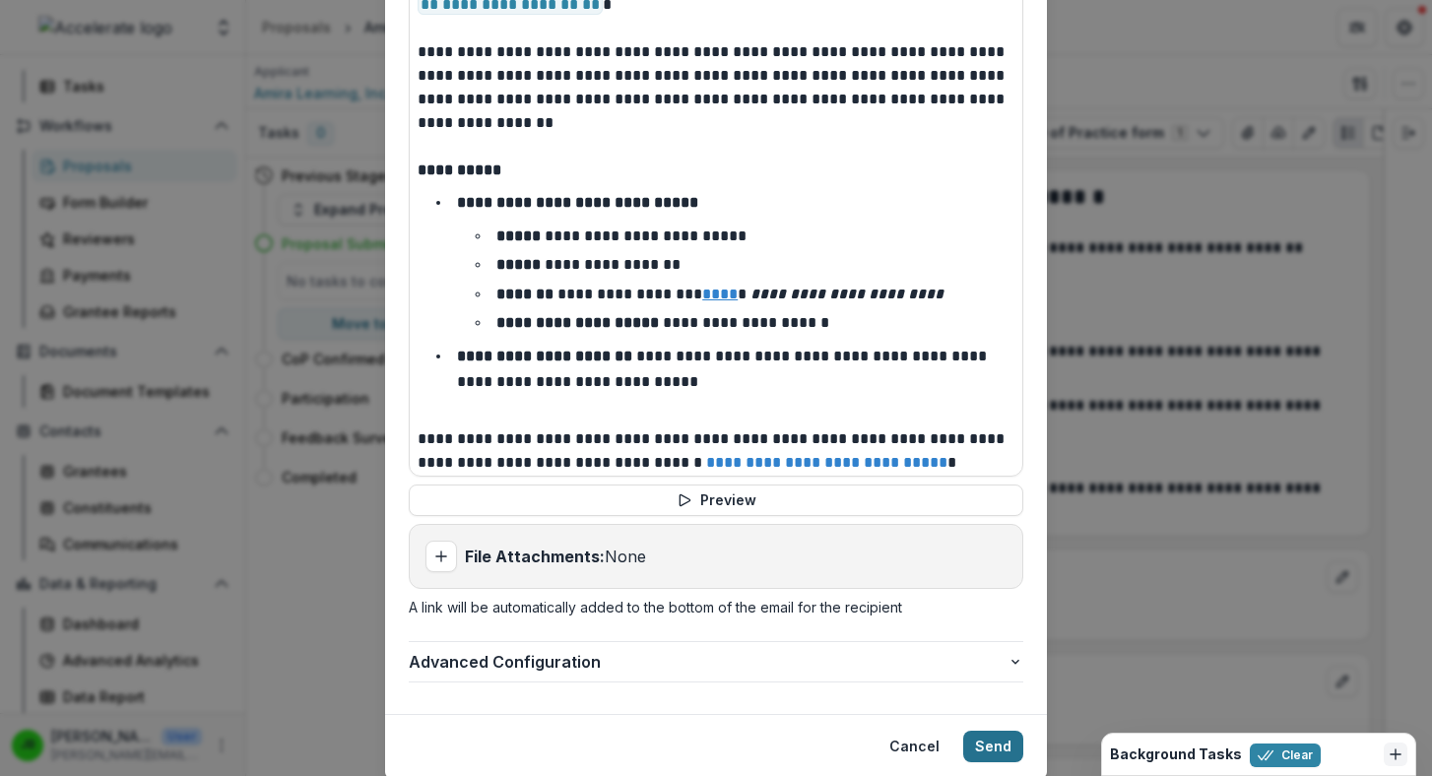
click at [646, 731] on button "Send" at bounding box center [993, 747] width 60 height 32
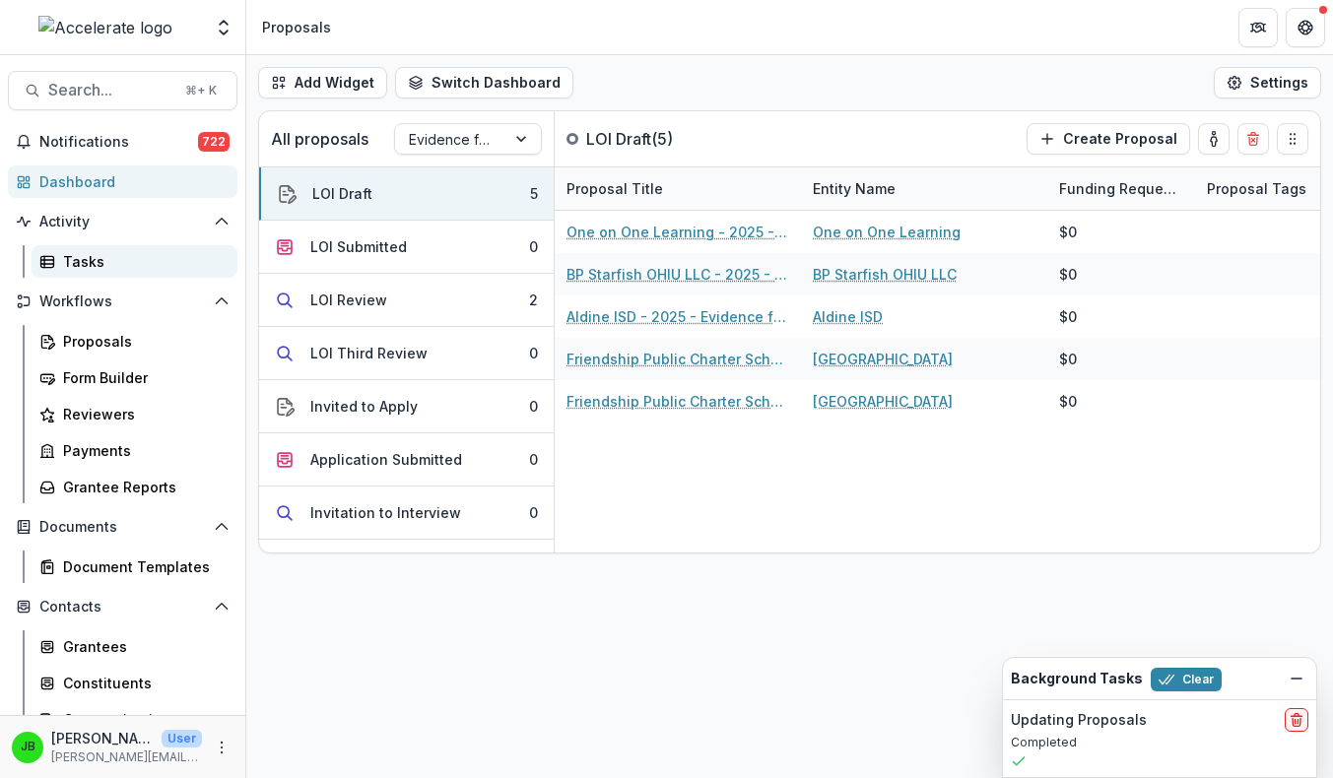
click at [64, 253] on div "Tasks" at bounding box center [142, 261] width 159 height 21
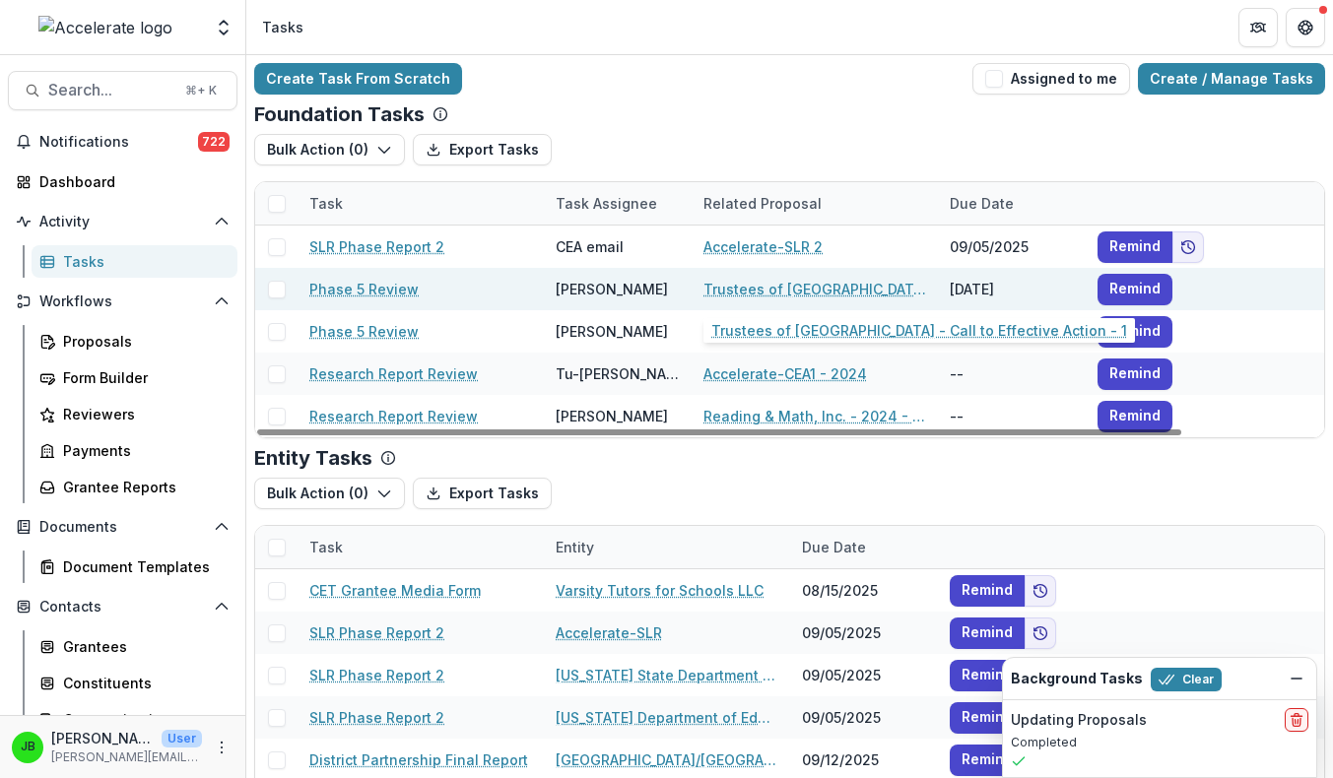
click at [786, 289] on link "Trustees of Boston University - Call to Effective Action - 1" at bounding box center [814, 289] width 223 height 21
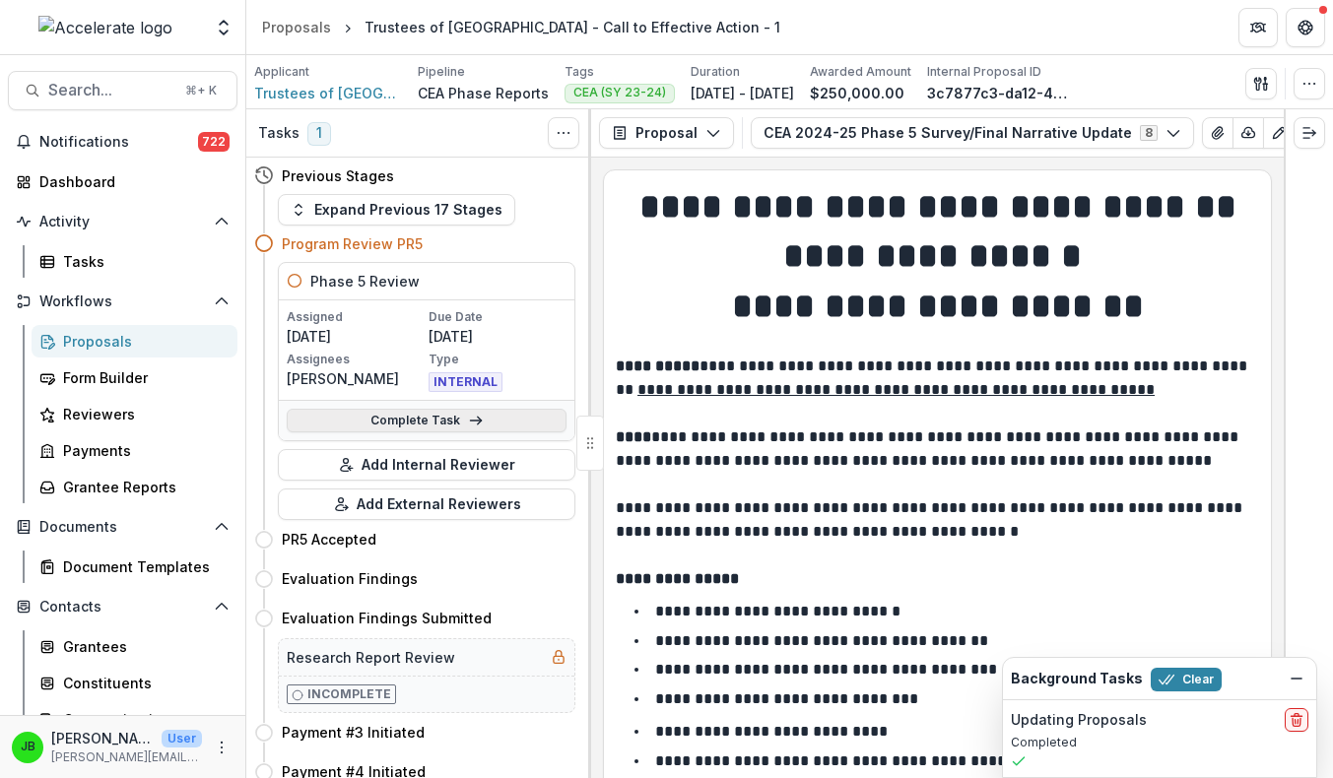
click at [491, 426] on link "Complete Task" at bounding box center [427, 421] width 280 height 24
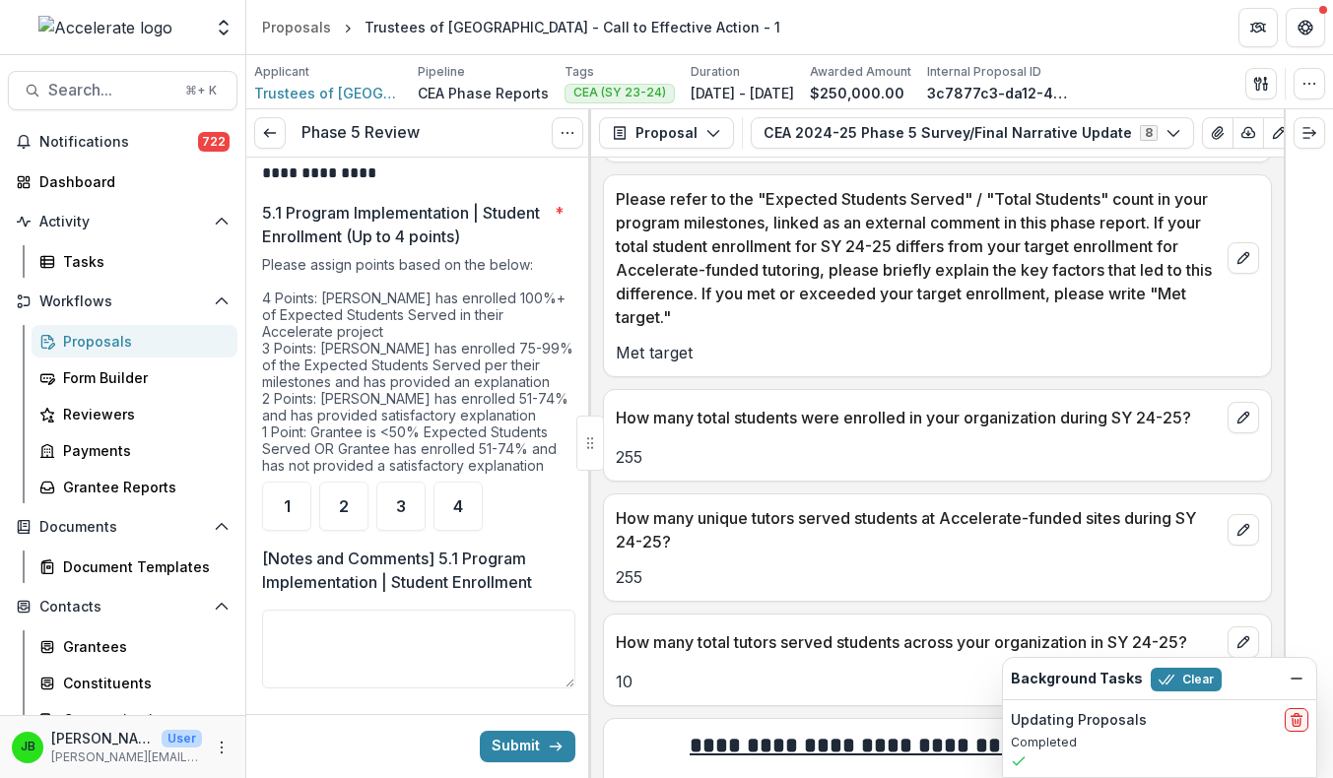
scroll to position [207, 0]
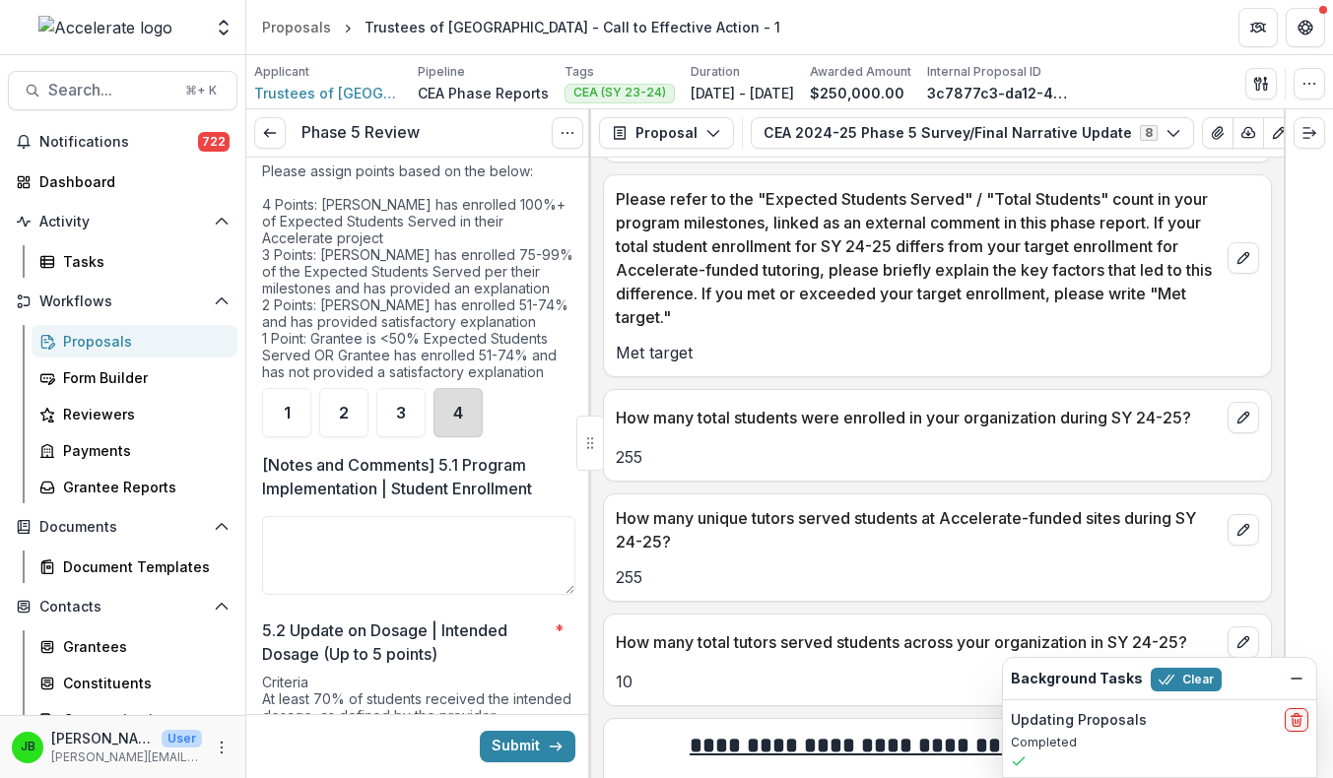
click at [459, 434] on div "4" at bounding box center [457, 412] width 49 height 49
click at [444, 491] on p "[Notes and Comments] 5.1 Program Implementation | Student Enrollment" at bounding box center [412, 476] width 301 height 47
click at [444, 516] on textarea "[Notes and Comments] 5.1 Program Implementation | Student Enrollment" at bounding box center [418, 555] width 313 height 79
type textarea "*"
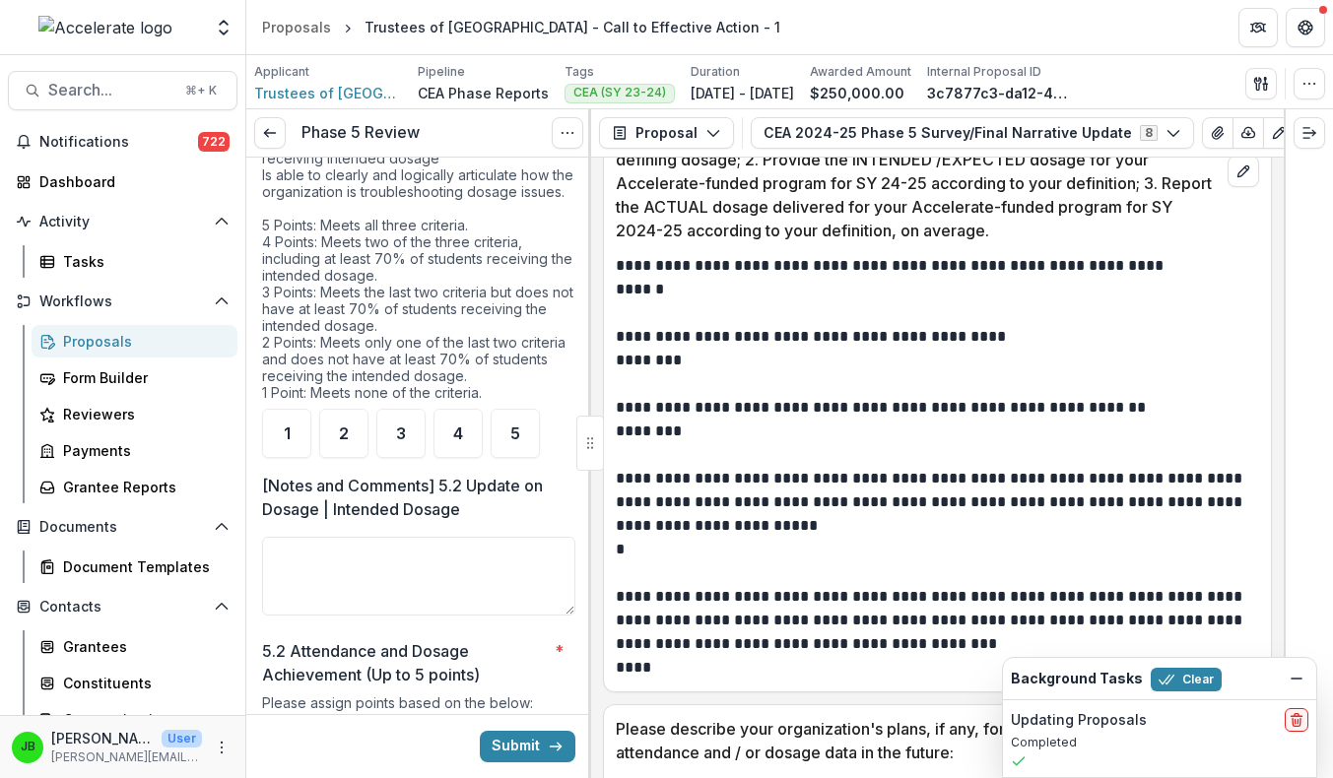
scroll to position [2974, 0]
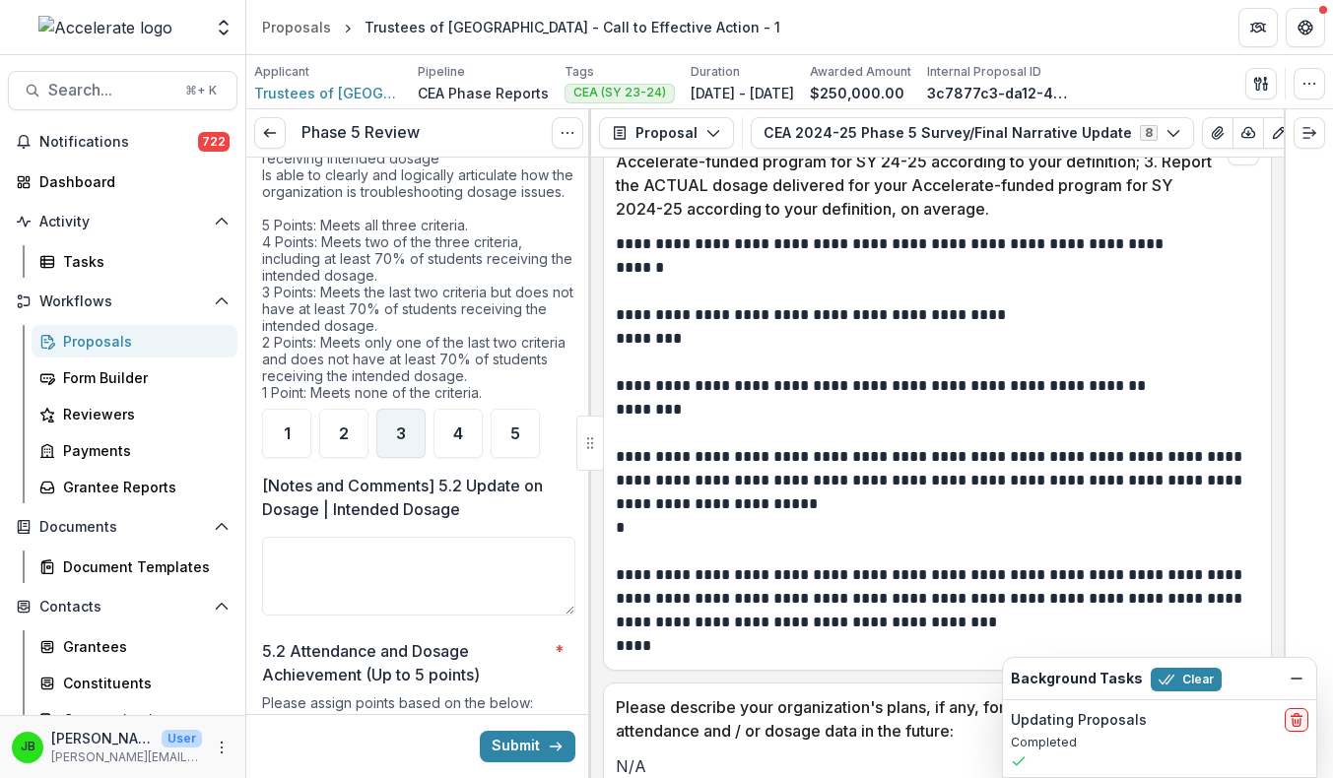
type textarea "**********"
click at [382, 450] on div "3" at bounding box center [400, 433] width 49 height 49
click at [372, 587] on textarea "[Notes and Comments] 5.2 Update on Dosage | Intended Dosage" at bounding box center [418, 576] width 313 height 79
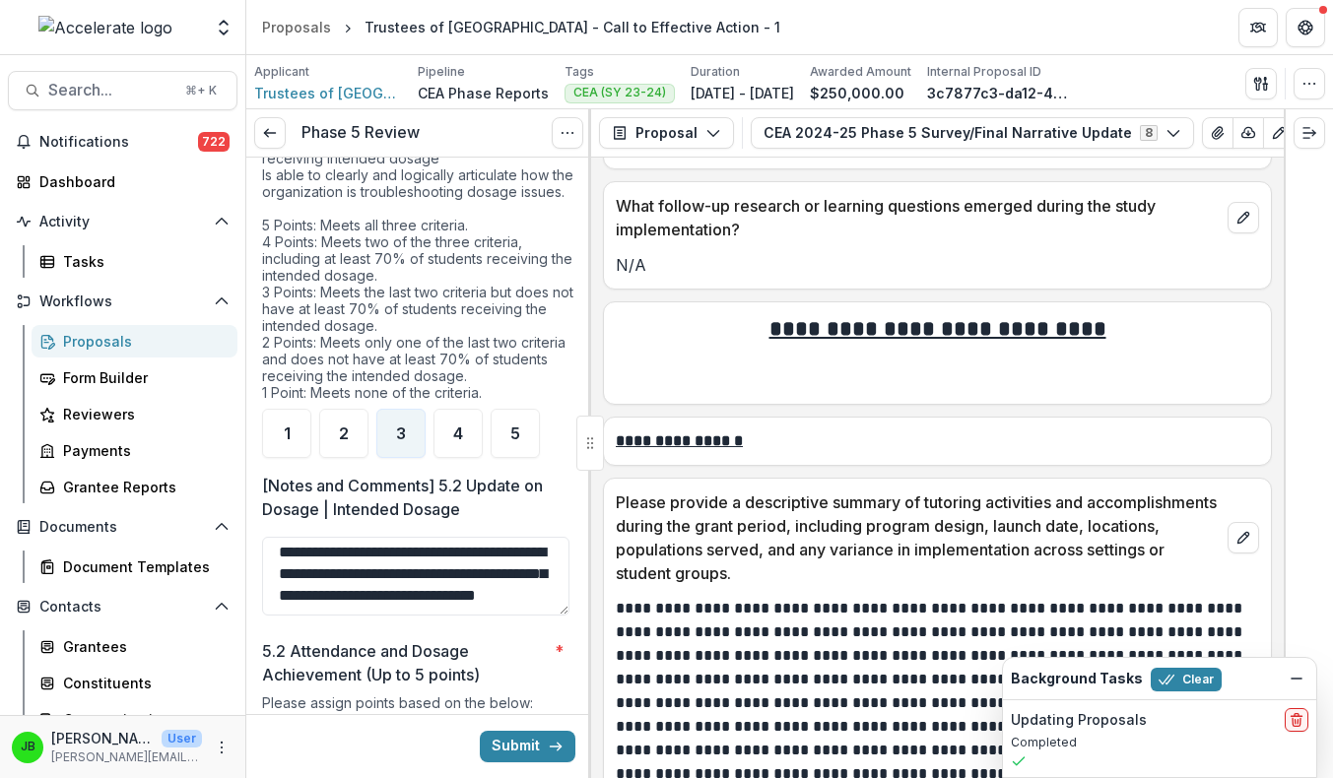
scroll to position [4934, 0]
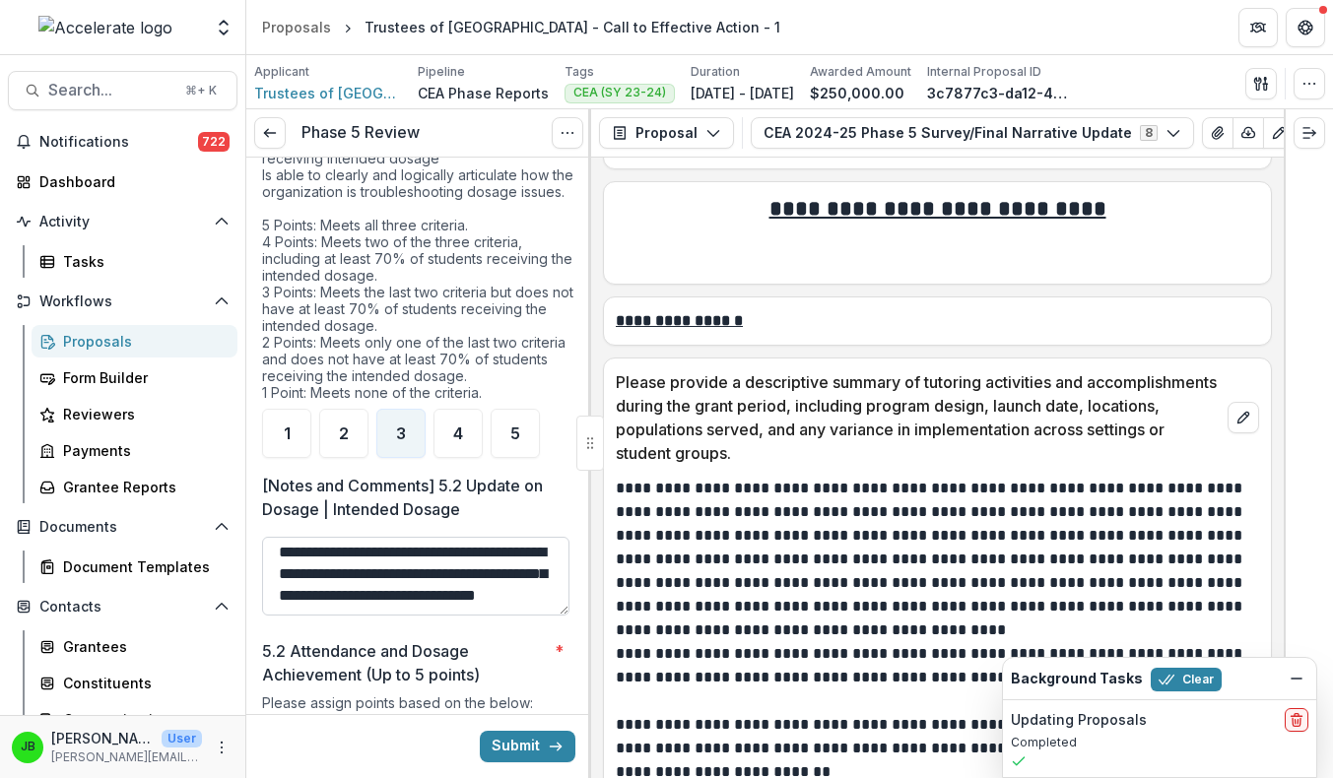
click at [468, 616] on textarea "**********" at bounding box center [415, 576] width 307 height 79
click at [364, 601] on textarea "**********" at bounding box center [415, 576] width 307 height 79
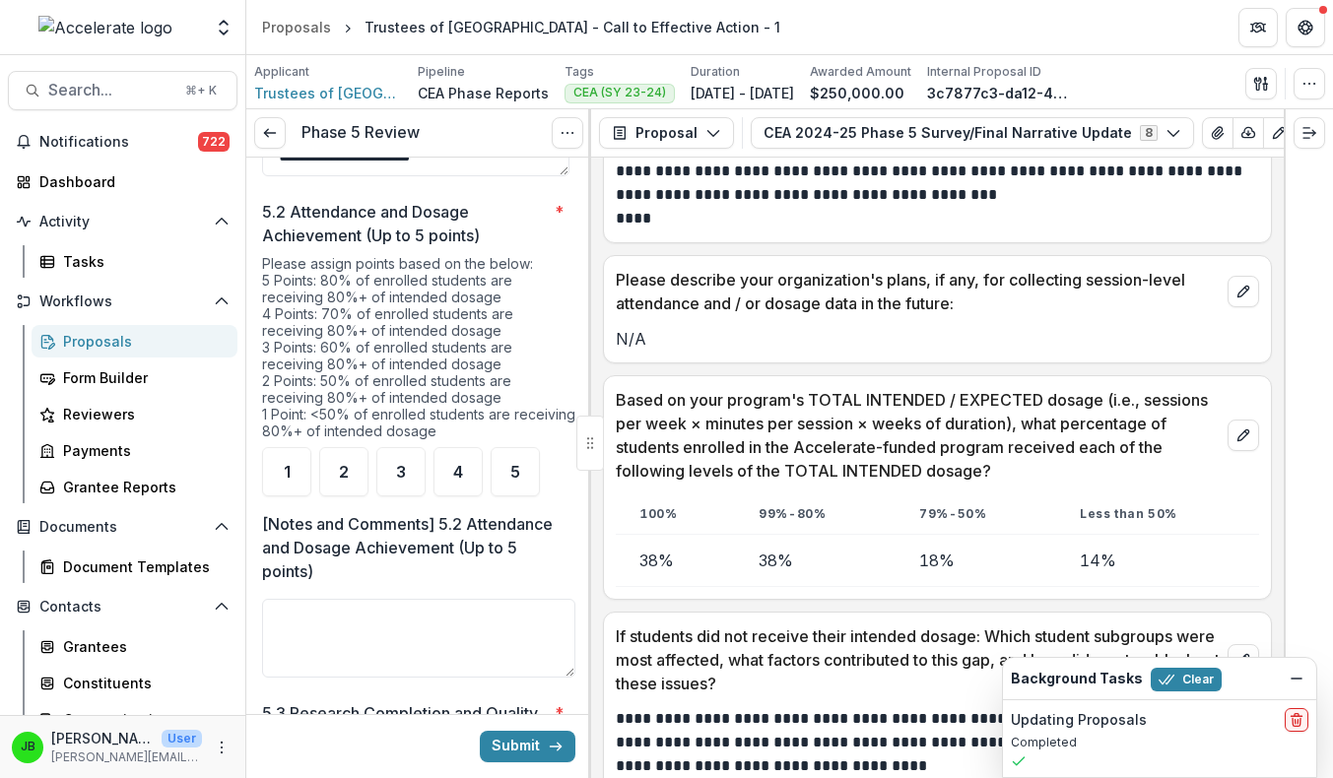
scroll to position [1304, 0]
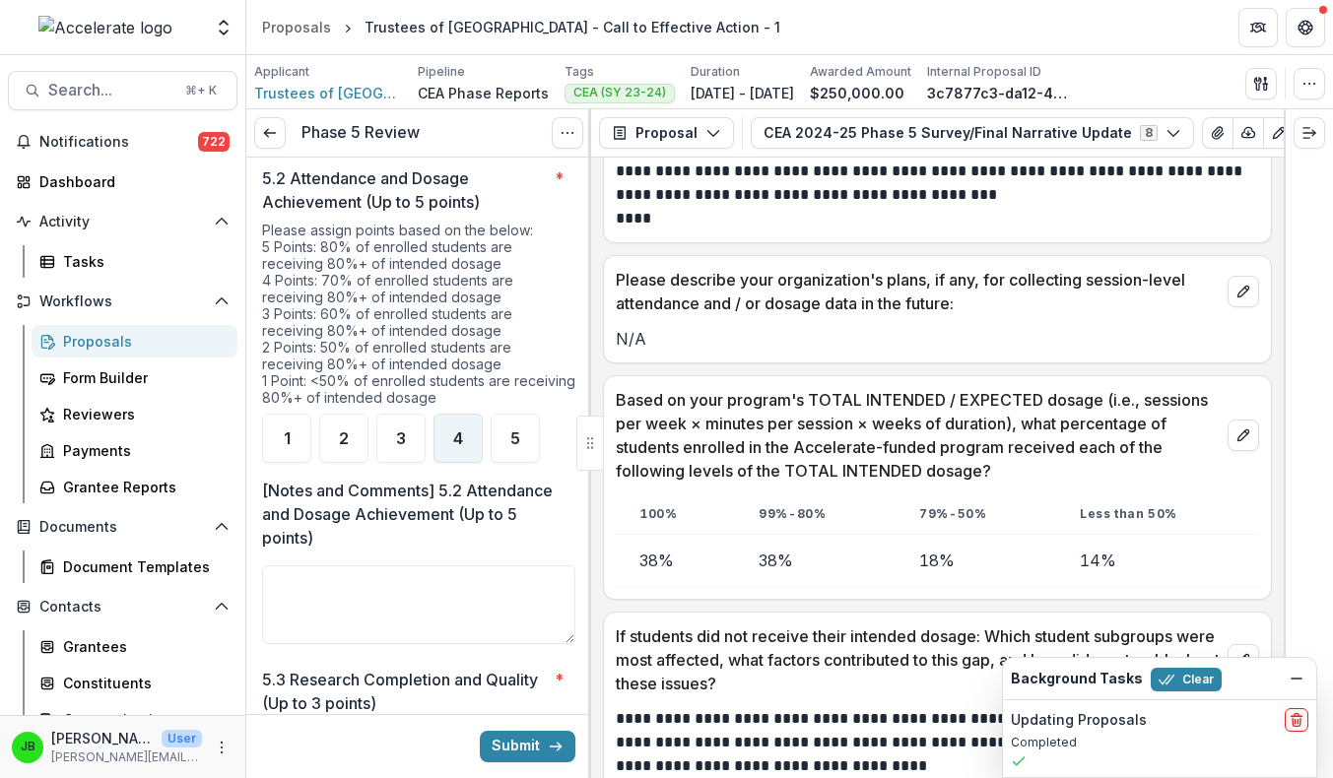
click at [452, 459] on div "4" at bounding box center [457, 438] width 49 height 49
type textarea "**********"
click at [425, 624] on textarea "[Notes and Comments] 5.2 Attendance and Dosage Achievement (Up to 5 points)" at bounding box center [418, 604] width 313 height 79
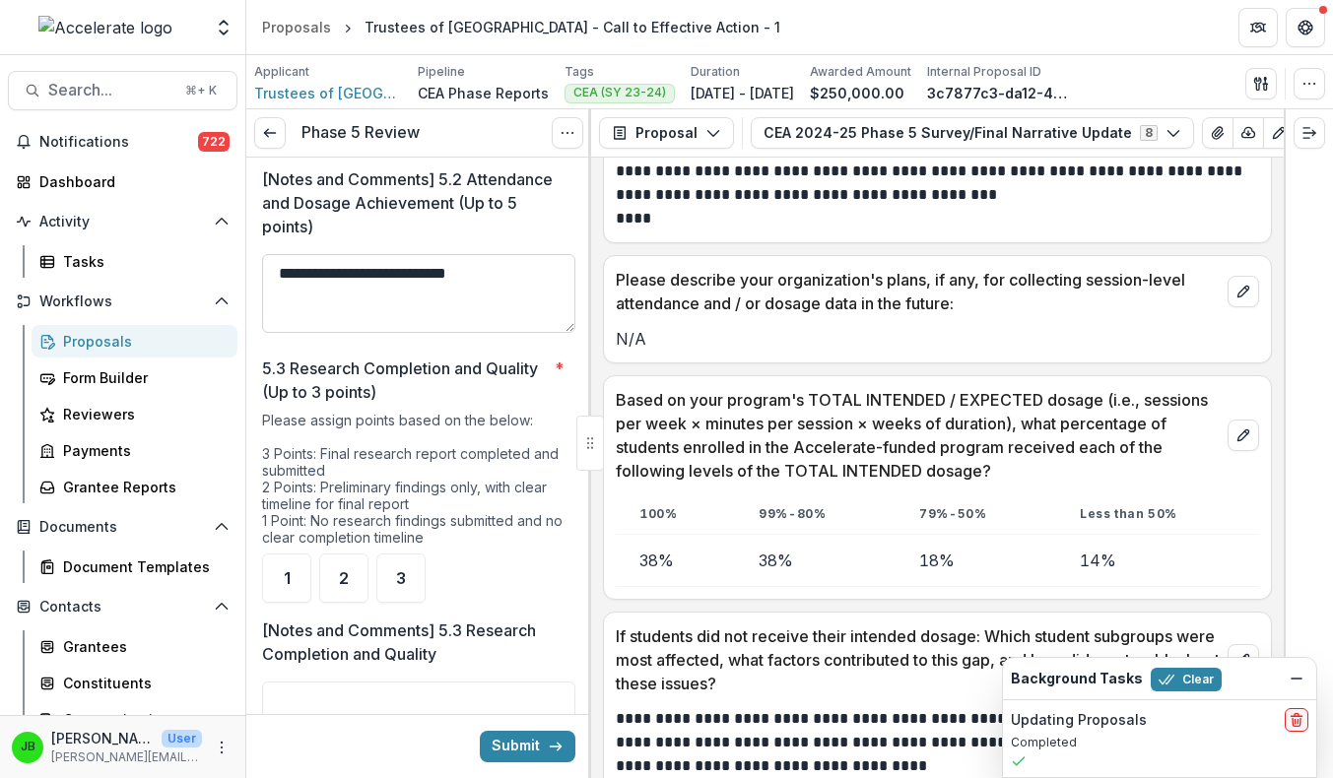
scroll to position [1649, 0]
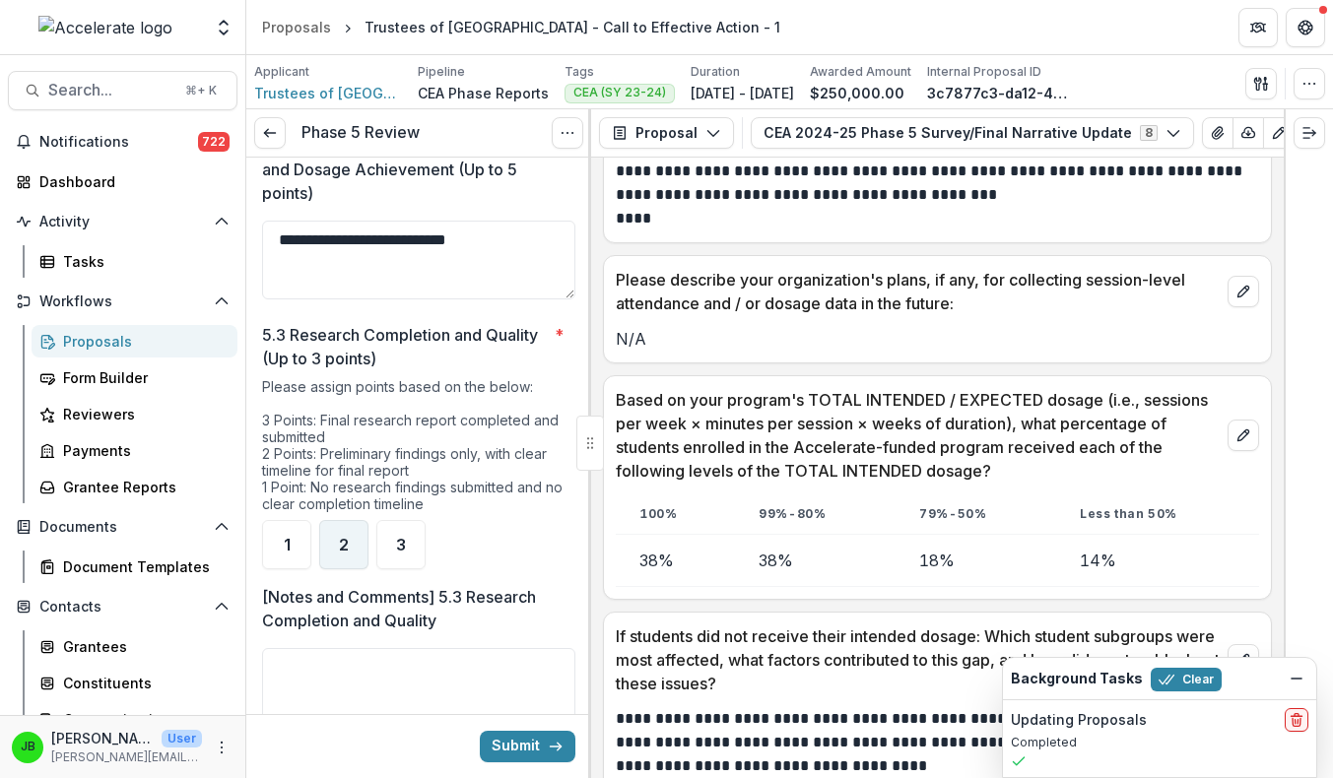
type textarea "**********"
click at [334, 566] on div "2" at bounding box center [343, 544] width 49 height 49
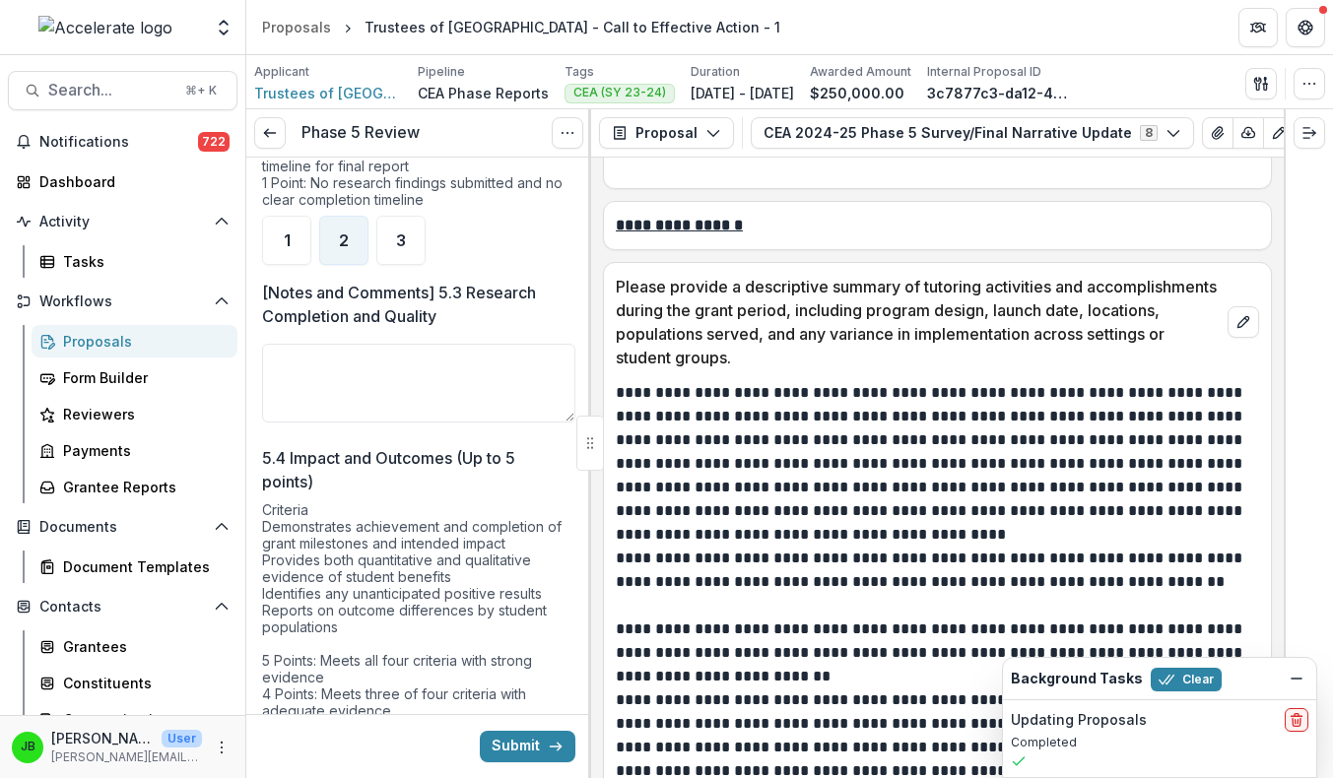
scroll to position [1976, 0]
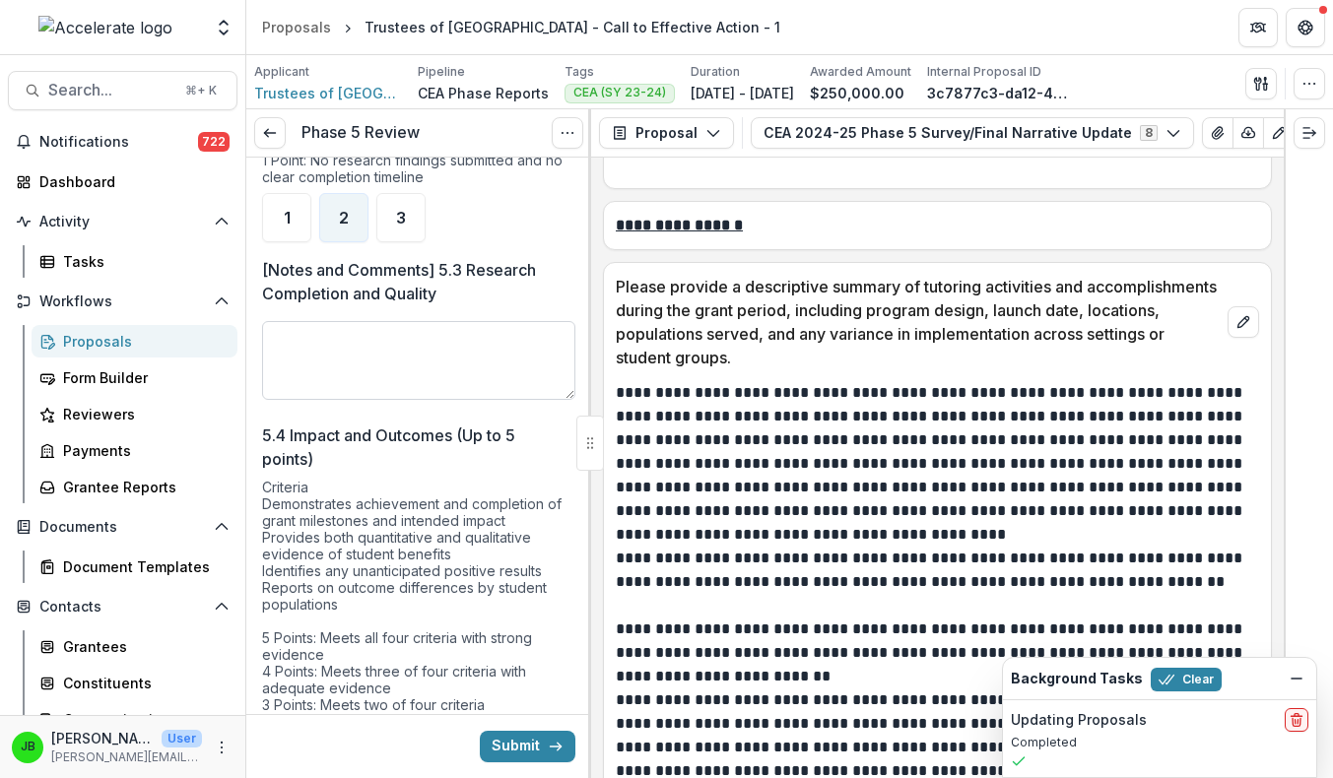
click at [418, 377] on textarea "[Notes and Comments] 5.3 Research Completion and Quality" at bounding box center [418, 360] width 313 height 79
type textarea "*"
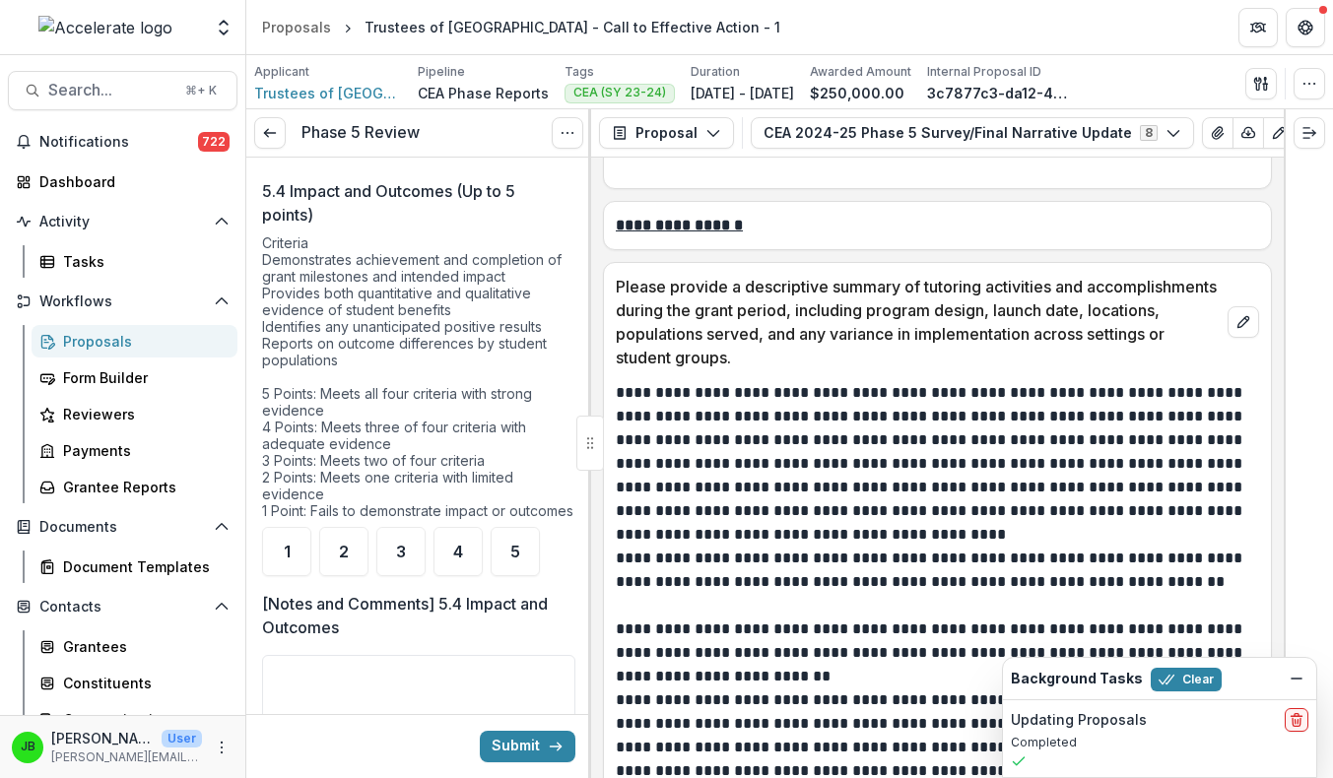
scroll to position [2272, 0]
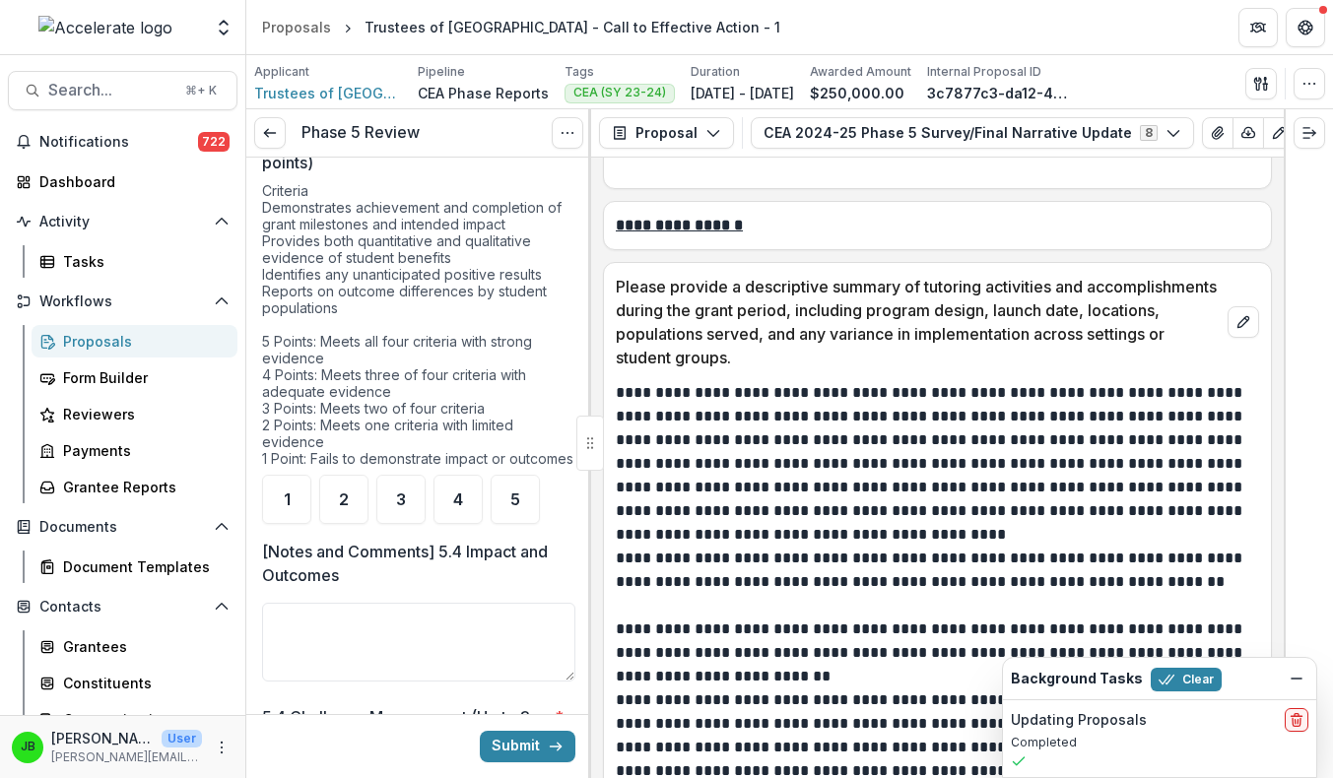
type textarea "**********"
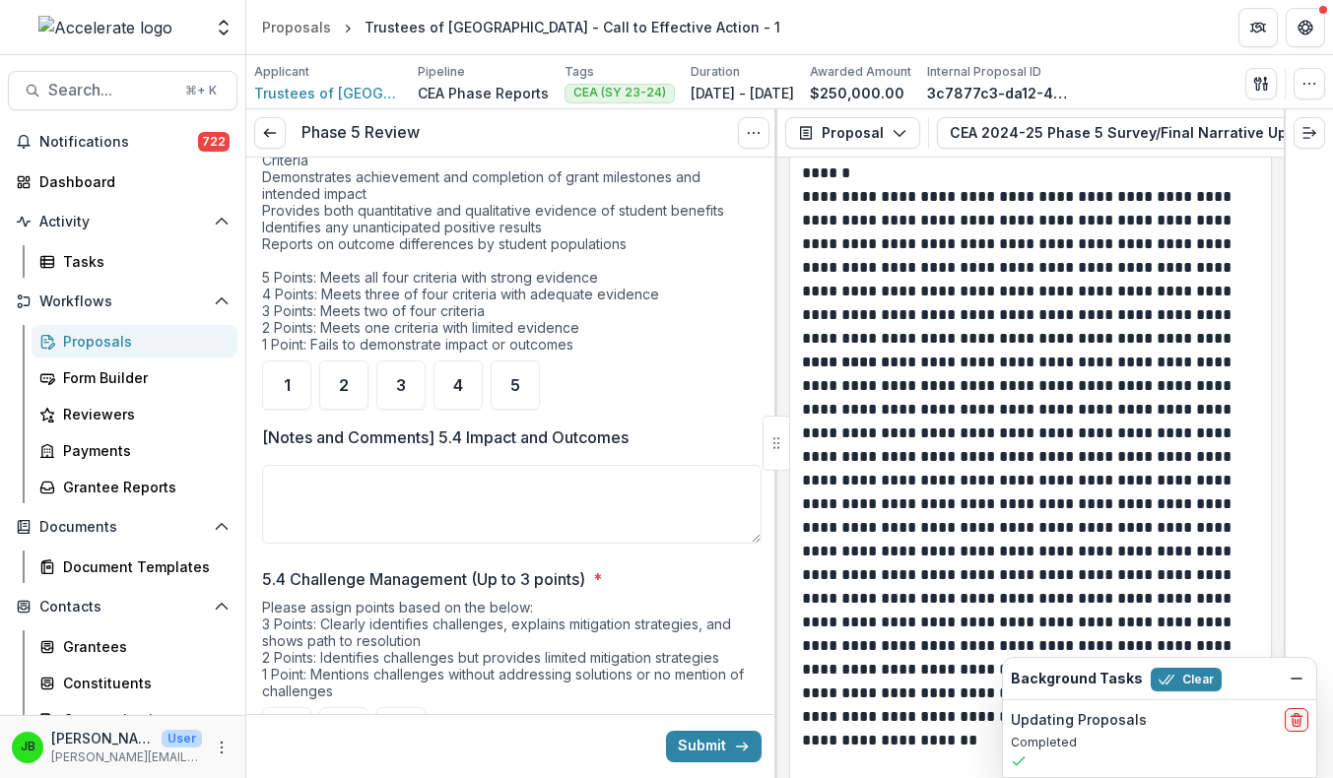
scroll to position [6840, 0]
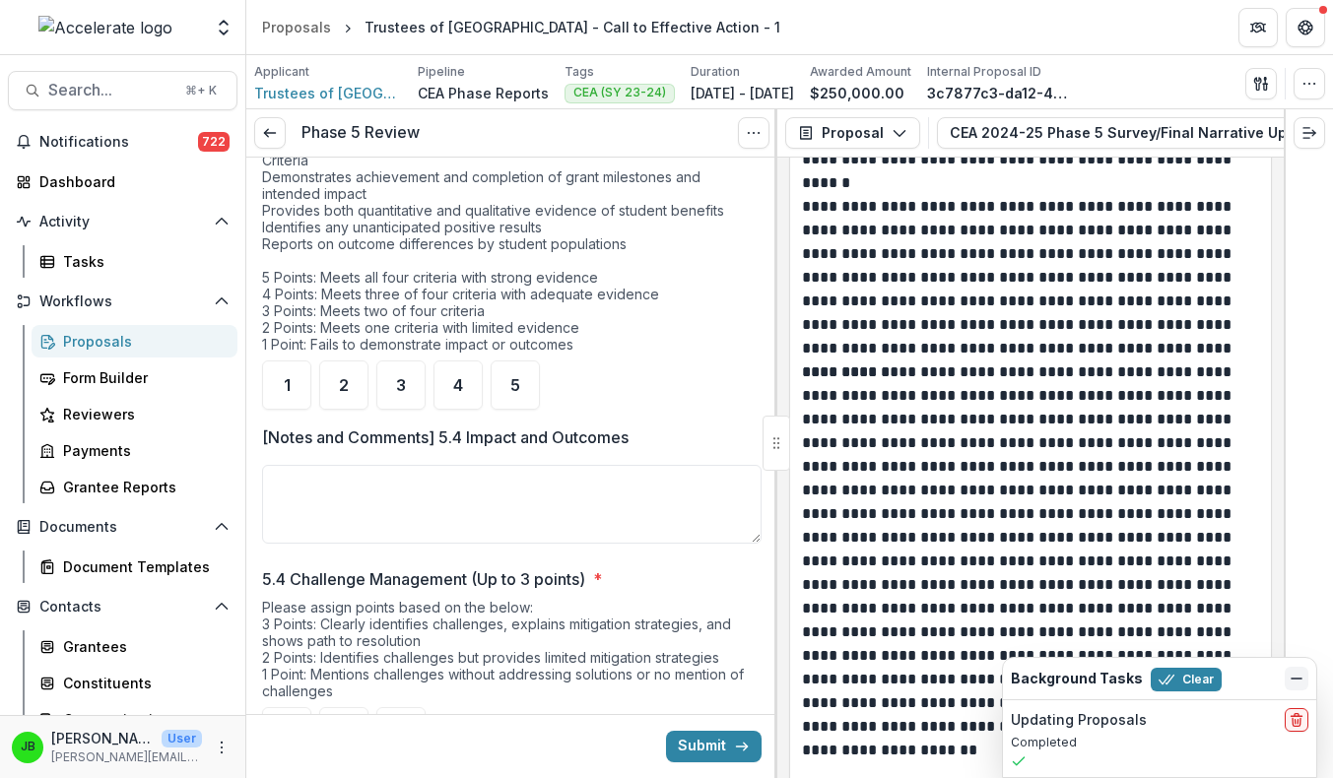
click at [1291, 677] on icon "Dismiss" at bounding box center [1296, 679] width 16 height 16
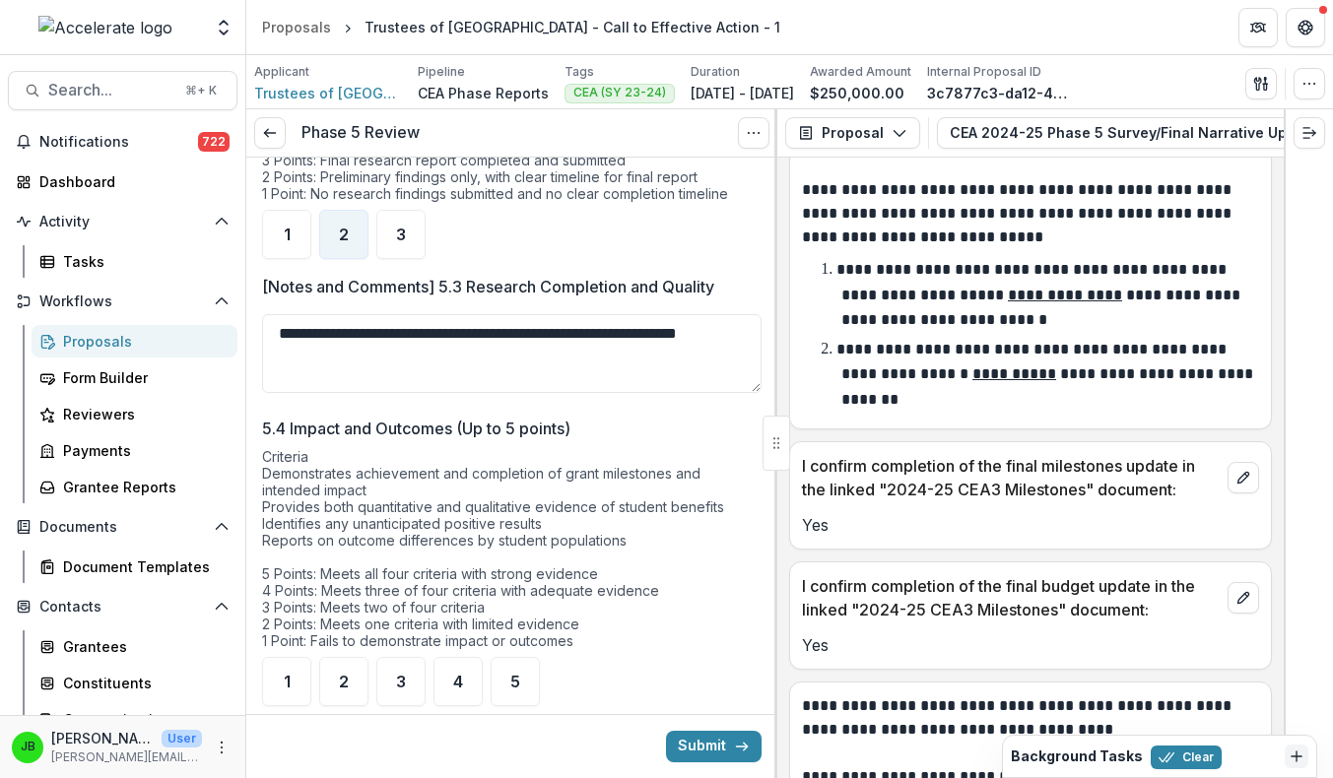
scroll to position [1650, 0]
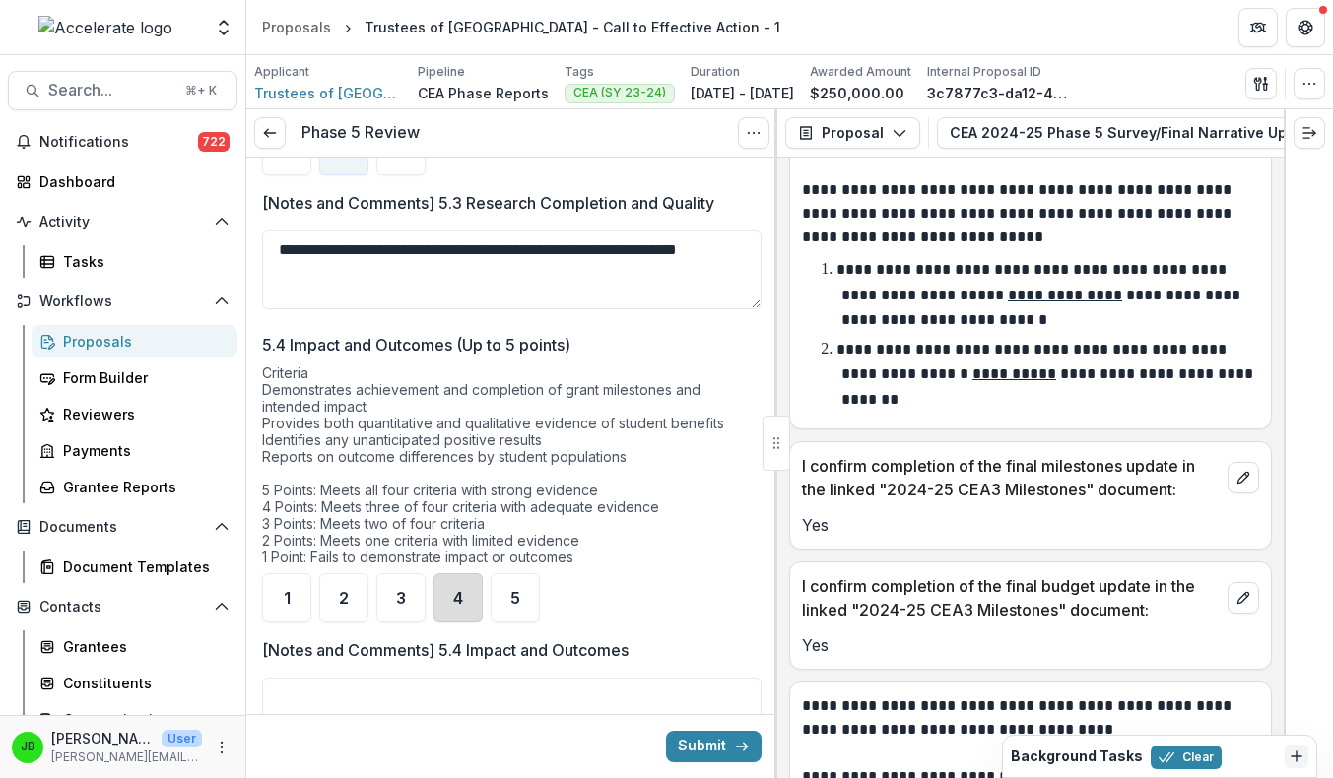
click at [475, 623] on div "4" at bounding box center [457, 597] width 49 height 49
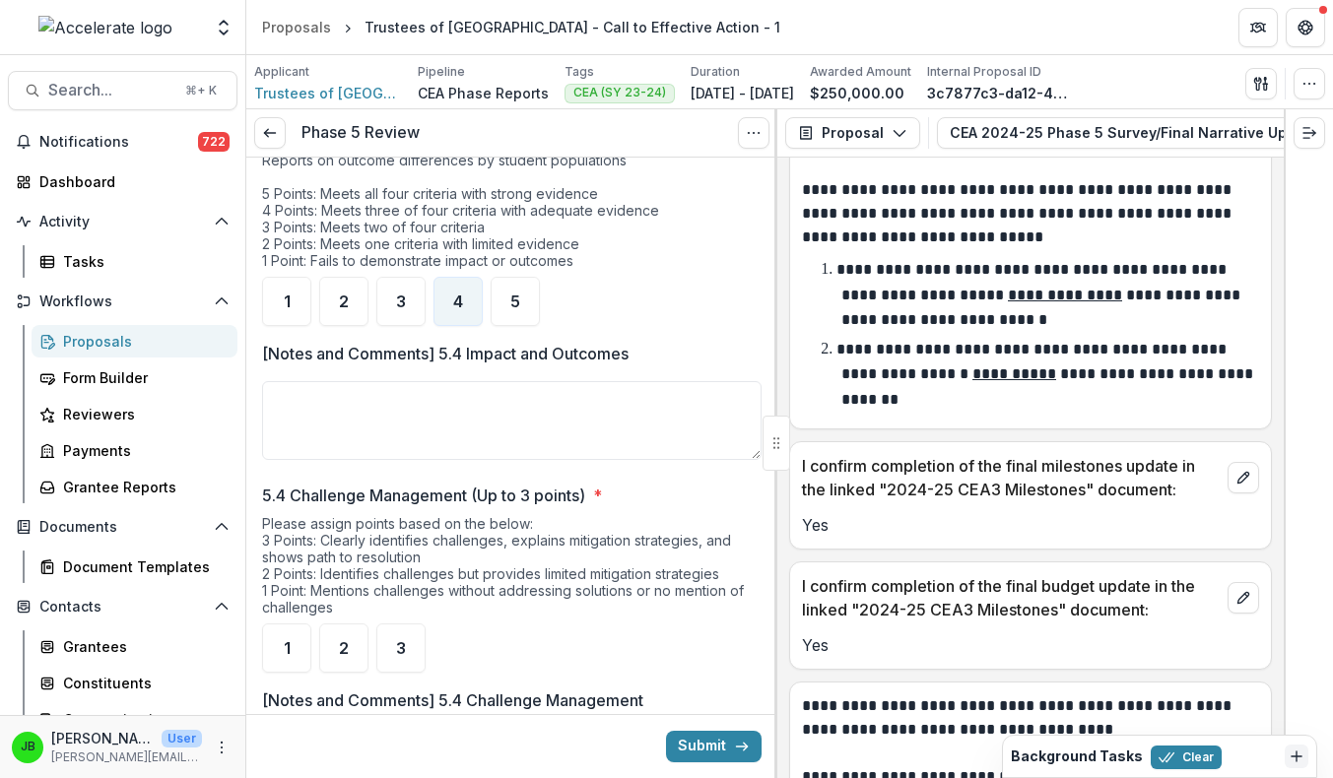
scroll to position [1777, 0]
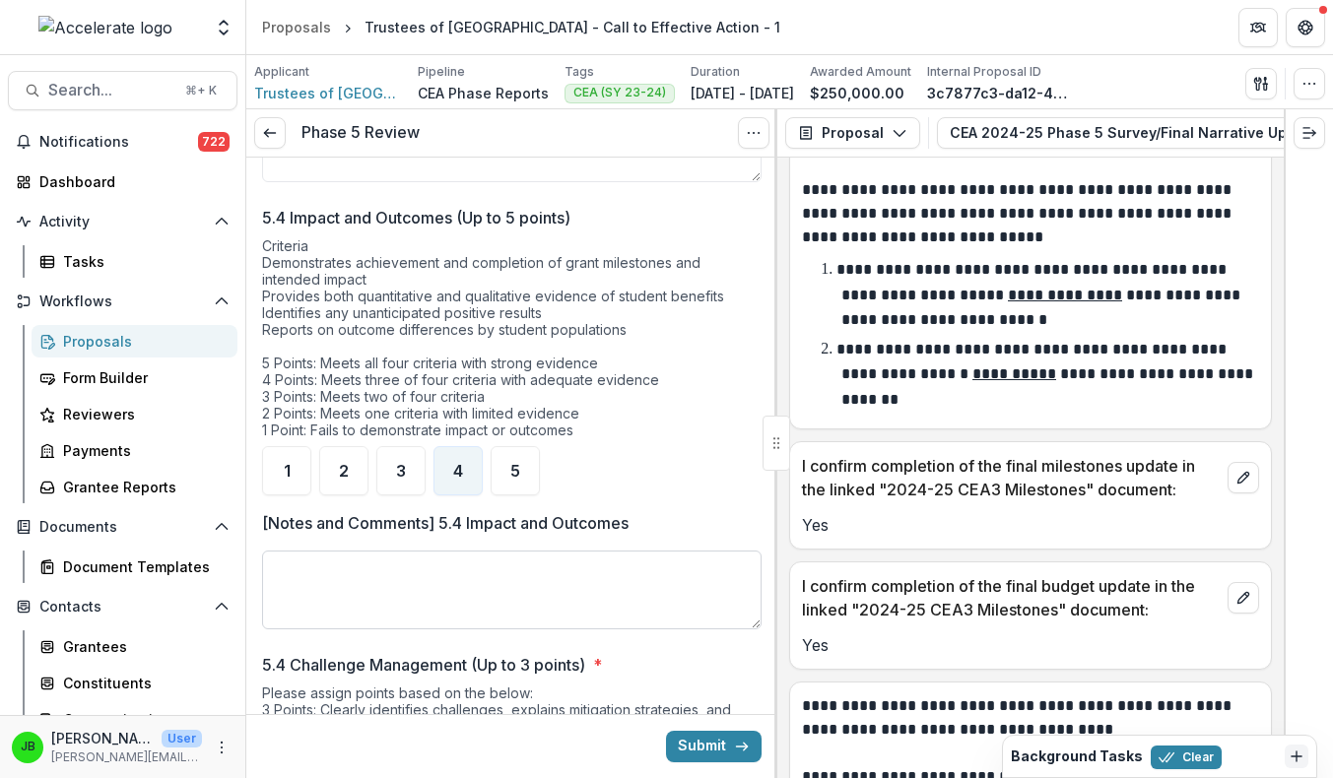
click at [475, 621] on textarea "[Notes and Comments] 5.4 Impact and Outcomes" at bounding box center [511, 590] width 499 height 79
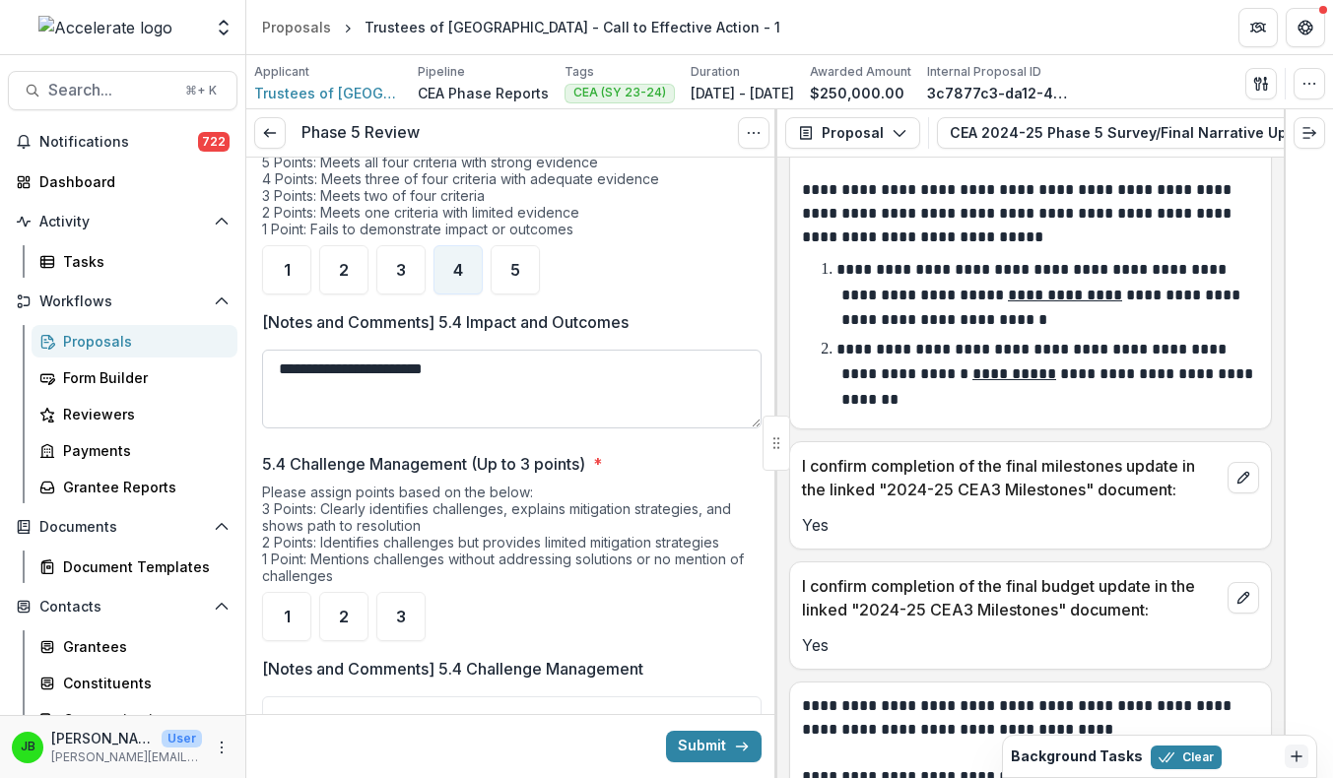
scroll to position [2175, 0]
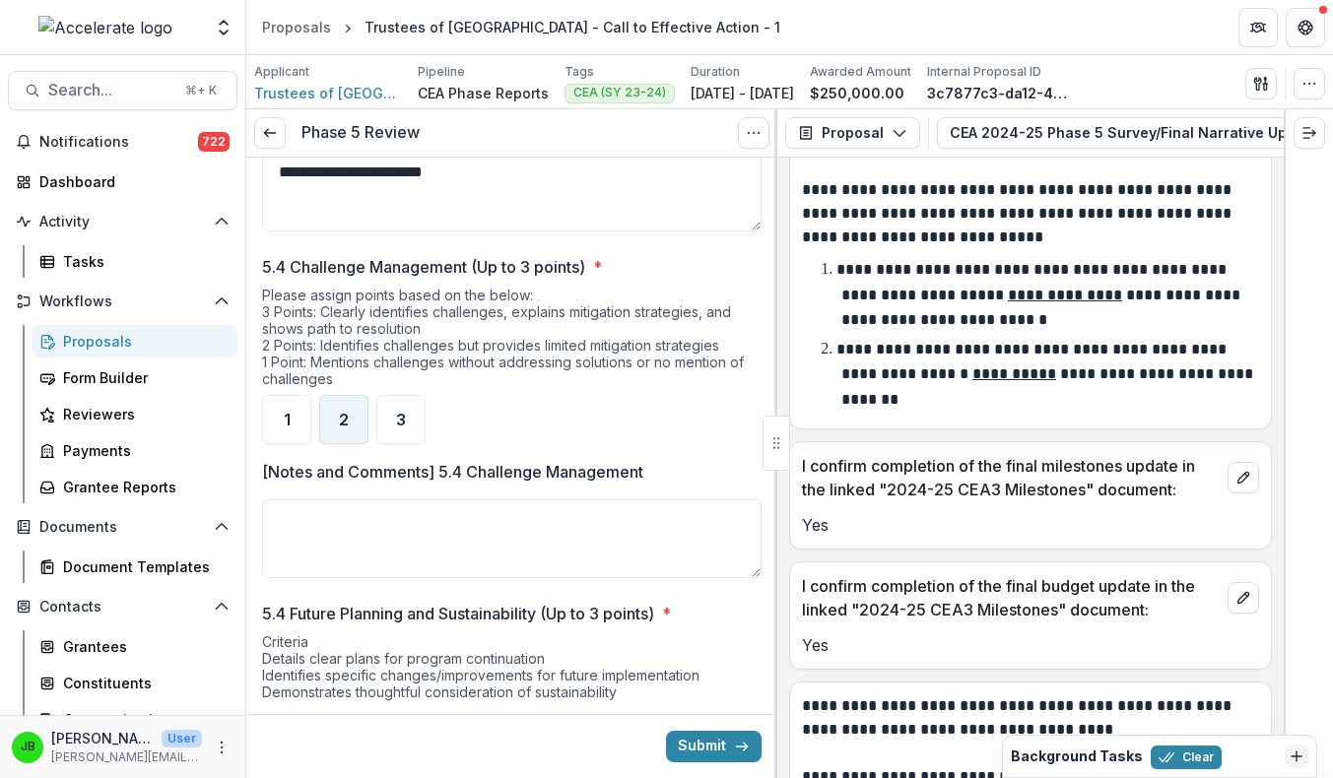
type textarea "**********"
click at [347, 444] on div "2" at bounding box center [343, 419] width 49 height 49
click at [348, 547] on textarea "[Notes and Comments] 5.4 Challenge Management" at bounding box center [511, 538] width 499 height 79
drag, startPoint x: 493, startPoint y: 570, endPoint x: 540, endPoint y: 550, distance: 51.6
click at [540, 550] on textarea "**********" at bounding box center [511, 538] width 499 height 79
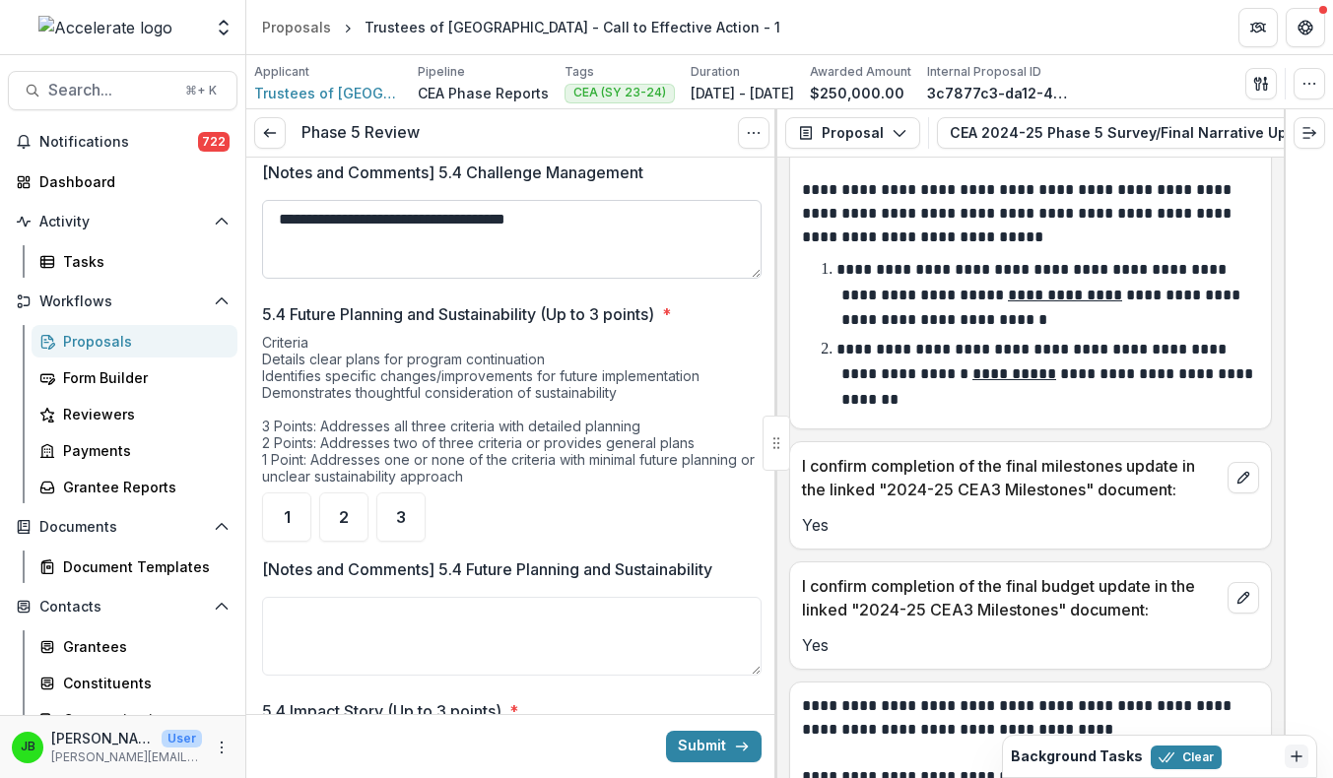
scroll to position [2477, 0]
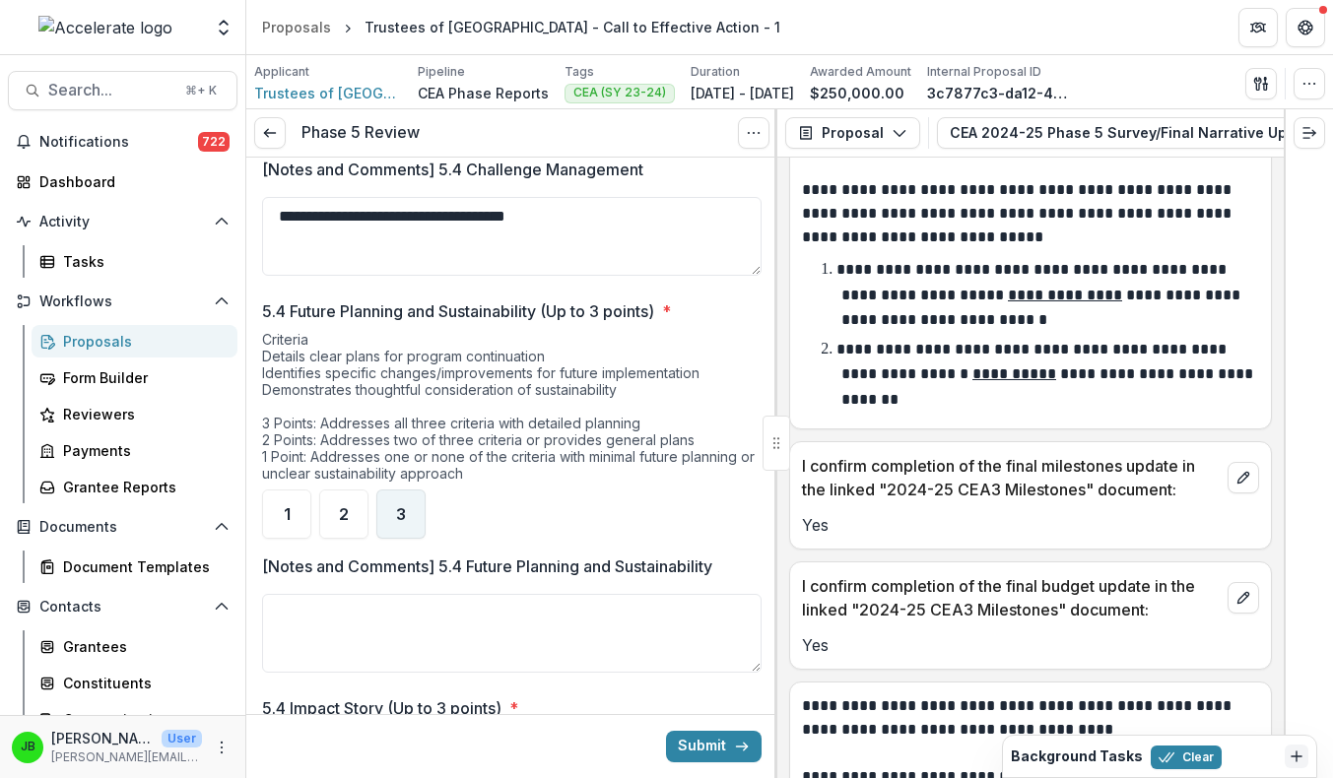
click at [405, 522] on span "3" at bounding box center [401, 514] width 10 height 16
type textarea "**********"
click at [351, 539] on div "2" at bounding box center [343, 514] width 49 height 49
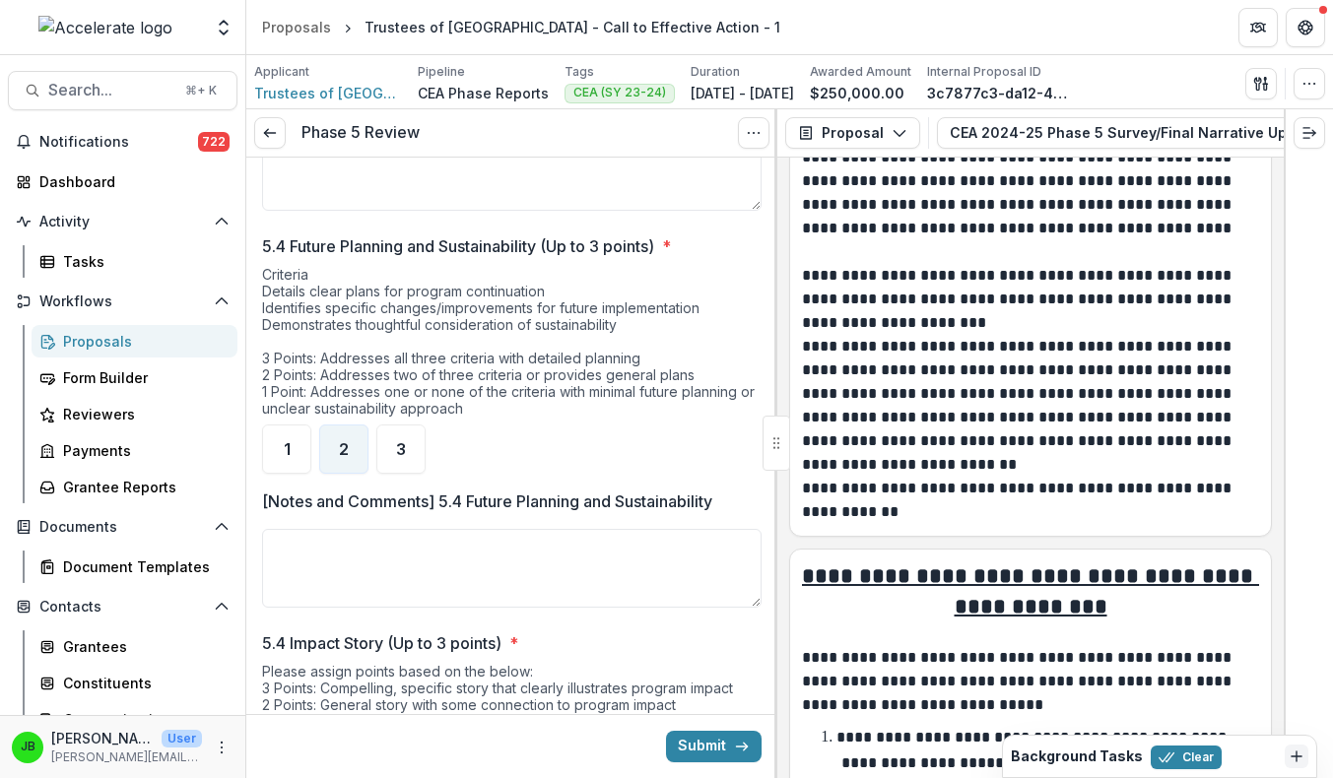
scroll to position [10975, 0]
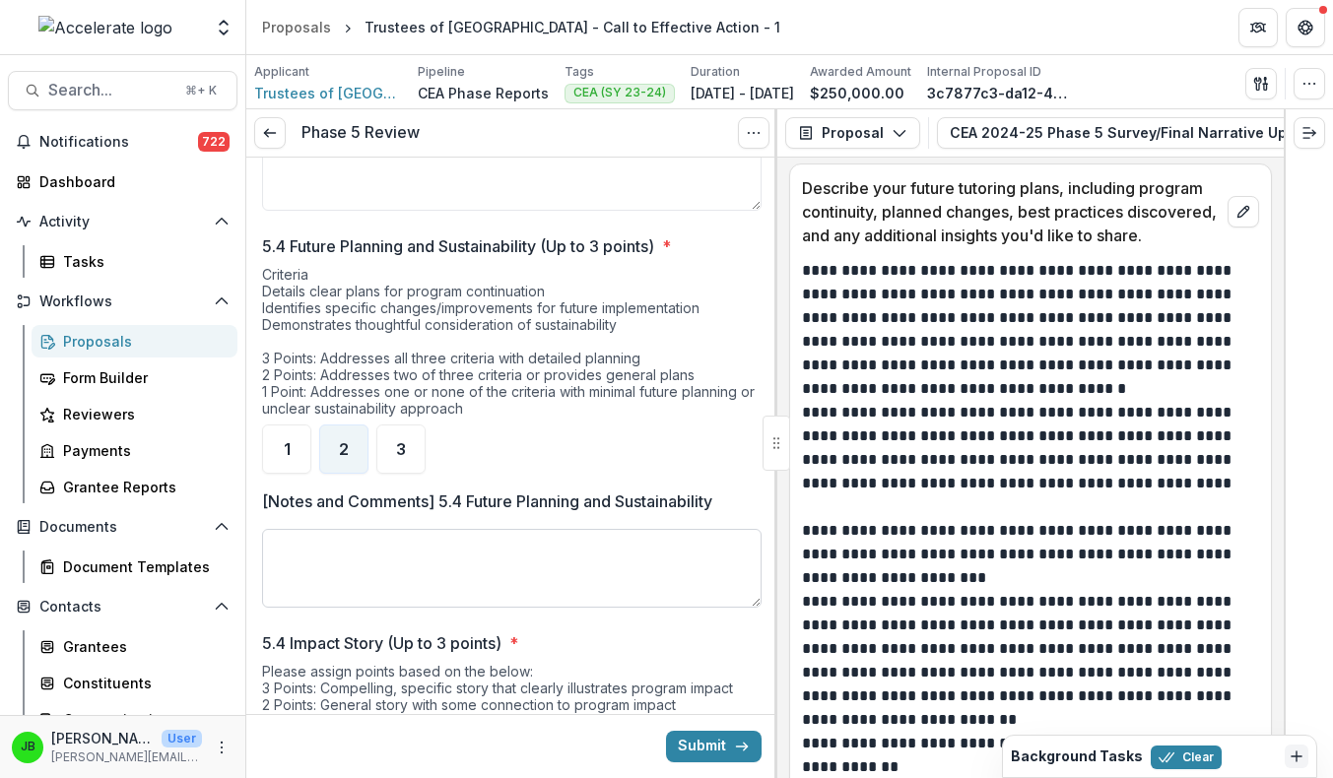
click at [608, 608] on textarea "[Notes and Comments] 5.4 Future Planning and Sustainability" at bounding box center [511, 568] width 499 height 79
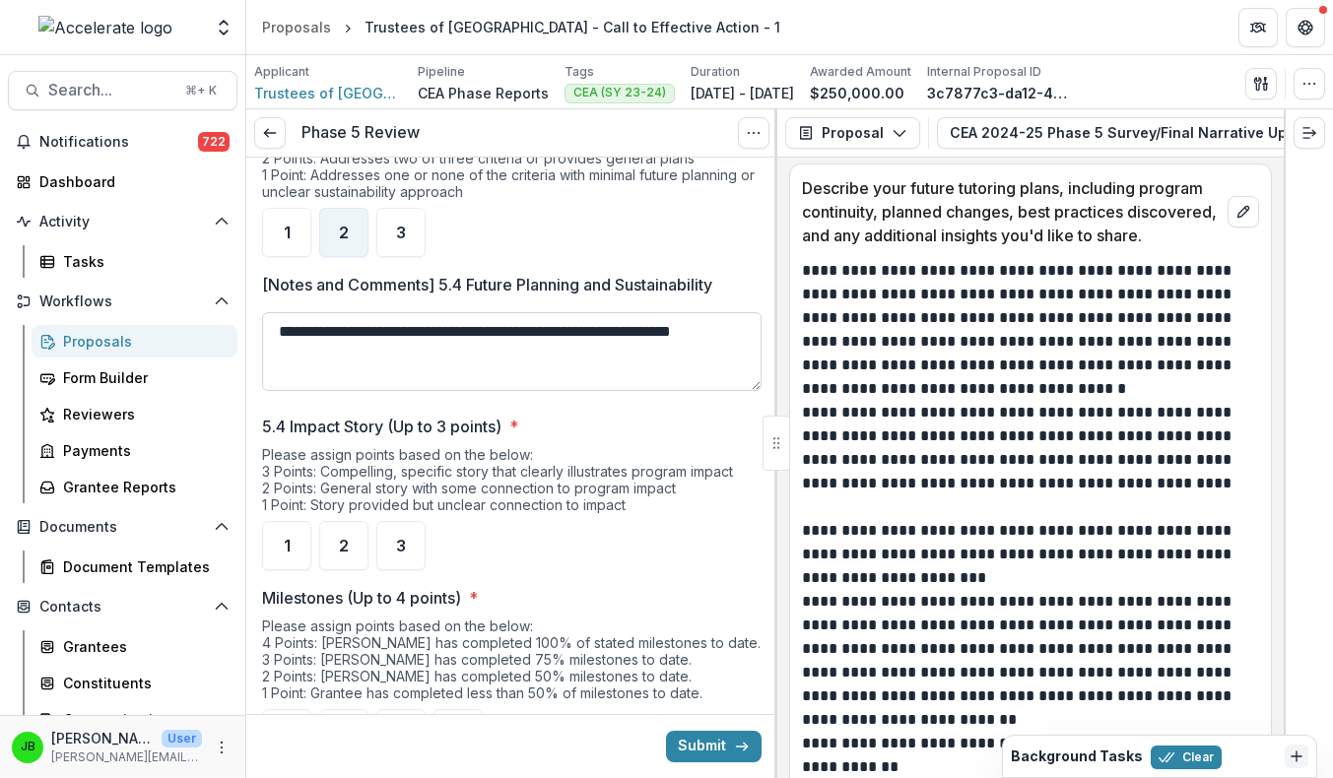
scroll to position [2772, 0]
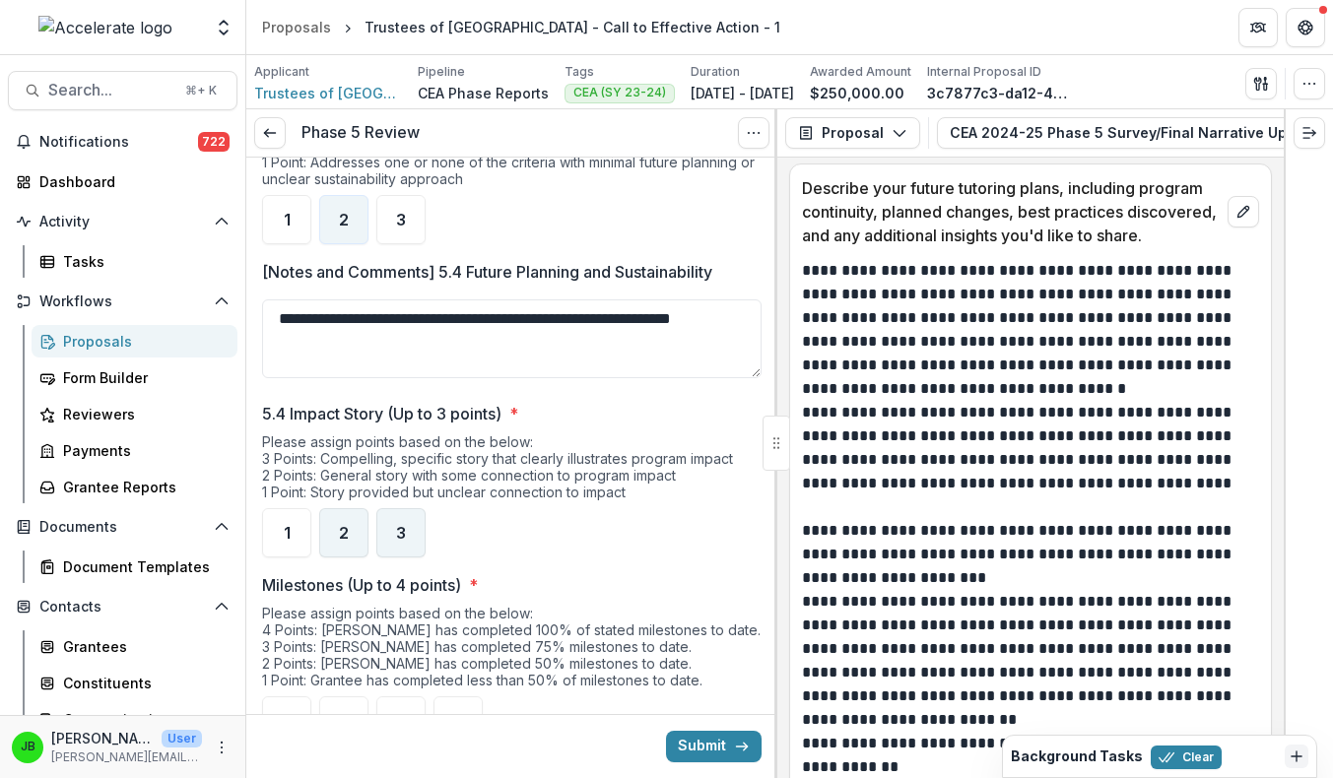
type textarea "**********"
click at [365, 558] on div "2" at bounding box center [343, 532] width 49 height 49
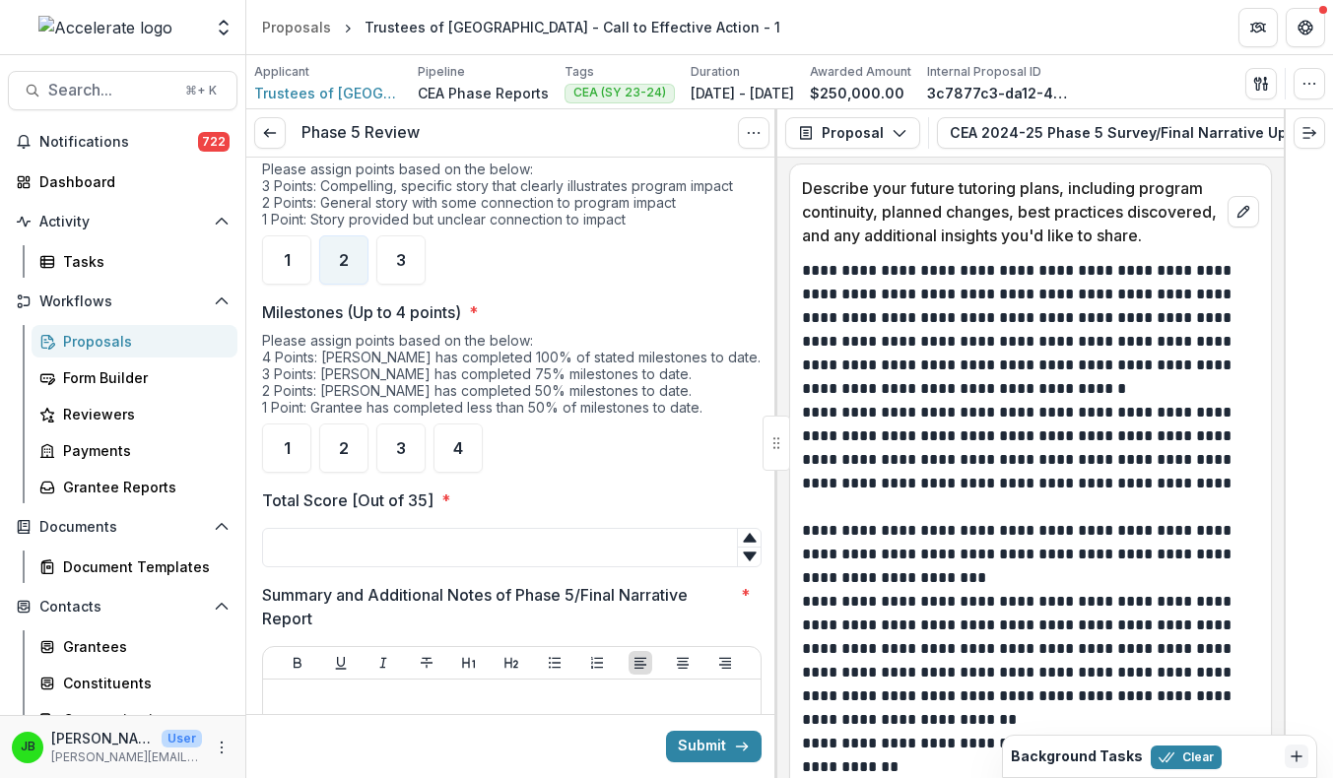
scroll to position [3208, 0]
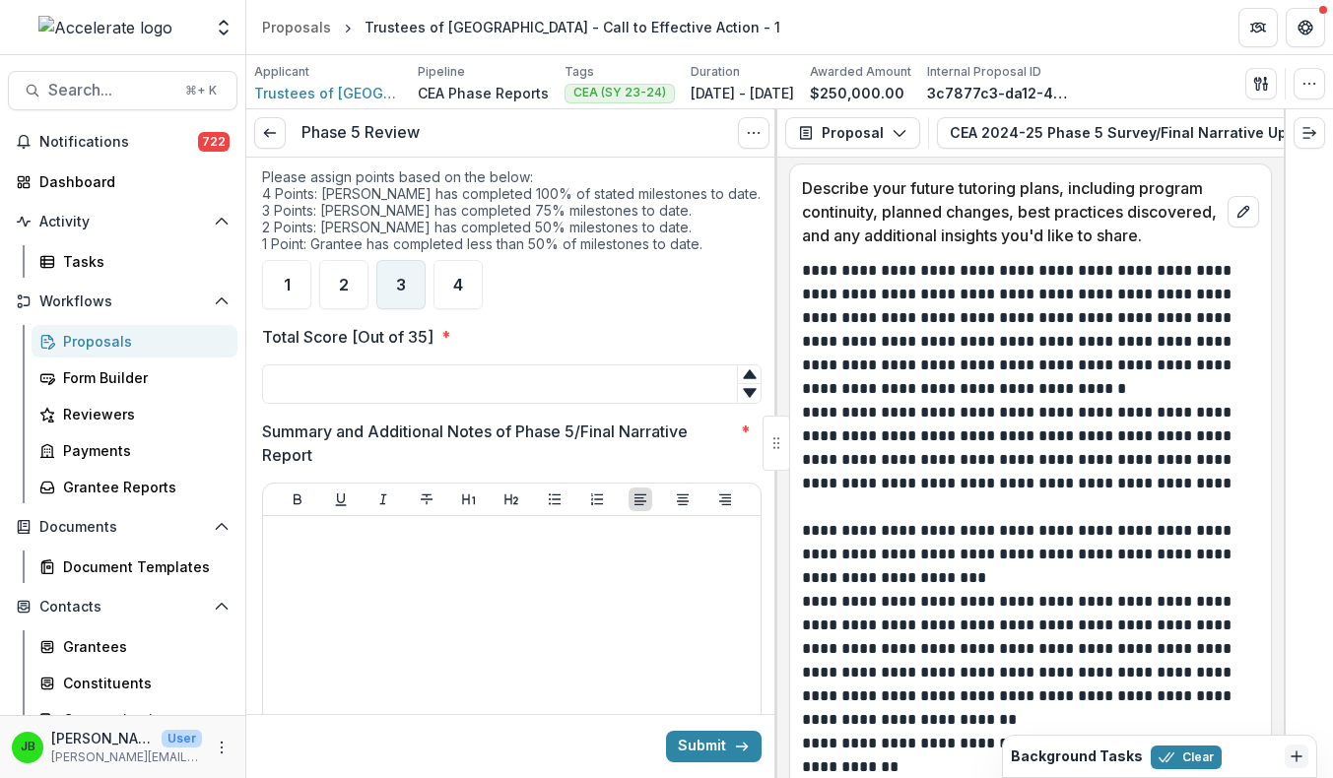
click at [419, 302] on div "3" at bounding box center [400, 284] width 49 height 49
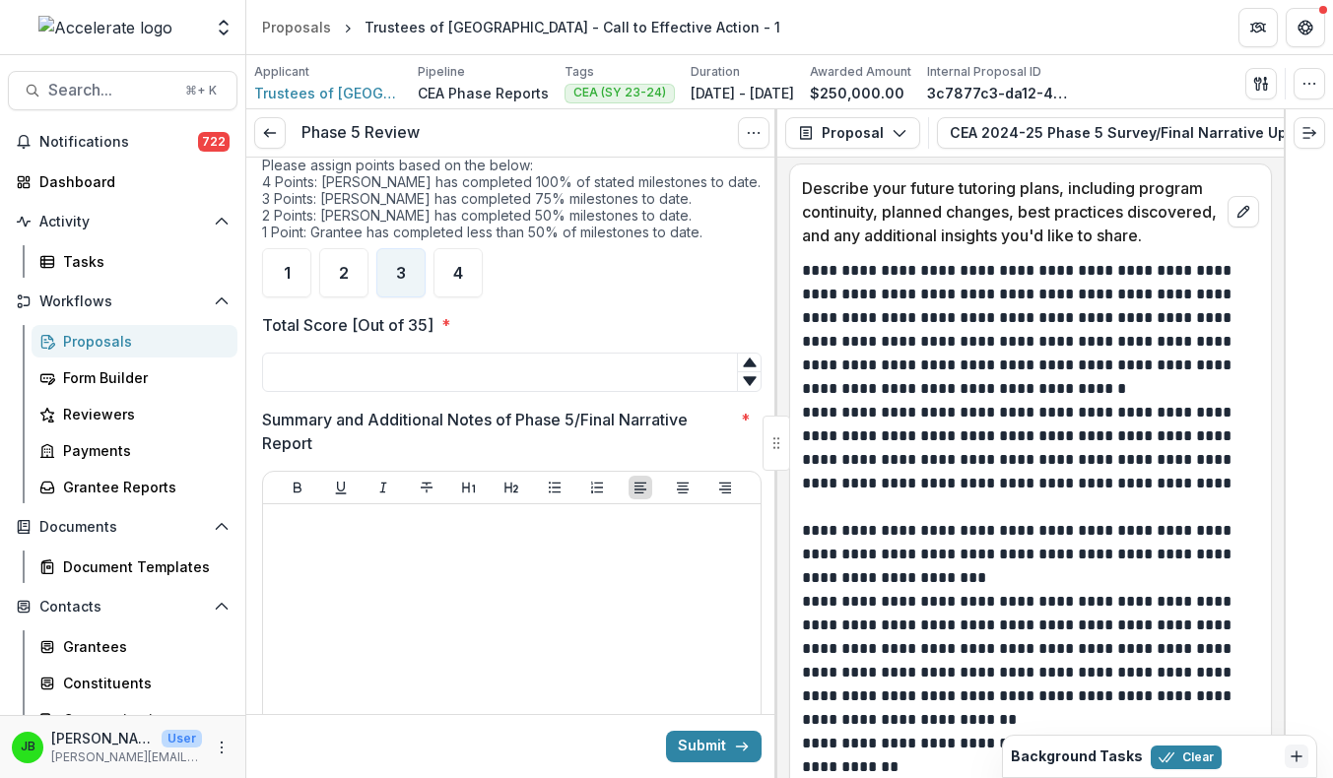
click at [565, 391] on input "Total Score [Out of 35] *" at bounding box center [511, 372] width 499 height 39
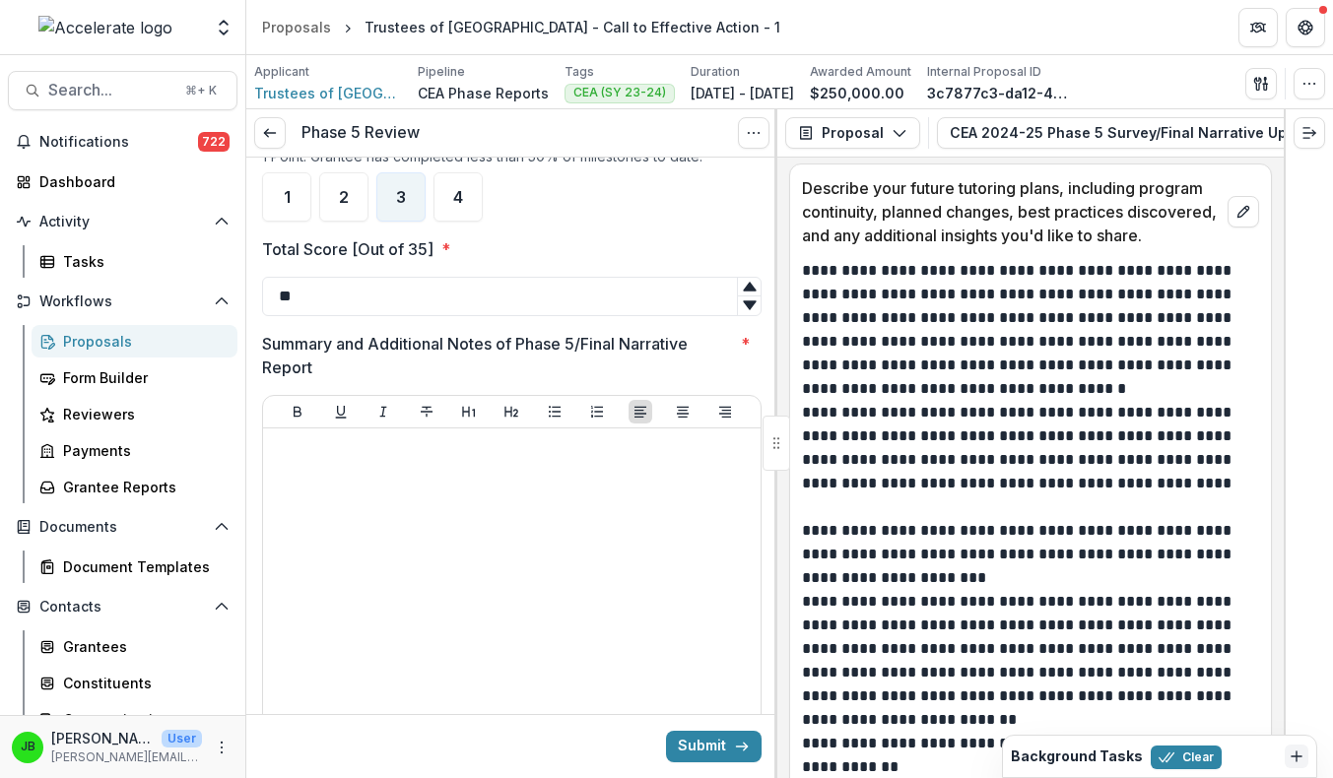
scroll to position [3299, 0]
type input "**"
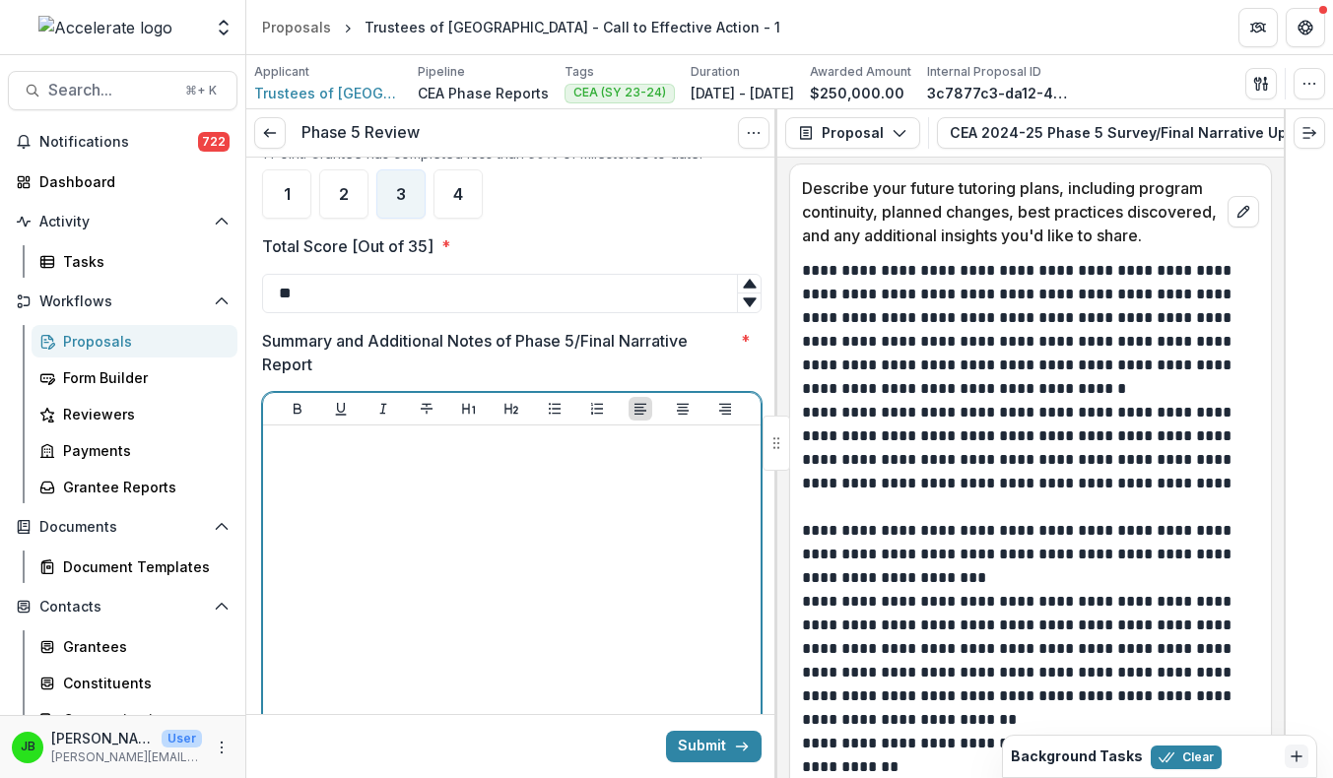
click at [586, 515] on div at bounding box center [512, 581] width 482 height 296
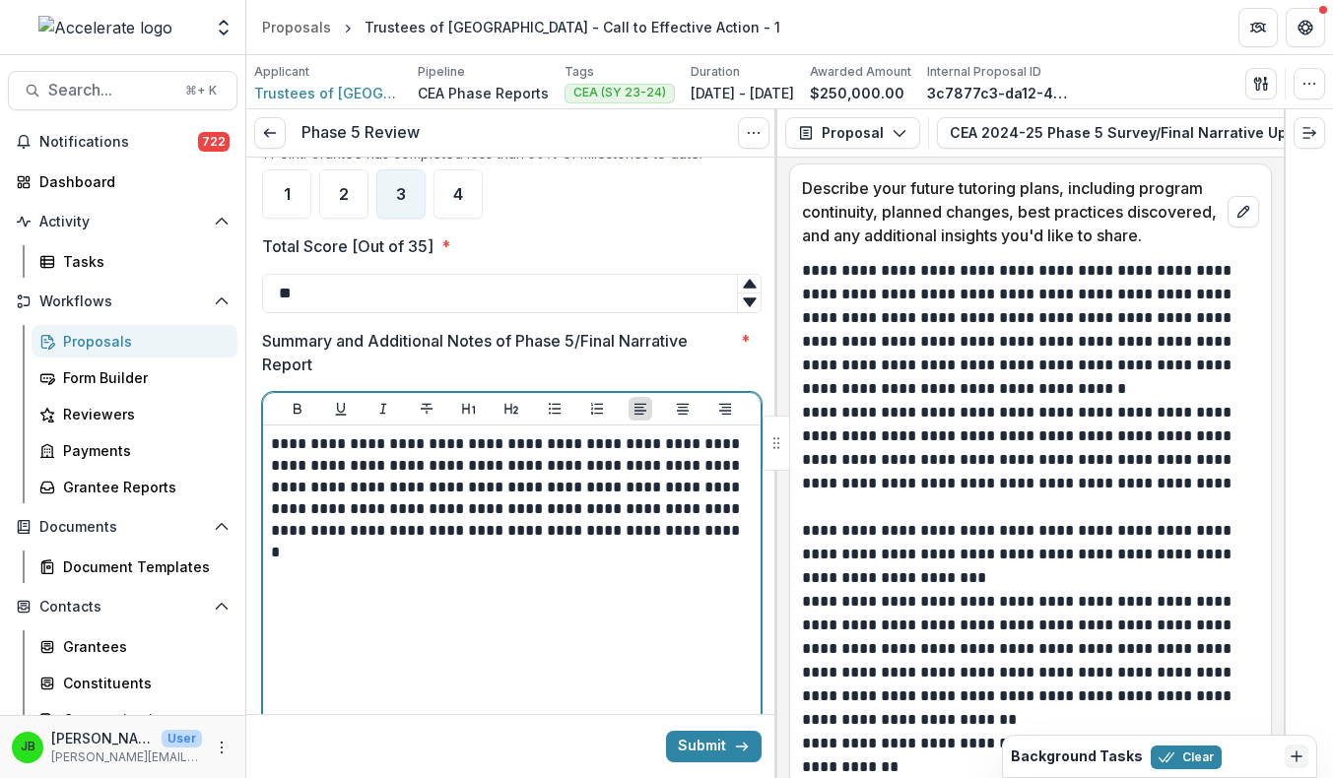
click at [667, 542] on p "**********" at bounding box center [509, 487] width 476 height 108
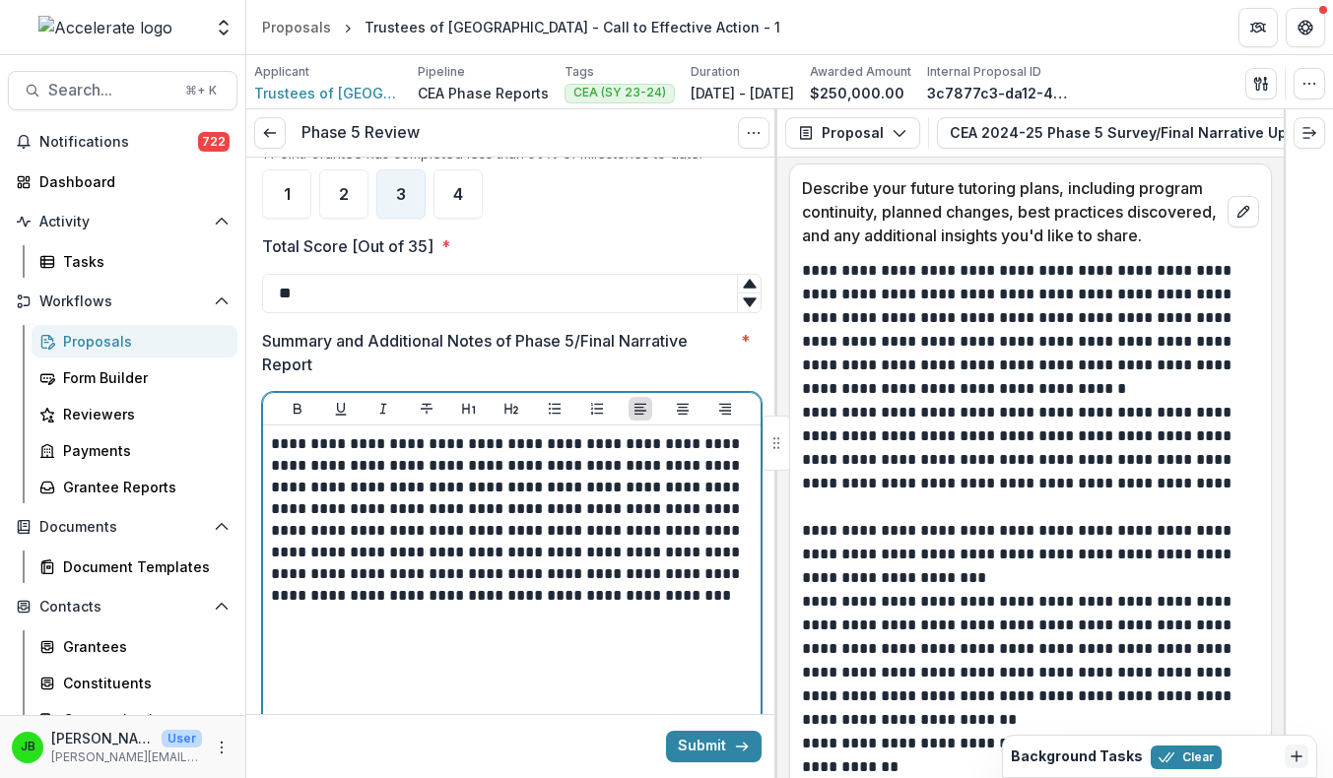
click at [650, 607] on p "**********" at bounding box center [509, 519] width 476 height 173
click at [609, 607] on p "**********" at bounding box center [509, 519] width 476 height 173
drag, startPoint x: 731, startPoint y: 618, endPoint x: 622, endPoint y: 620, distance: 109.4
click at [622, 607] on p "**********" at bounding box center [509, 519] width 476 height 173
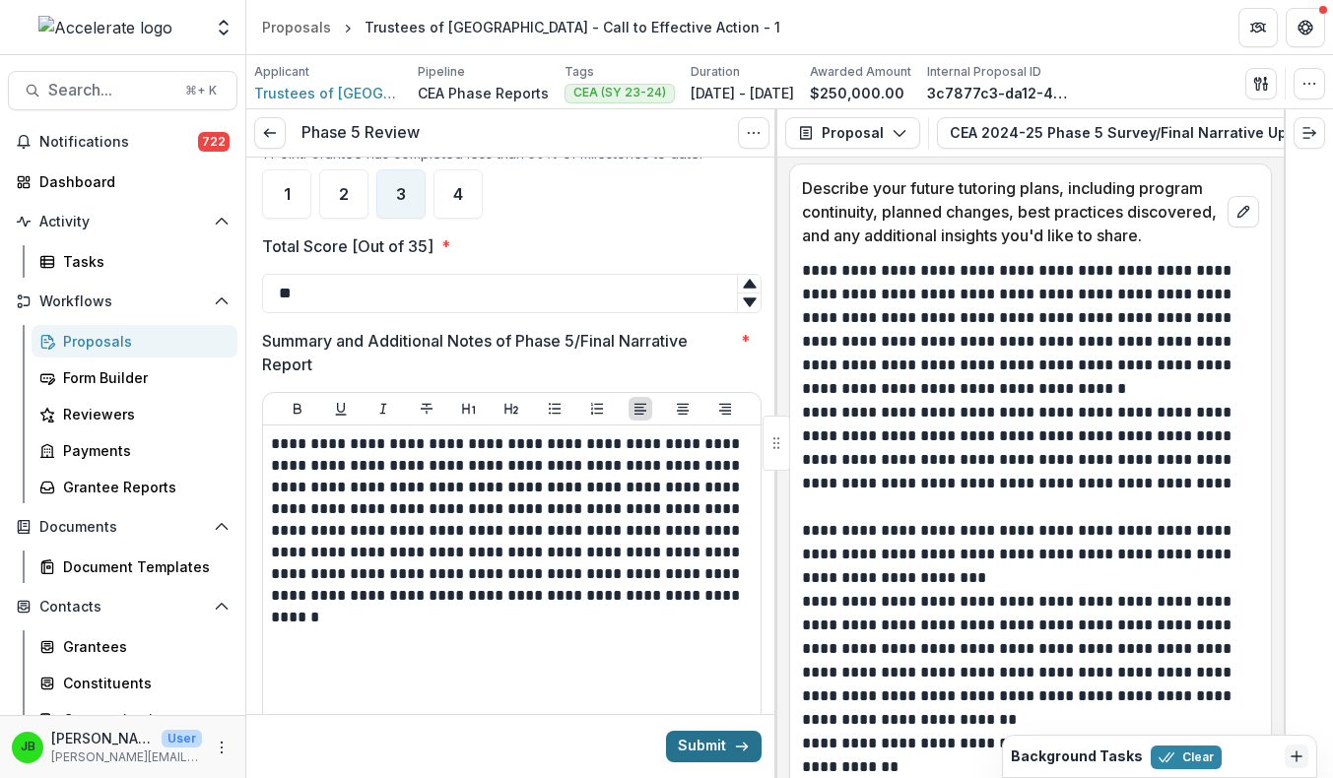
click at [723, 747] on button "Submit" at bounding box center [714, 747] width 96 height 32
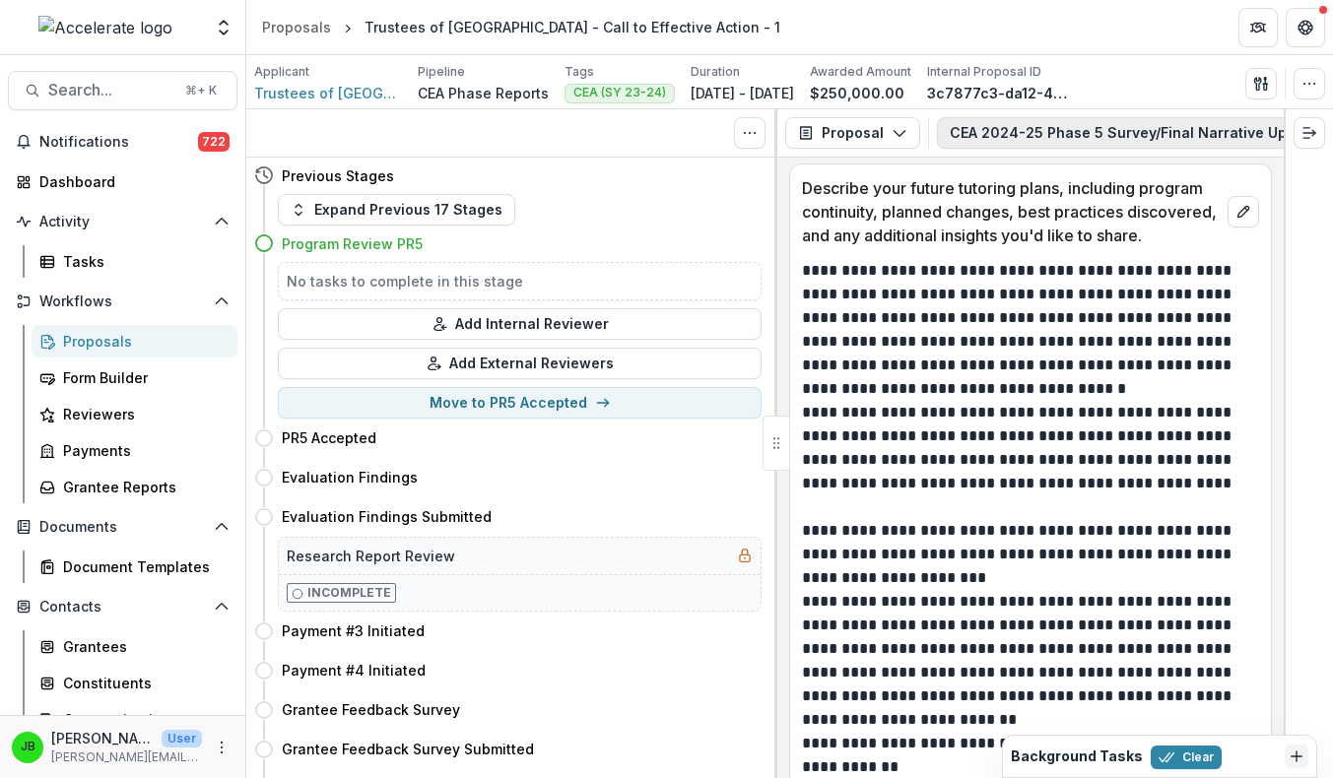
scroll to position [0, 253]
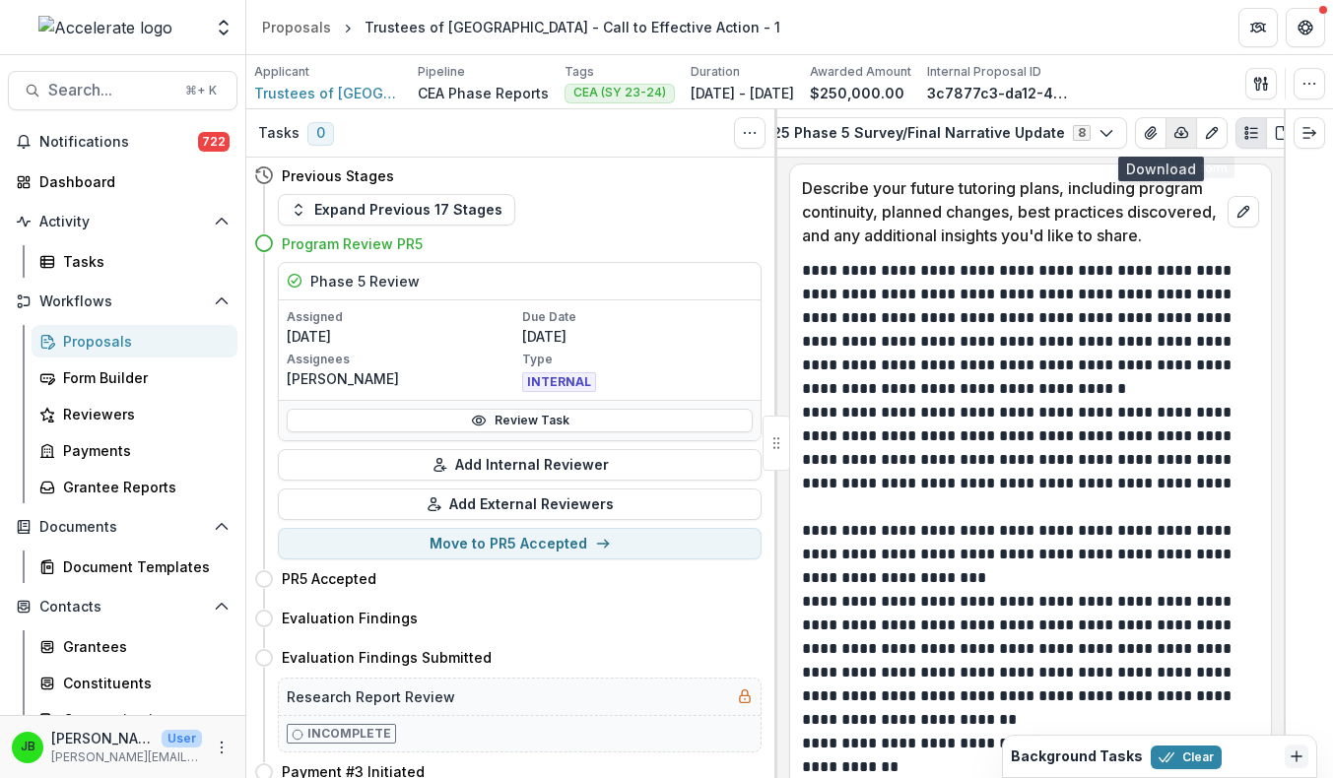
click at [1175, 132] on icon "button" at bounding box center [1181, 132] width 13 height 10
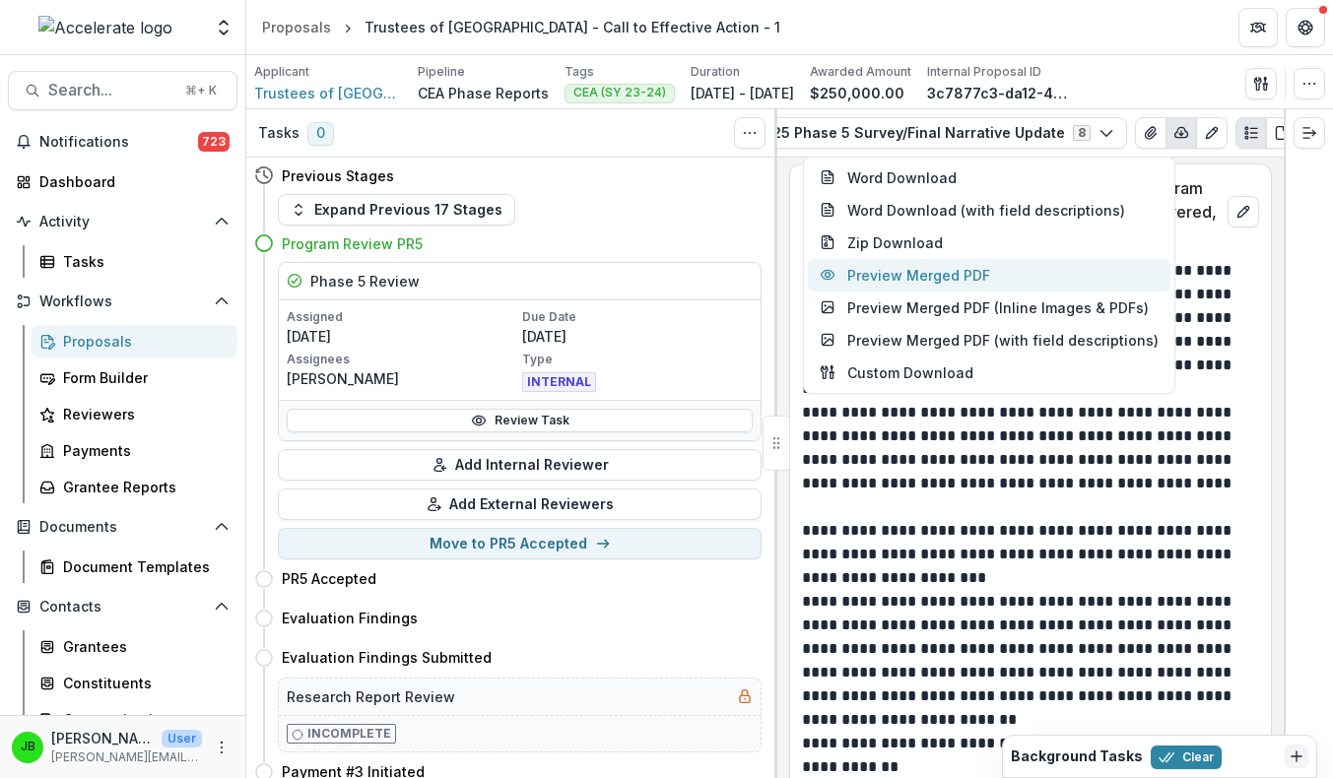
click at [927, 272] on button "Preview Merged PDF" at bounding box center [989, 275] width 362 height 33
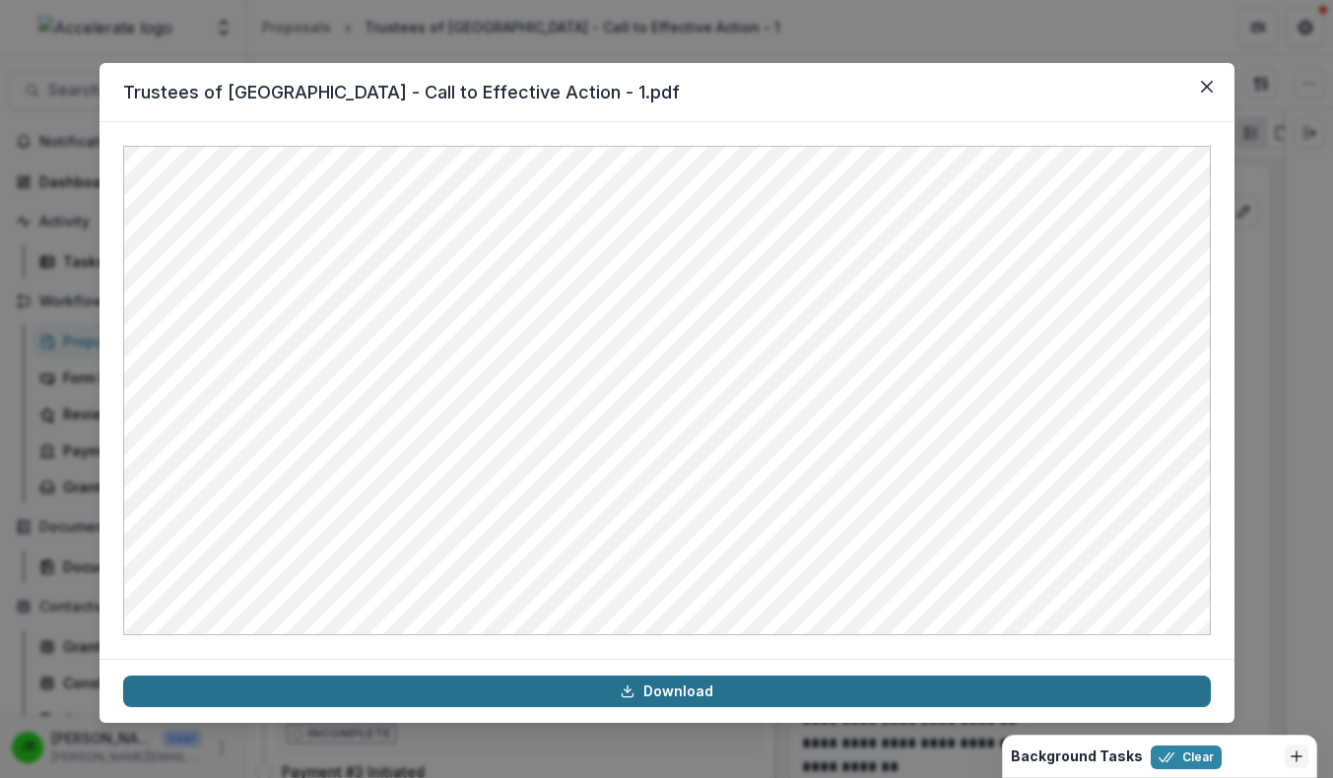
click at [771, 691] on link "Download" at bounding box center [666, 692] width 1087 height 32
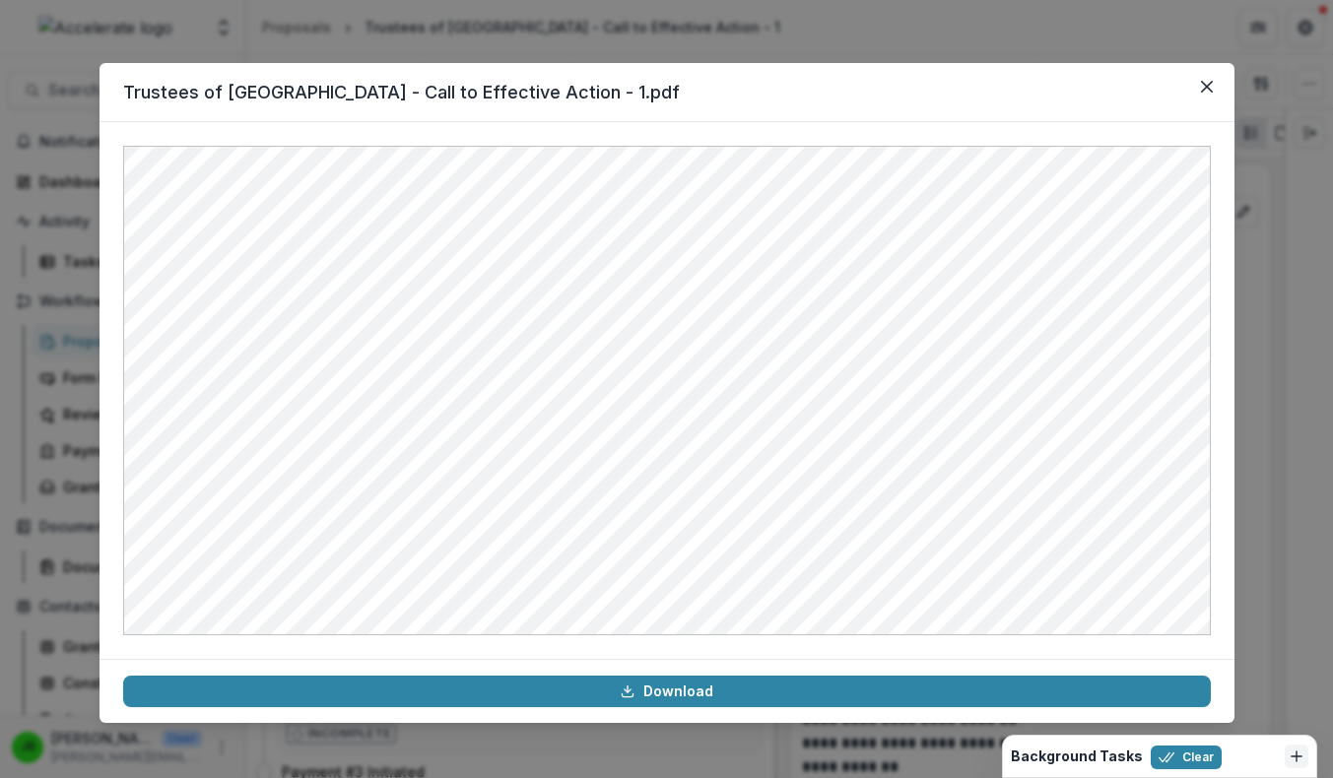
click at [1277, 218] on div "Trustees of Boston University - Call to Effective Action - 1.pdf Download" at bounding box center [666, 389] width 1333 height 778
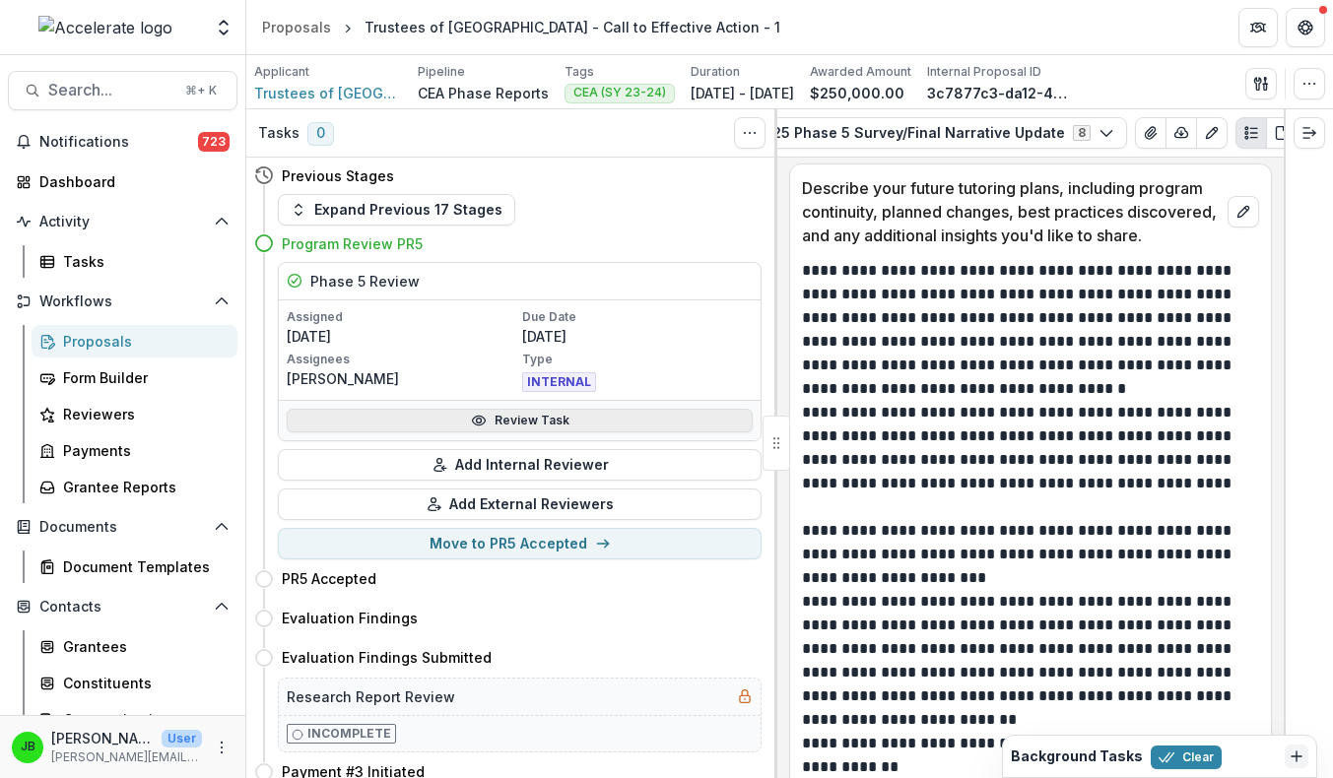
click at [602, 416] on link "Review Task" at bounding box center [520, 421] width 466 height 24
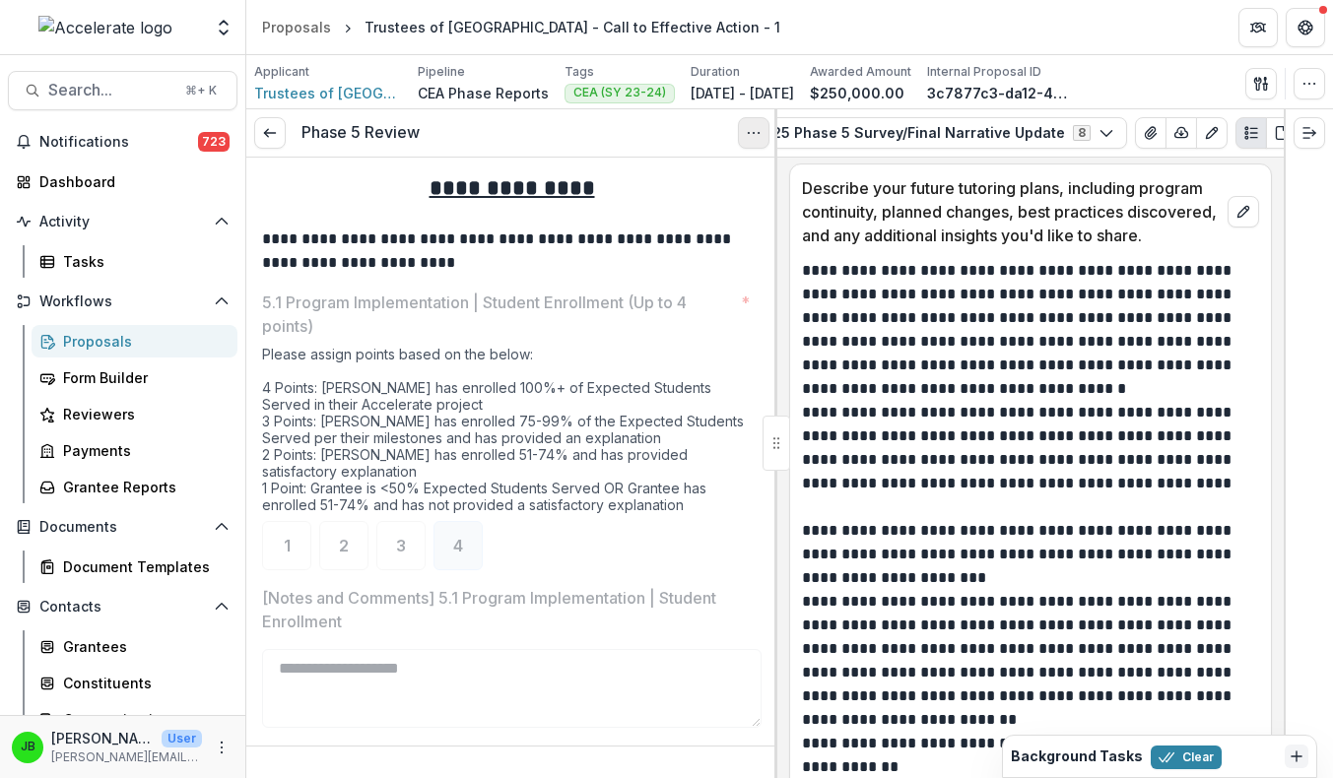
click at [757, 127] on icon "Options" at bounding box center [754, 133] width 16 height 16
click at [712, 180] on link "View task" at bounding box center [659, 178] width 211 height 33
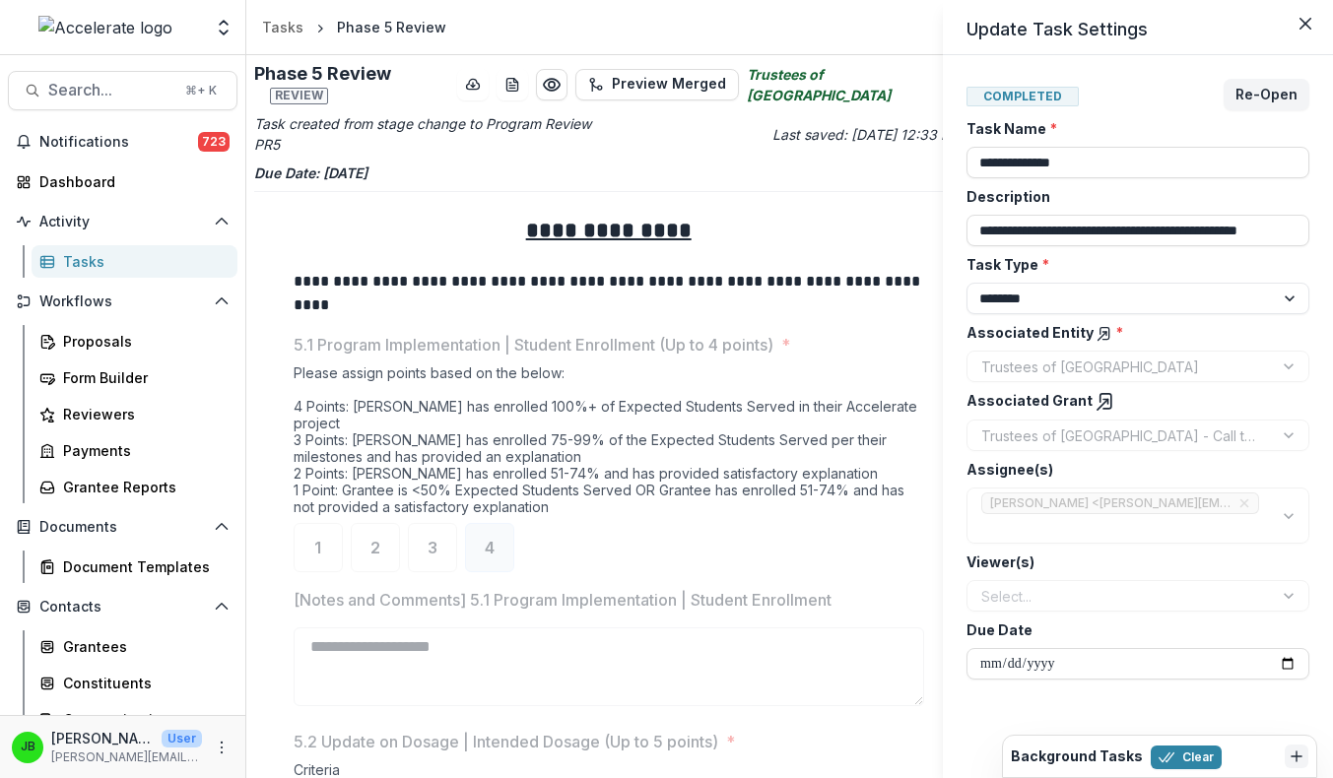
click at [481, 82] on div "**********" at bounding box center [666, 389] width 1333 height 778
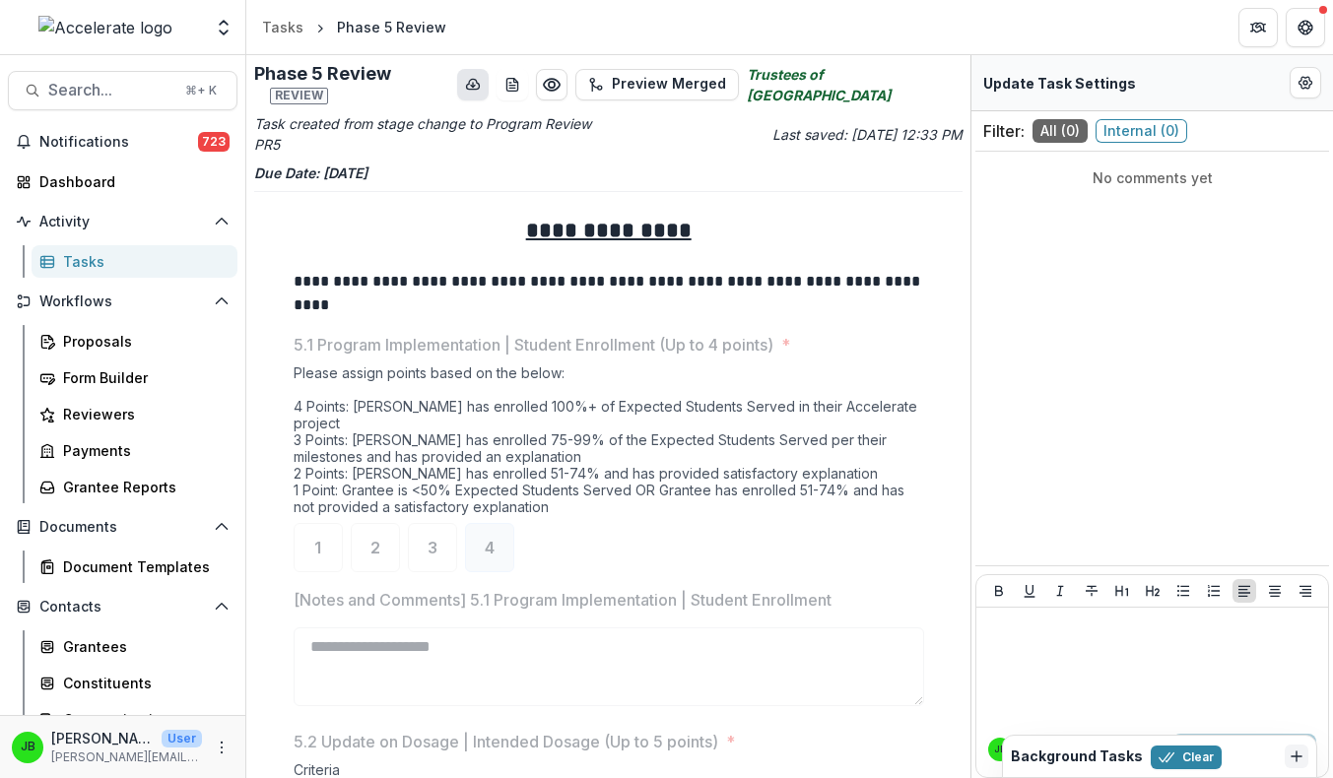
click at [481, 82] on icon "download-button" at bounding box center [473, 85] width 16 height 16
